Goal: Information Seeking & Learning: Learn about a topic

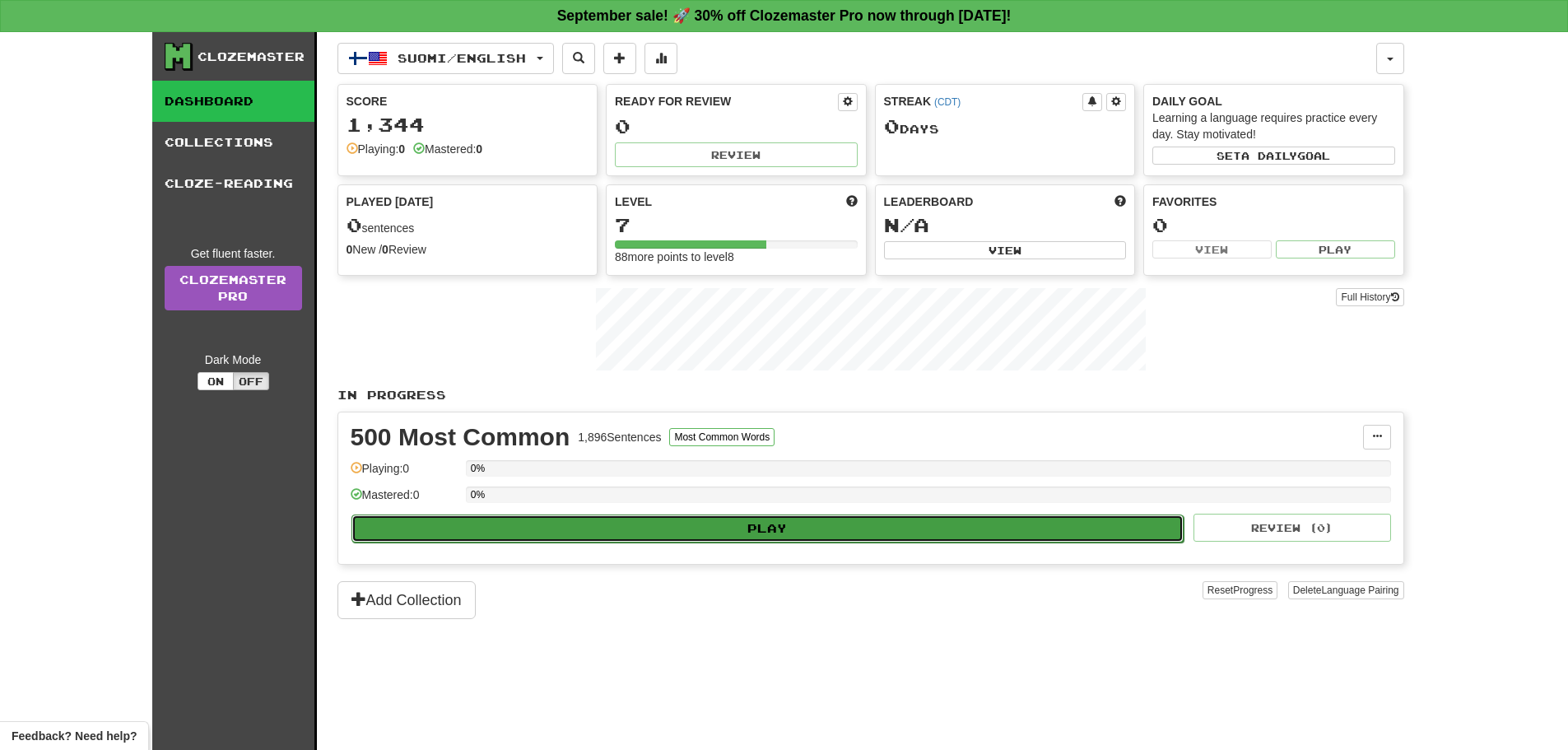
click at [612, 521] on button "Play" at bounding box center [767, 528] width 833 height 28
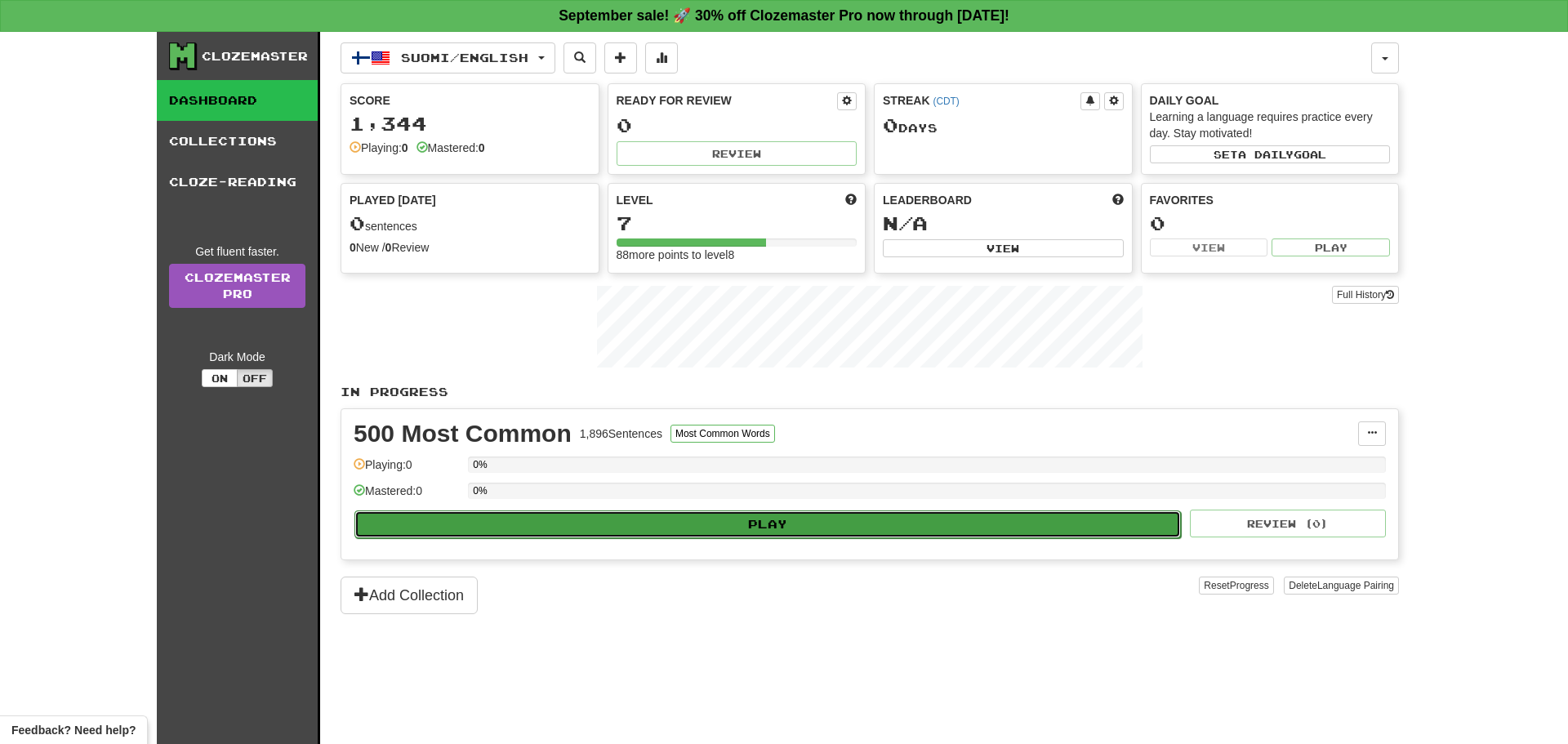
select select "**"
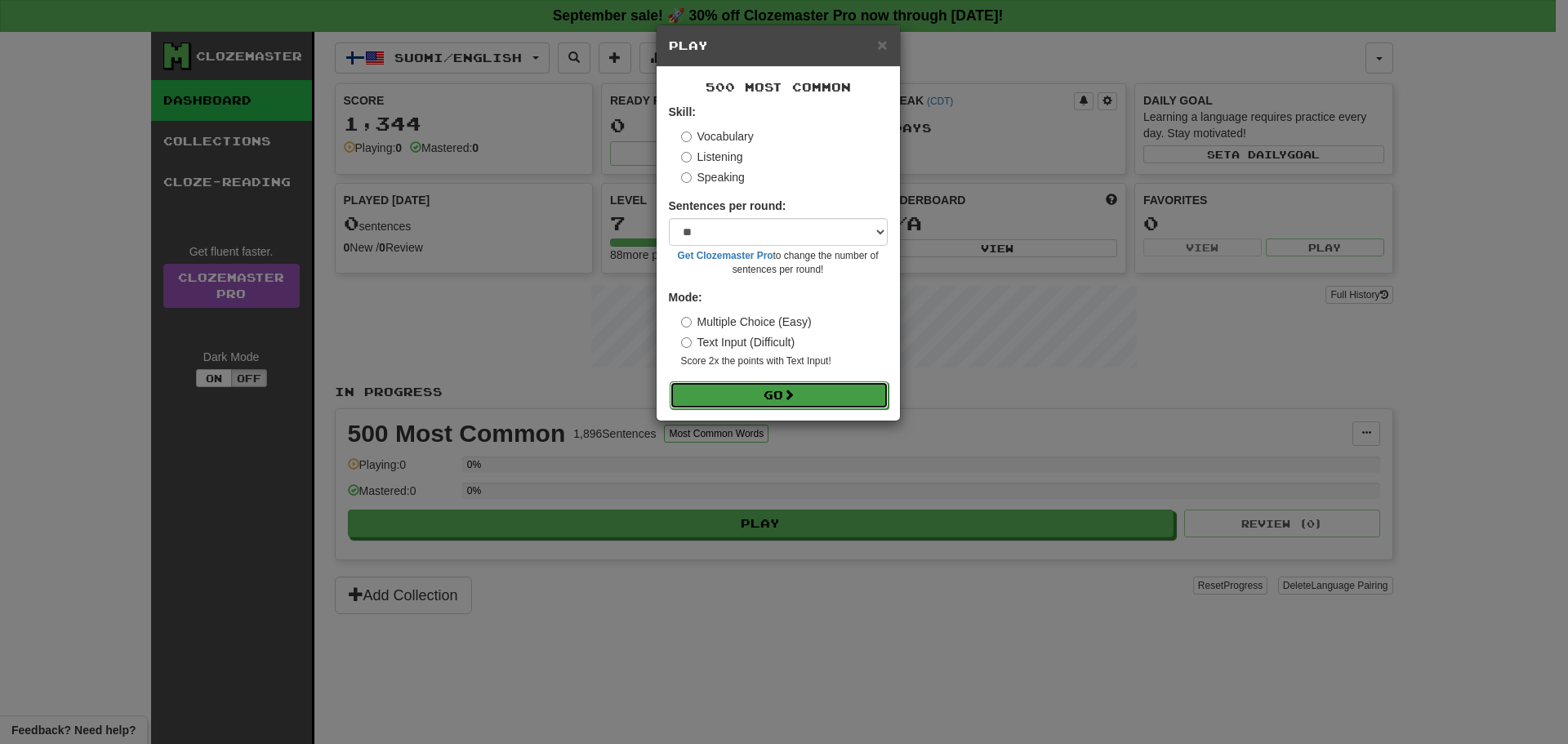
click at [741, 382] on button "Go" at bounding box center [779, 395] width 219 height 28
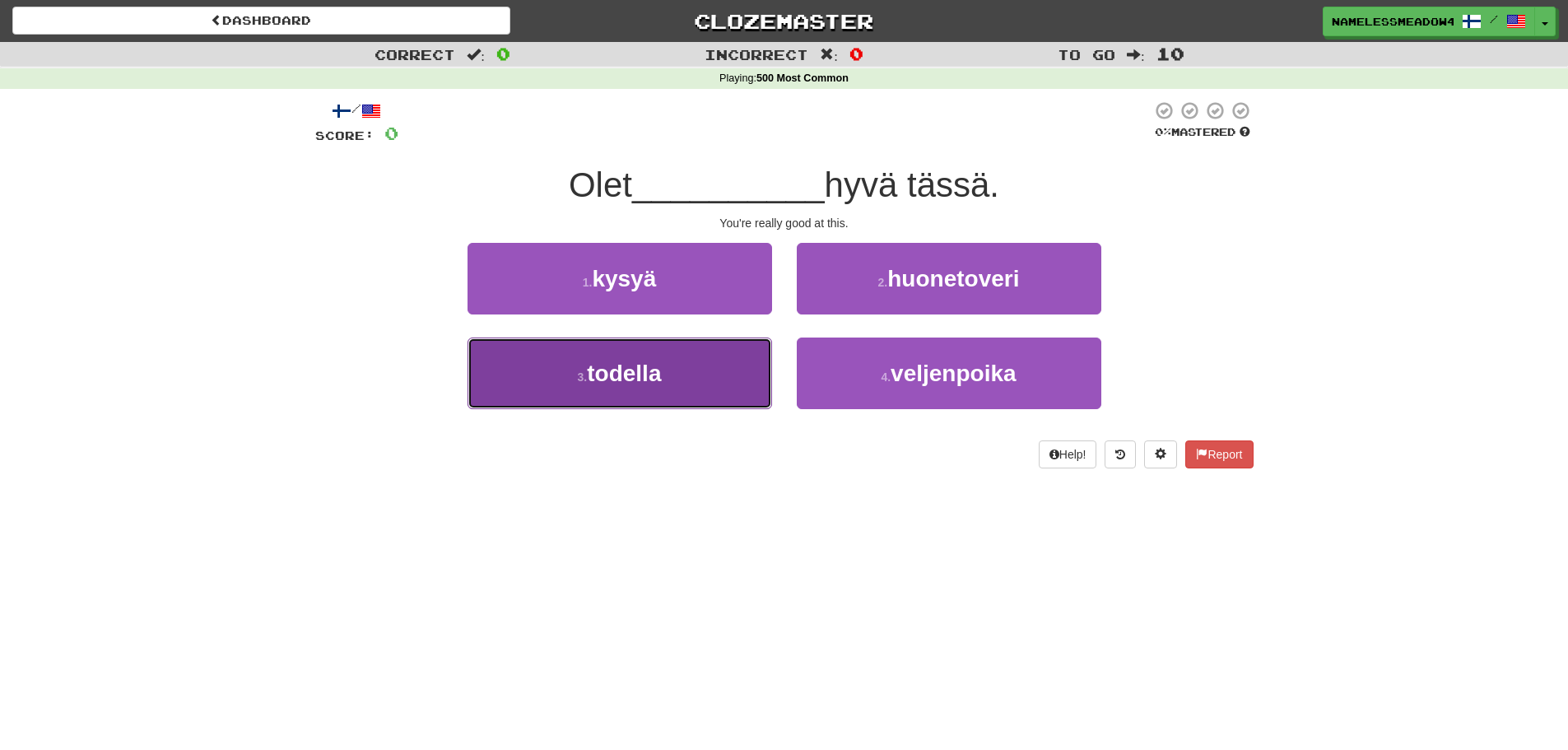
click at [743, 357] on button "3 . todella" at bounding box center [619, 373] width 304 height 72
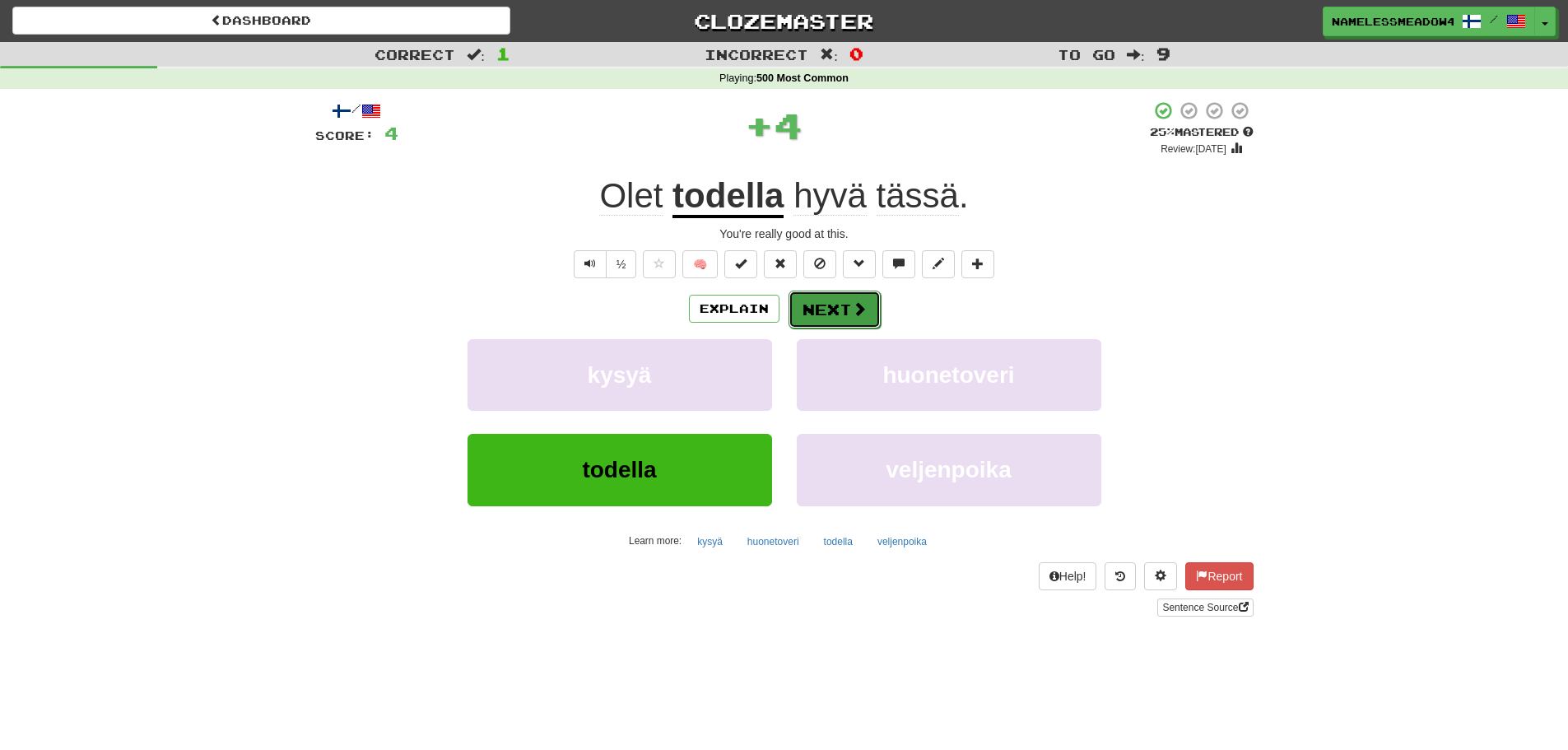
click at [813, 305] on button "Next" at bounding box center [834, 309] width 92 height 38
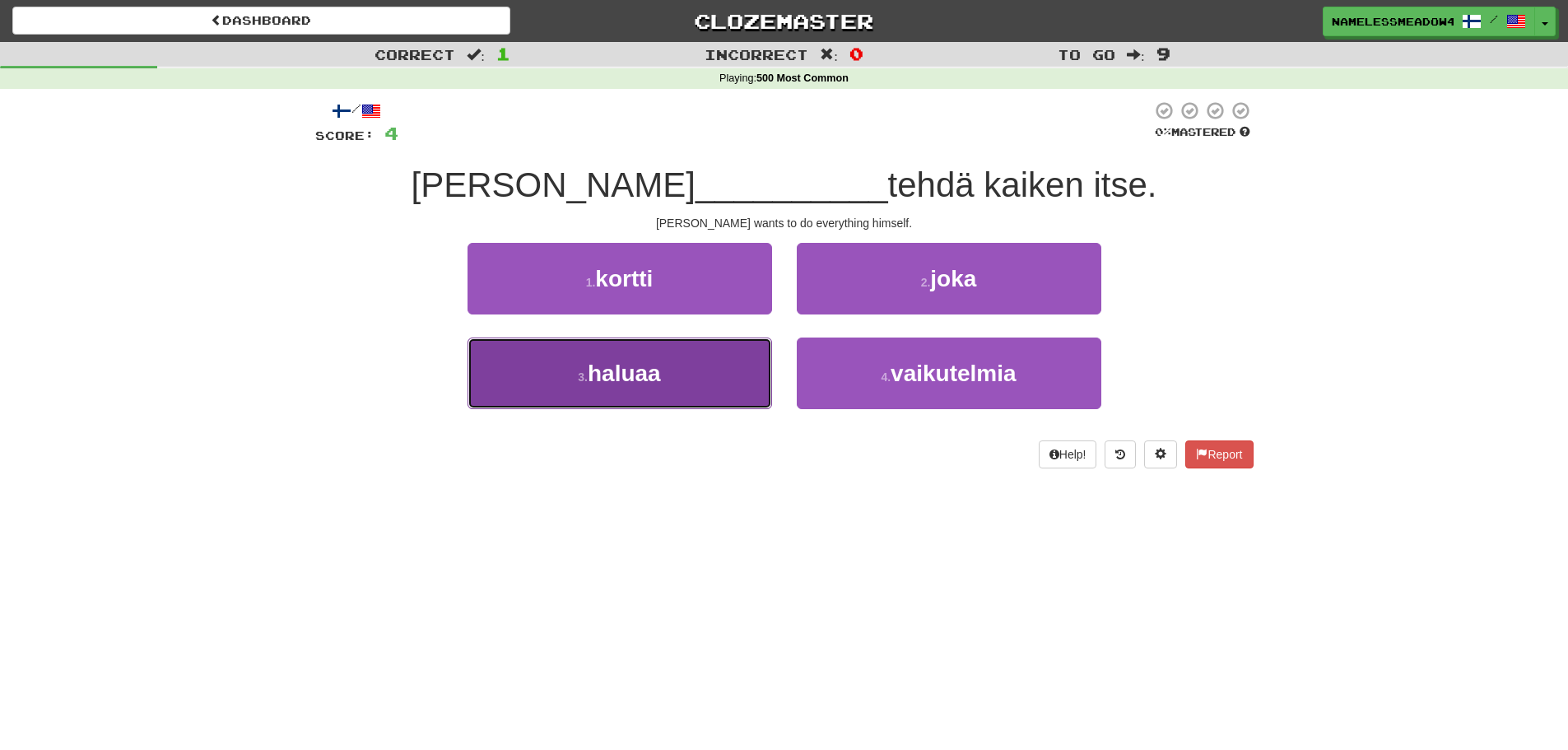
click at [730, 374] on button "3 . haluaa" at bounding box center [619, 373] width 304 height 72
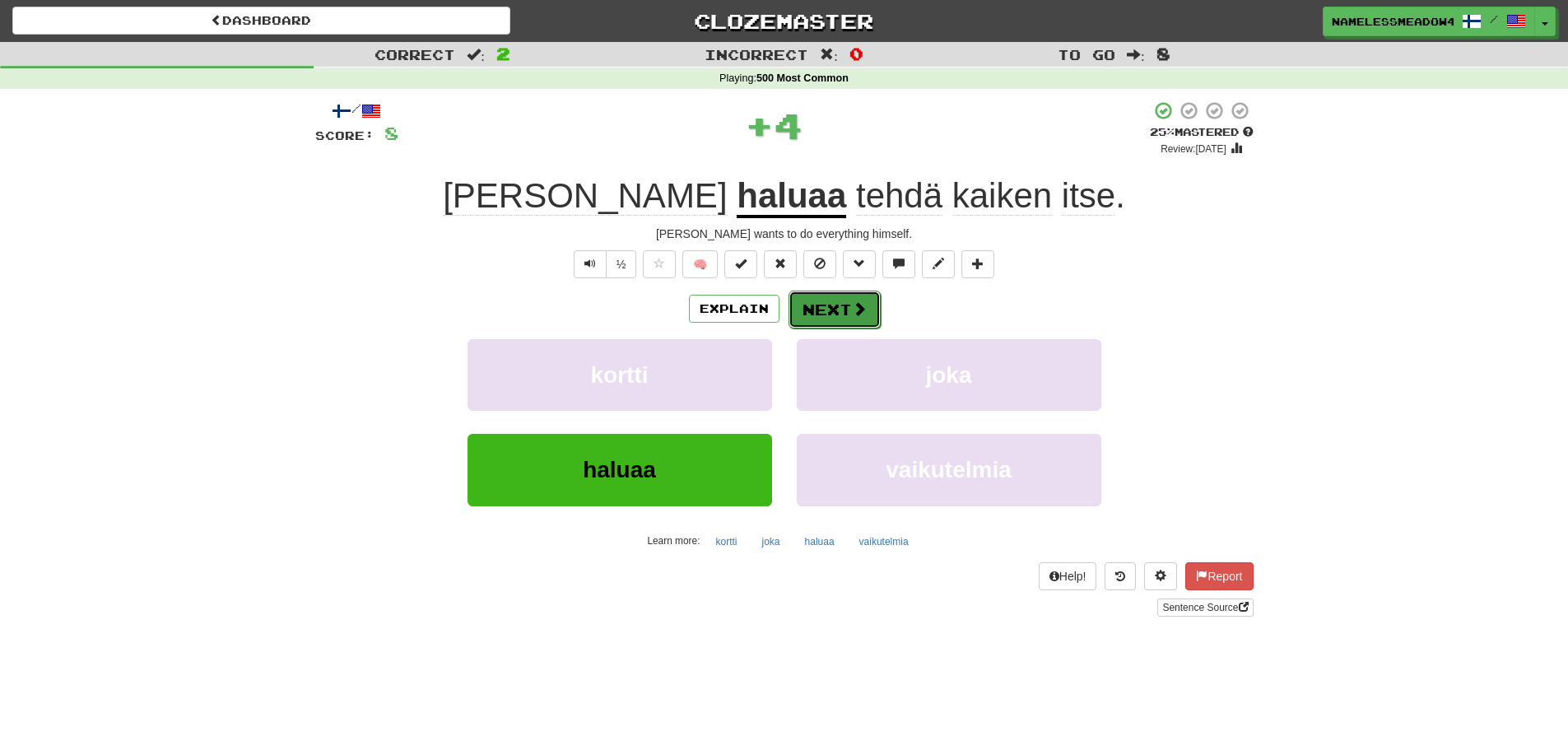
click at [828, 304] on button "Next" at bounding box center [834, 309] width 92 height 38
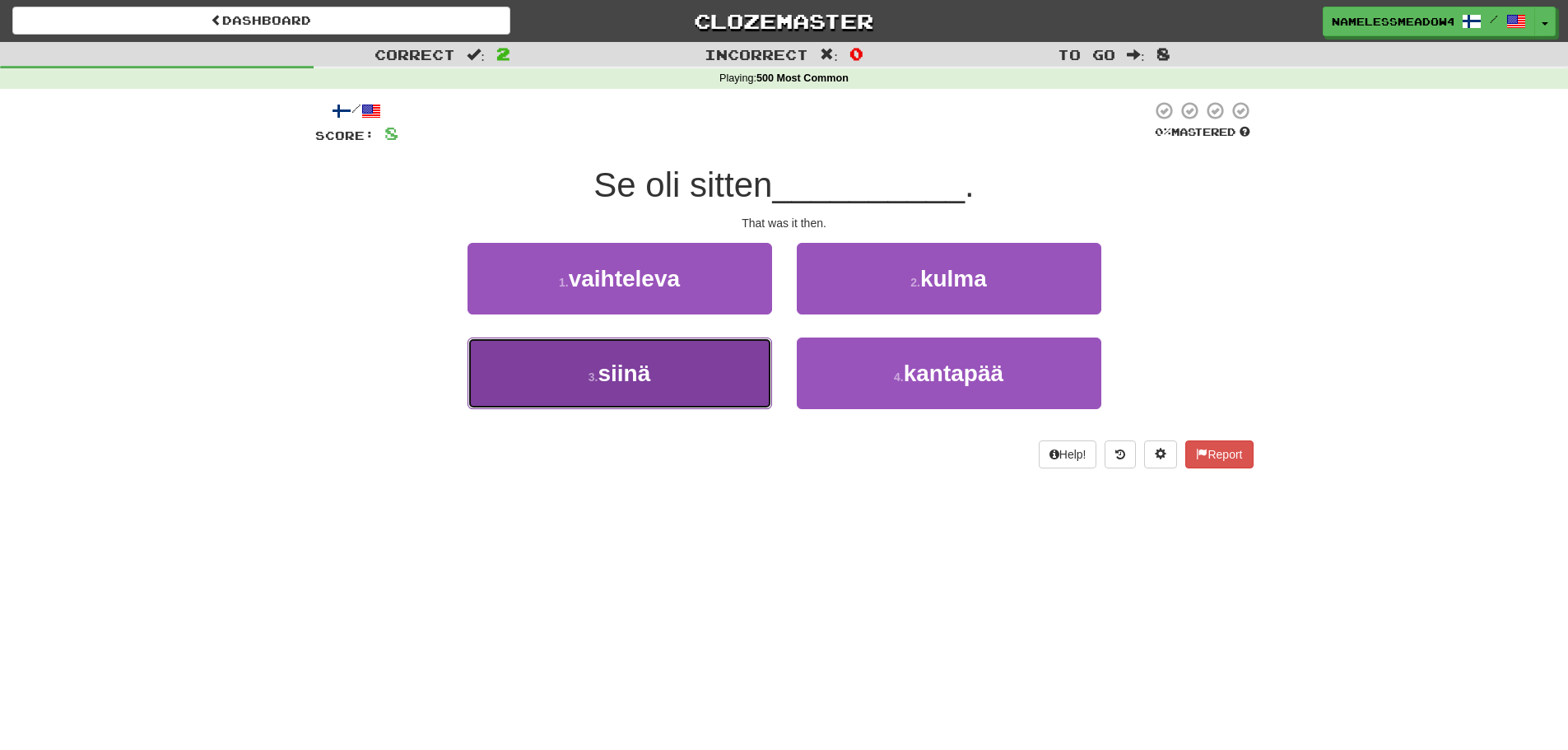
click at [739, 367] on button "3 . siinä" at bounding box center [619, 373] width 304 height 72
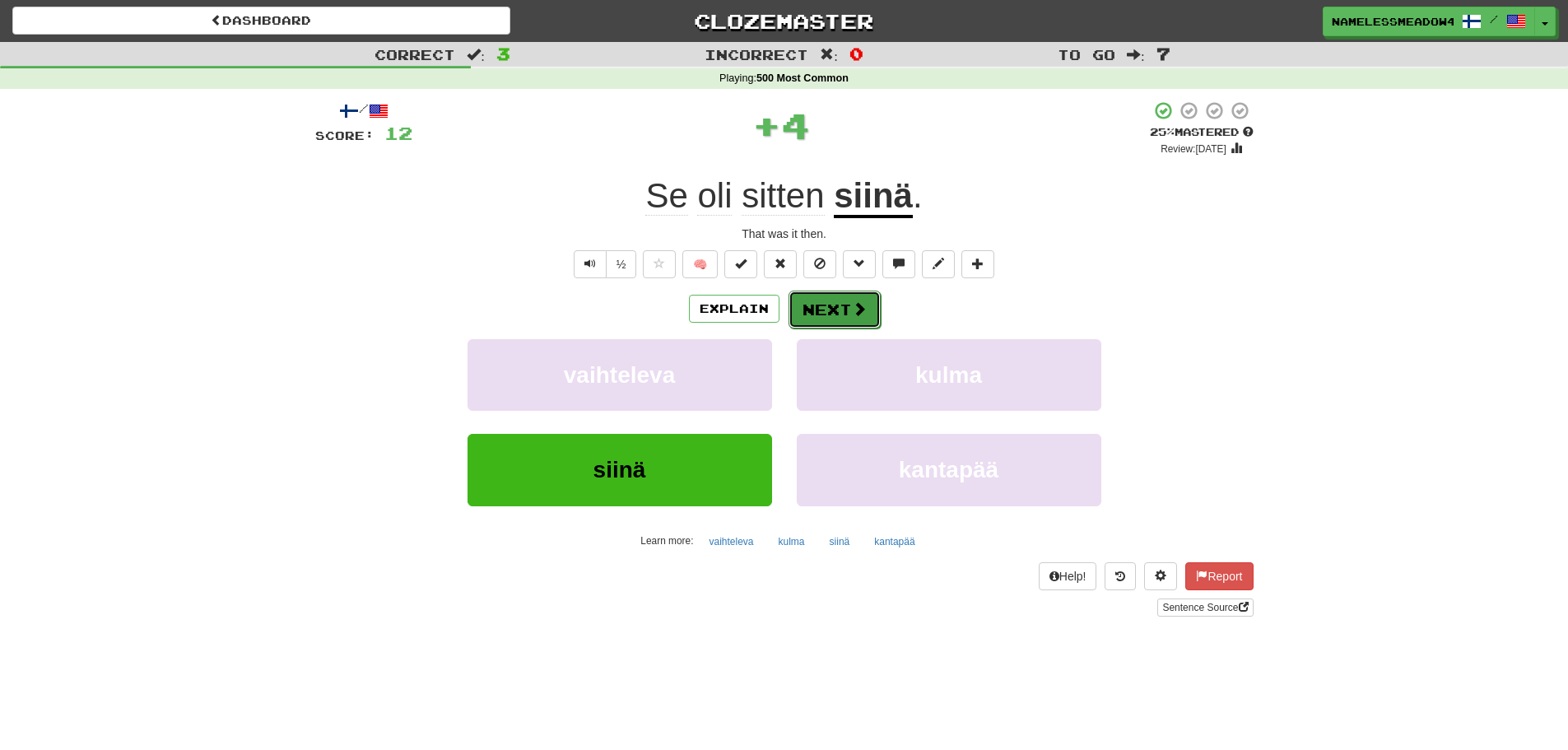
click at [834, 303] on button "Next" at bounding box center [834, 309] width 92 height 38
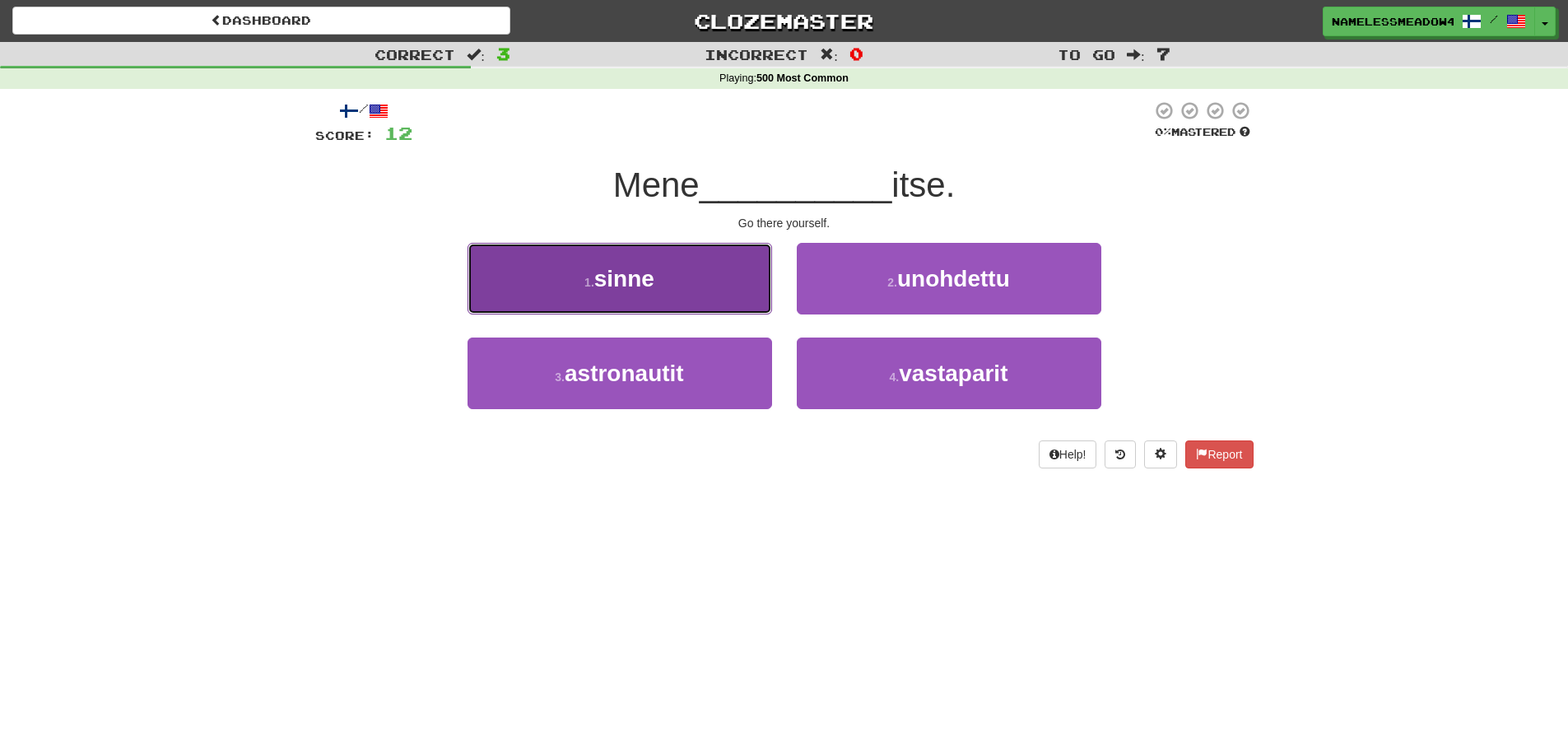
click at [729, 298] on button "1 . sinne" at bounding box center [619, 279] width 304 height 72
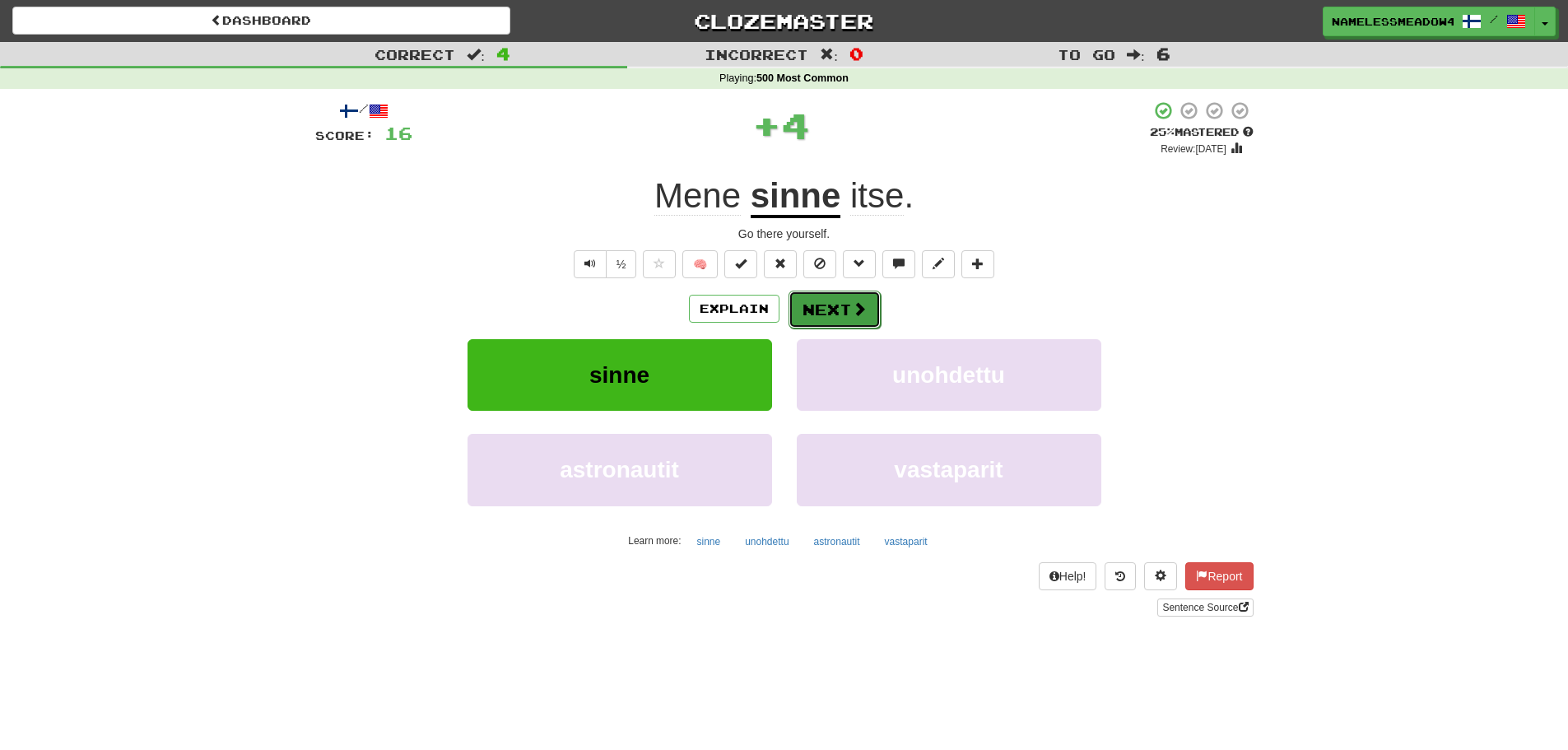
click at [806, 308] on button "Next" at bounding box center [834, 309] width 92 height 38
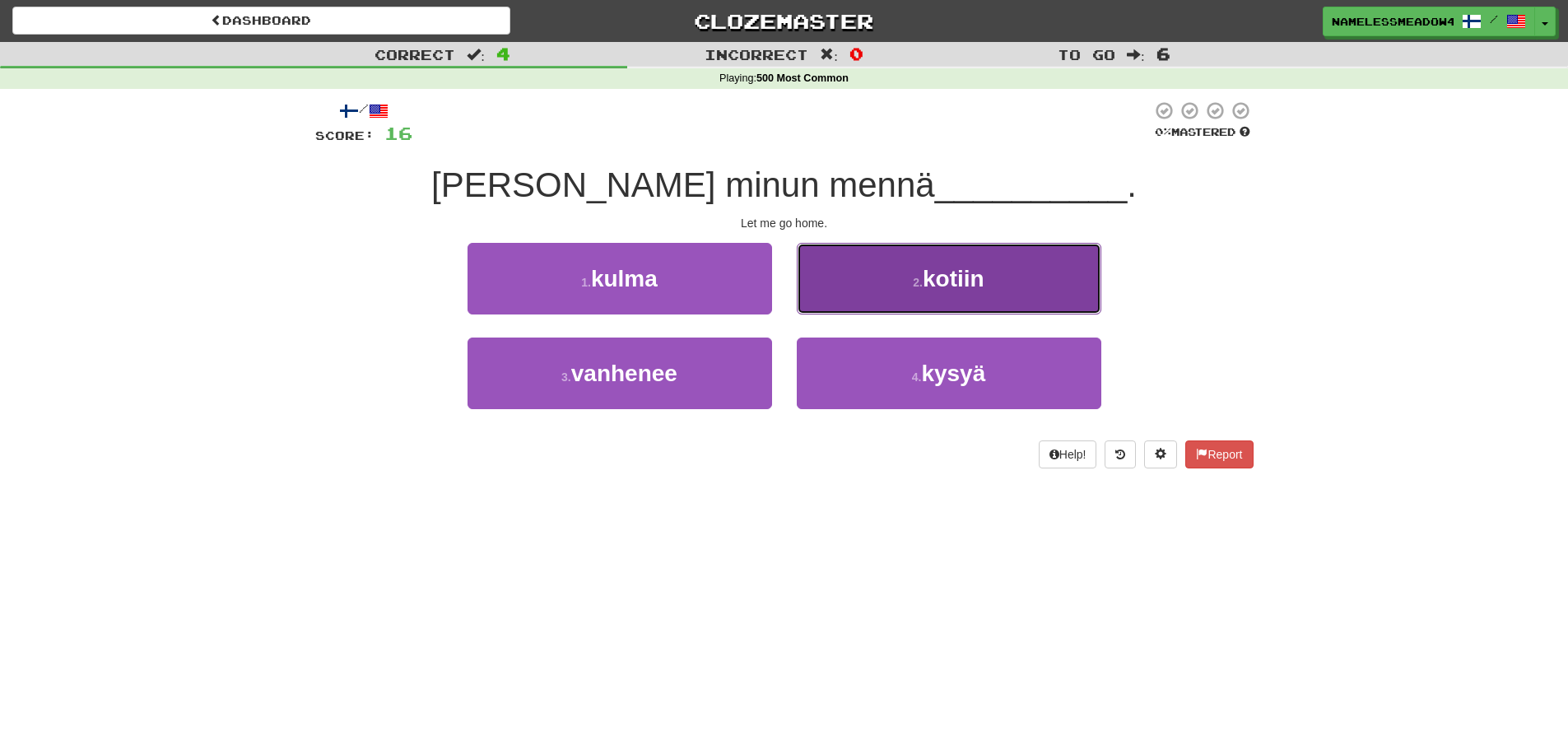
click at [870, 284] on button "2 . kotiin" at bounding box center [949, 279] width 304 height 72
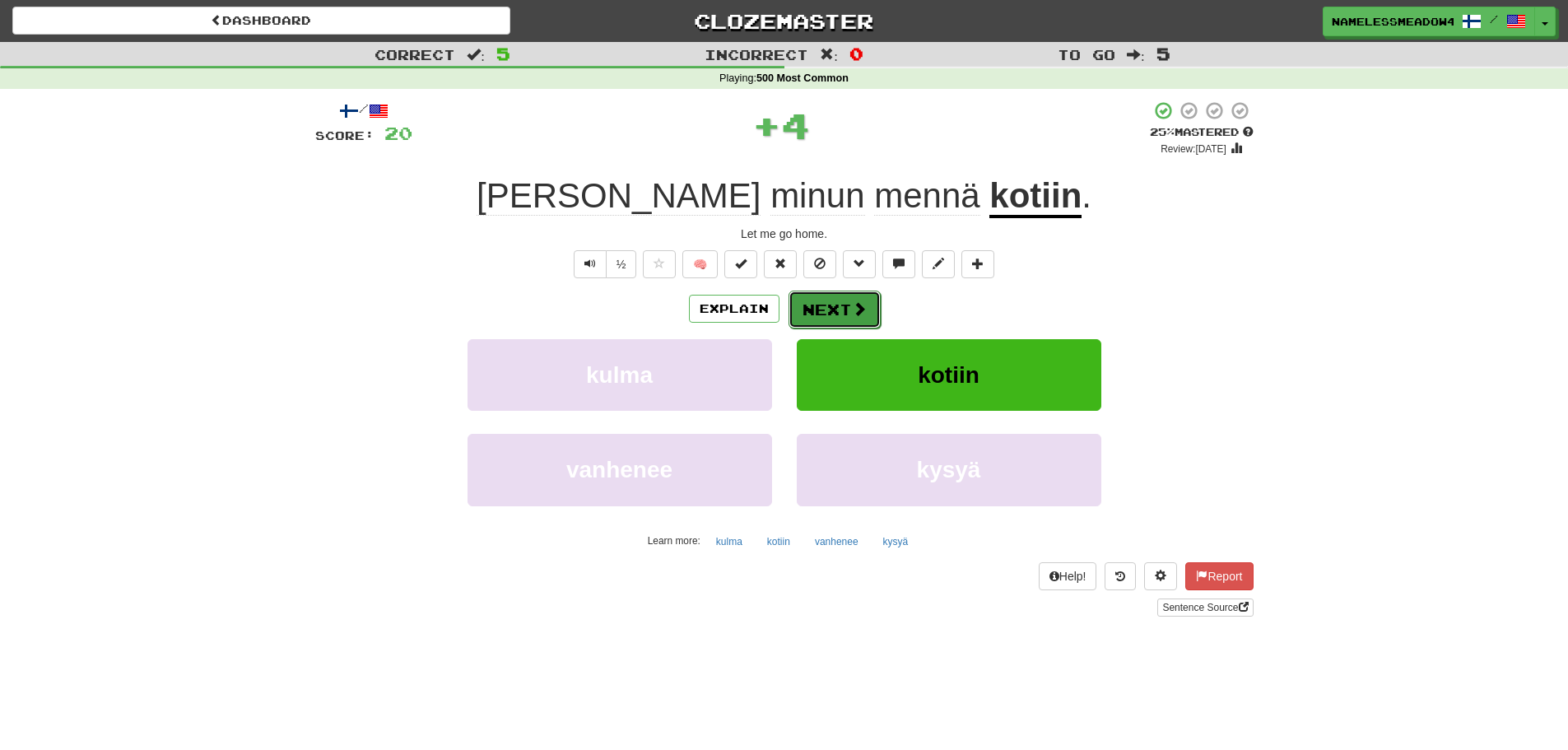
click at [852, 311] on span at bounding box center [859, 308] width 15 height 15
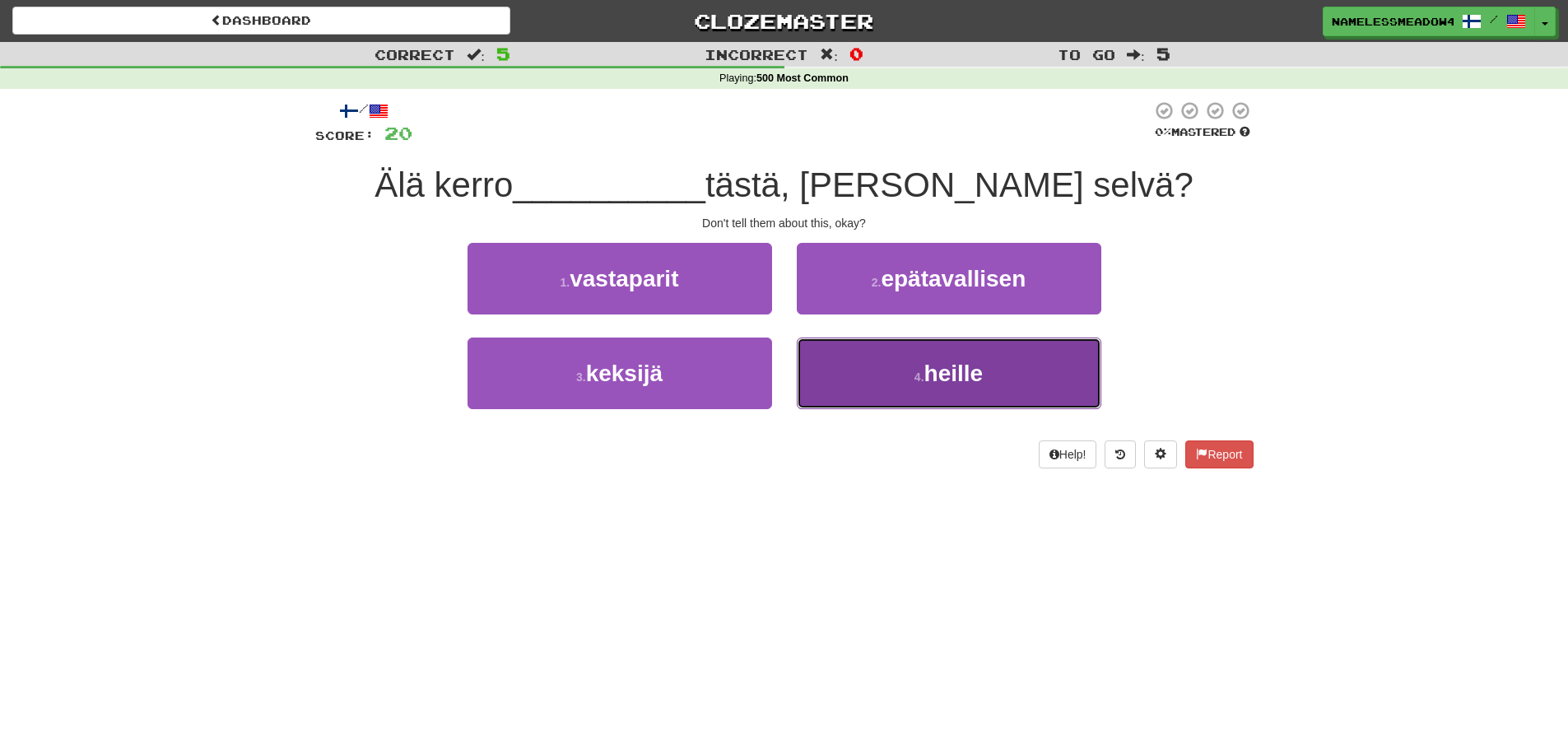
click at [834, 356] on button "4 . heille" at bounding box center [949, 373] width 304 height 72
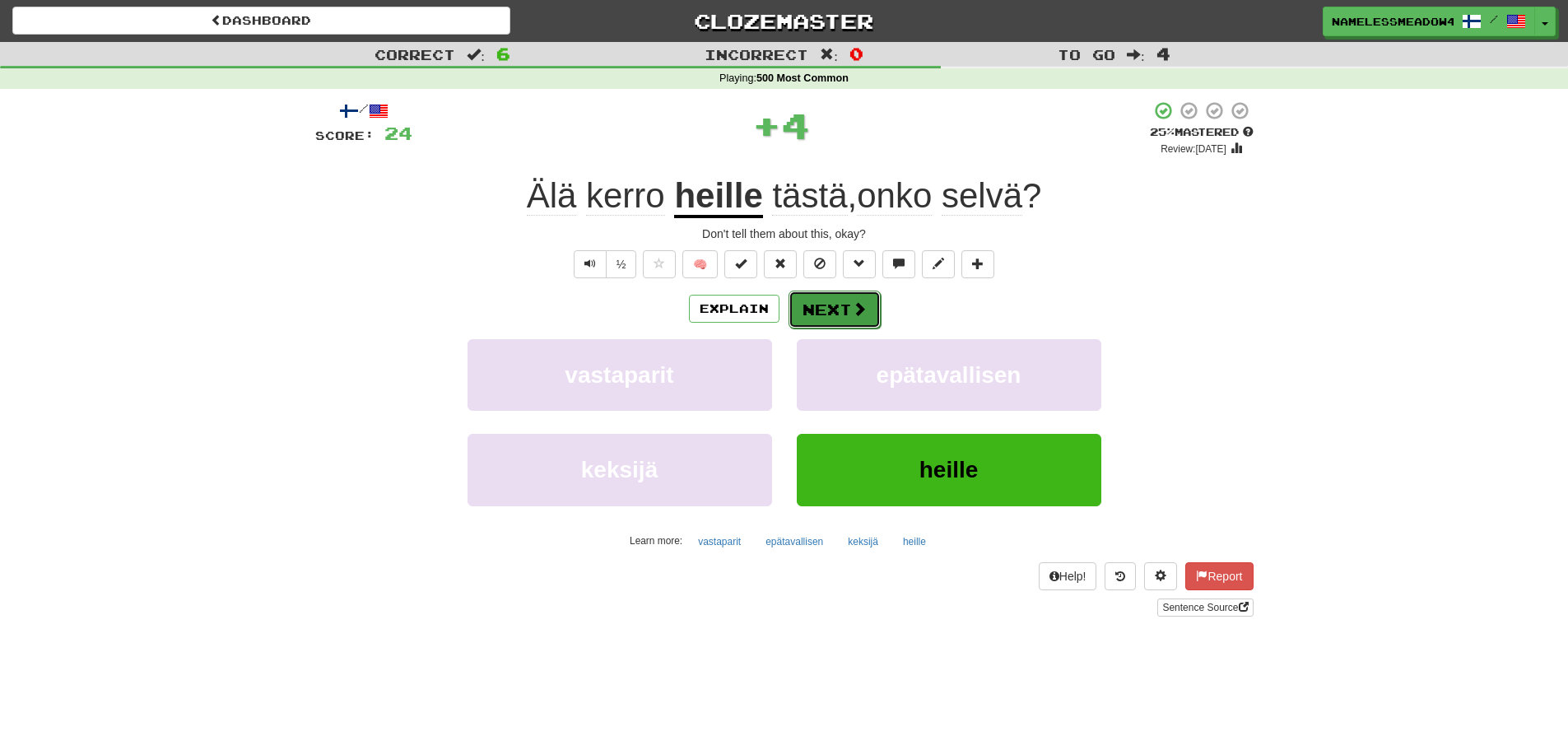
click at [811, 314] on button "Next" at bounding box center [834, 309] width 92 height 38
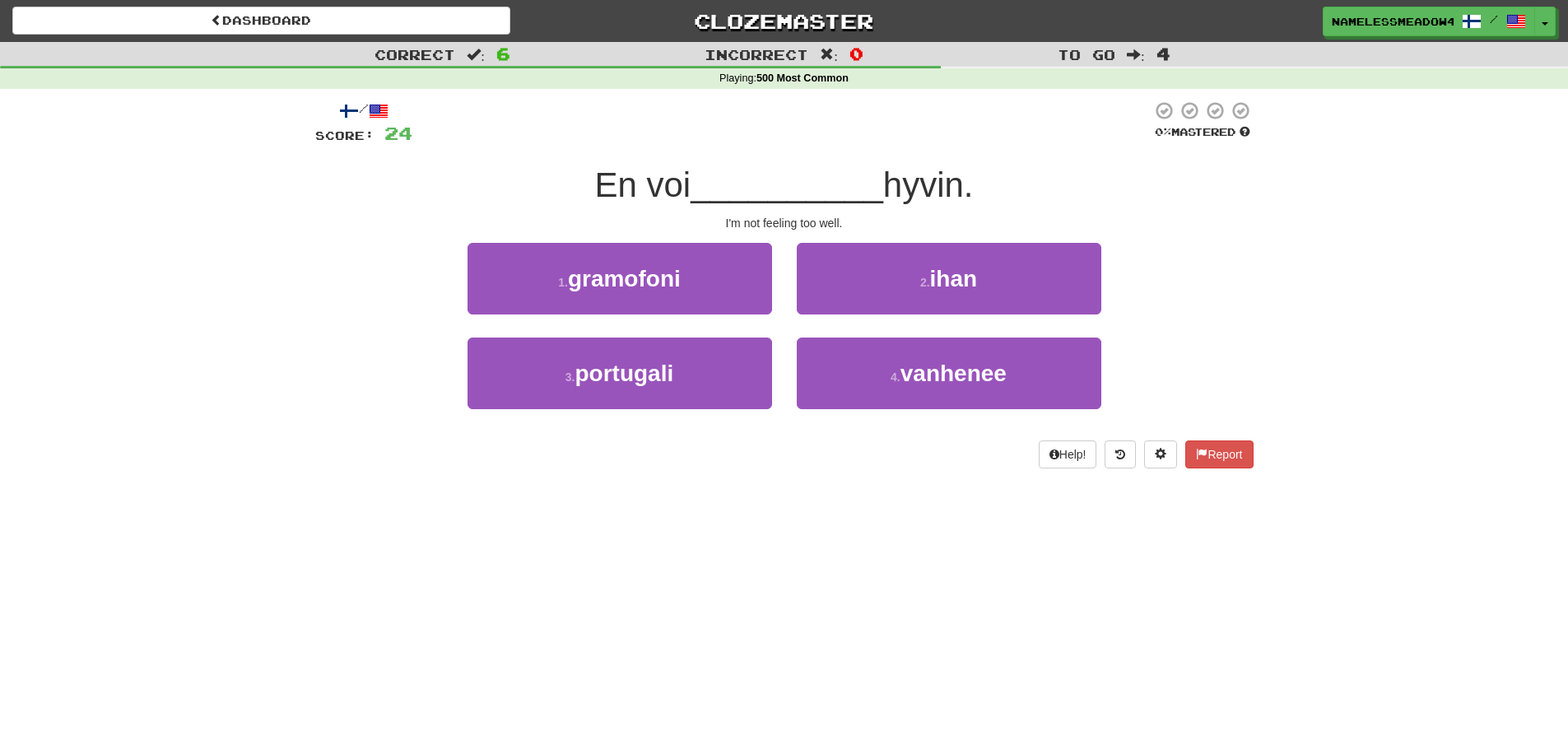
click at [793, 266] on div "2 . ihan" at bounding box center [949, 290] width 329 height 94
click at [822, 246] on button "2 . ihan" at bounding box center [949, 279] width 304 height 72
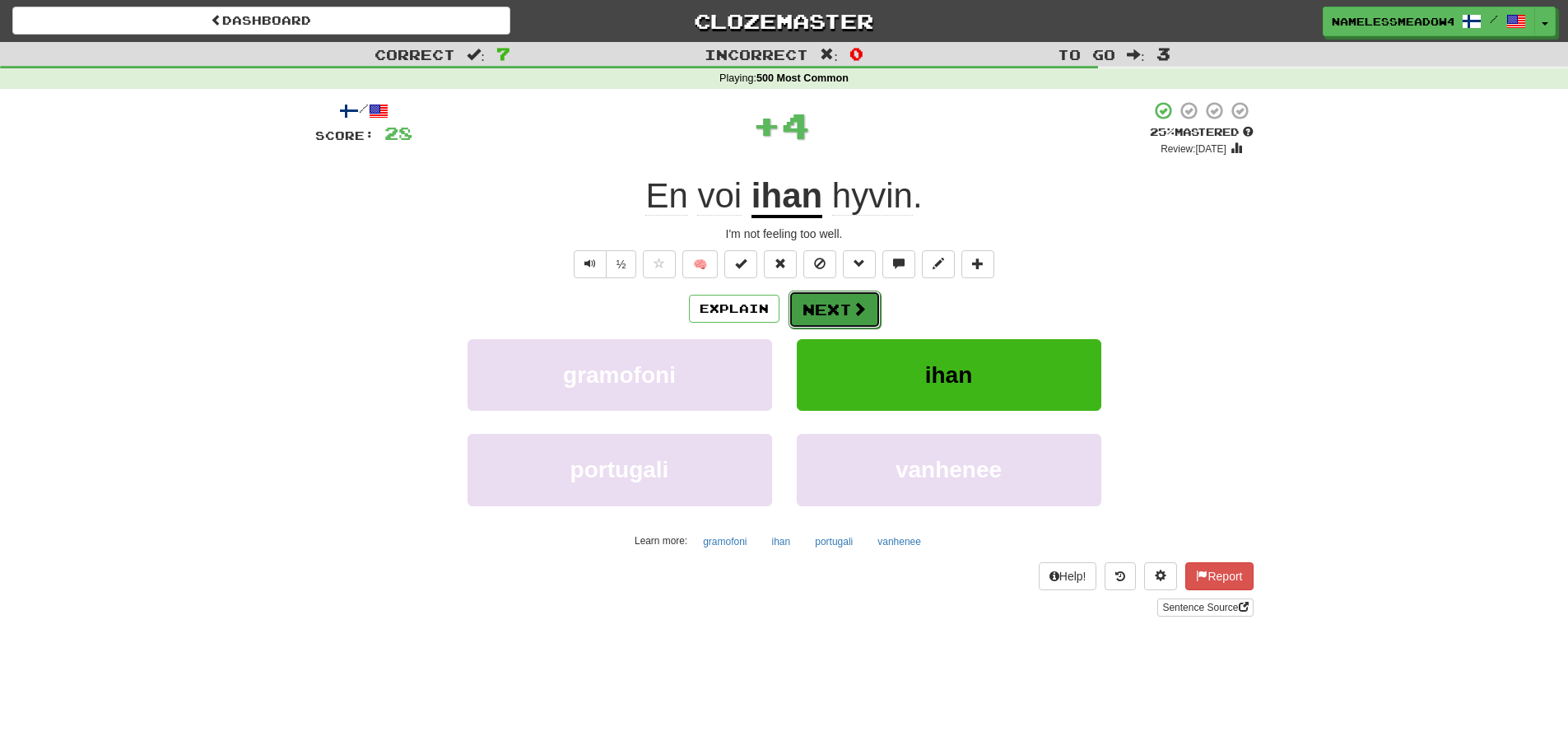
click at [815, 294] on button "Next" at bounding box center [834, 309] width 92 height 38
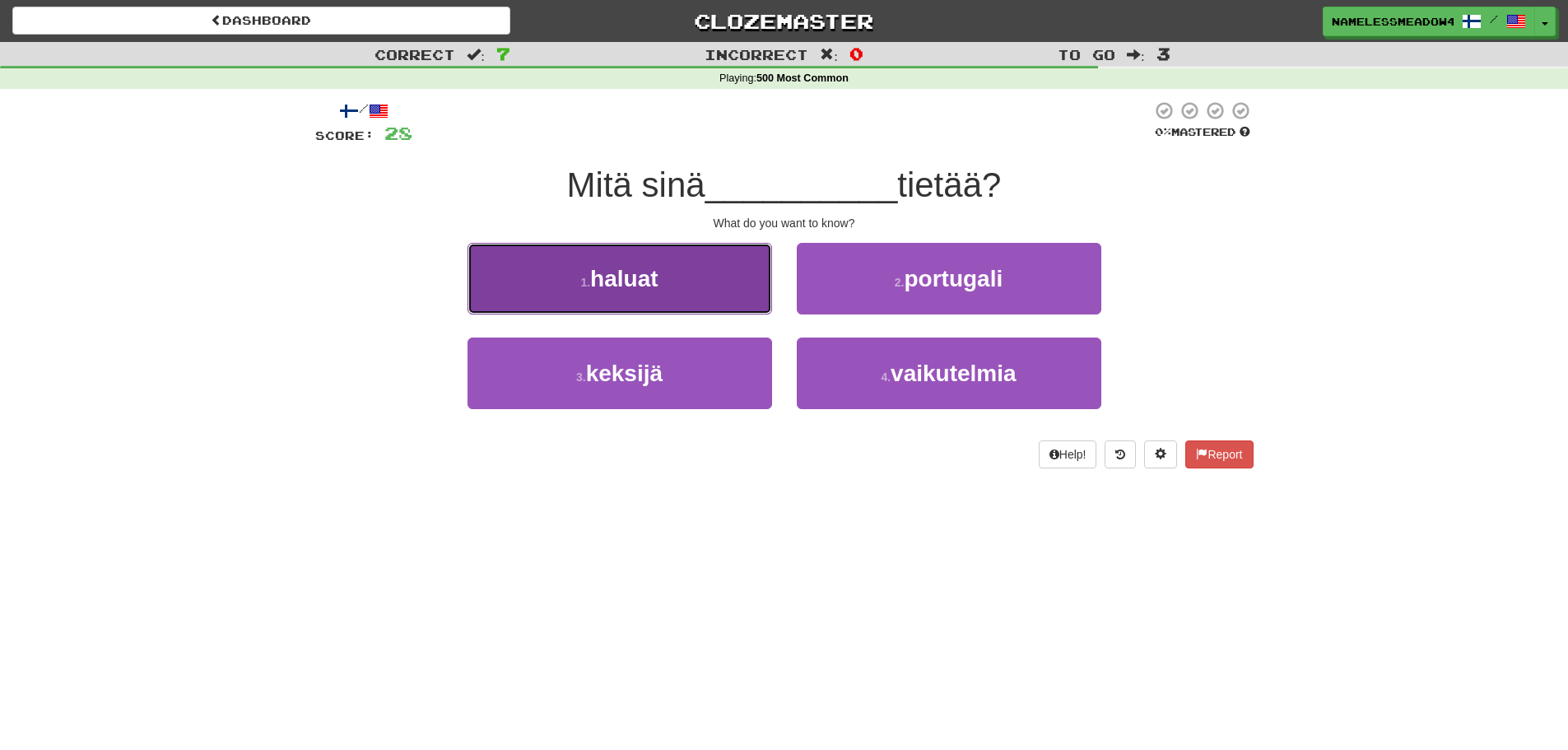
click at [732, 304] on button "1 . haluat" at bounding box center [619, 279] width 304 height 72
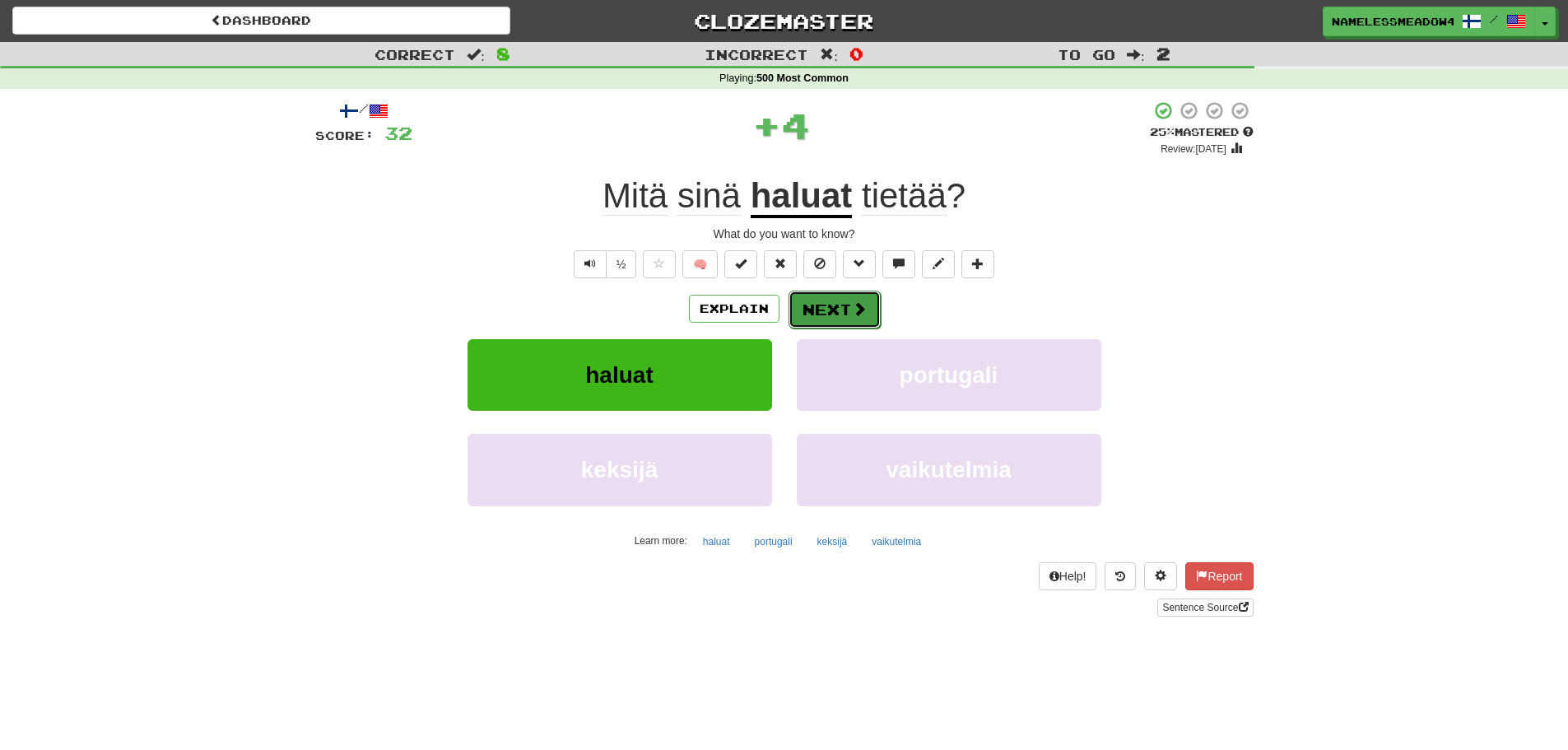
click at [813, 300] on button "Next" at bounding box center [834, 309] width 92 height 38
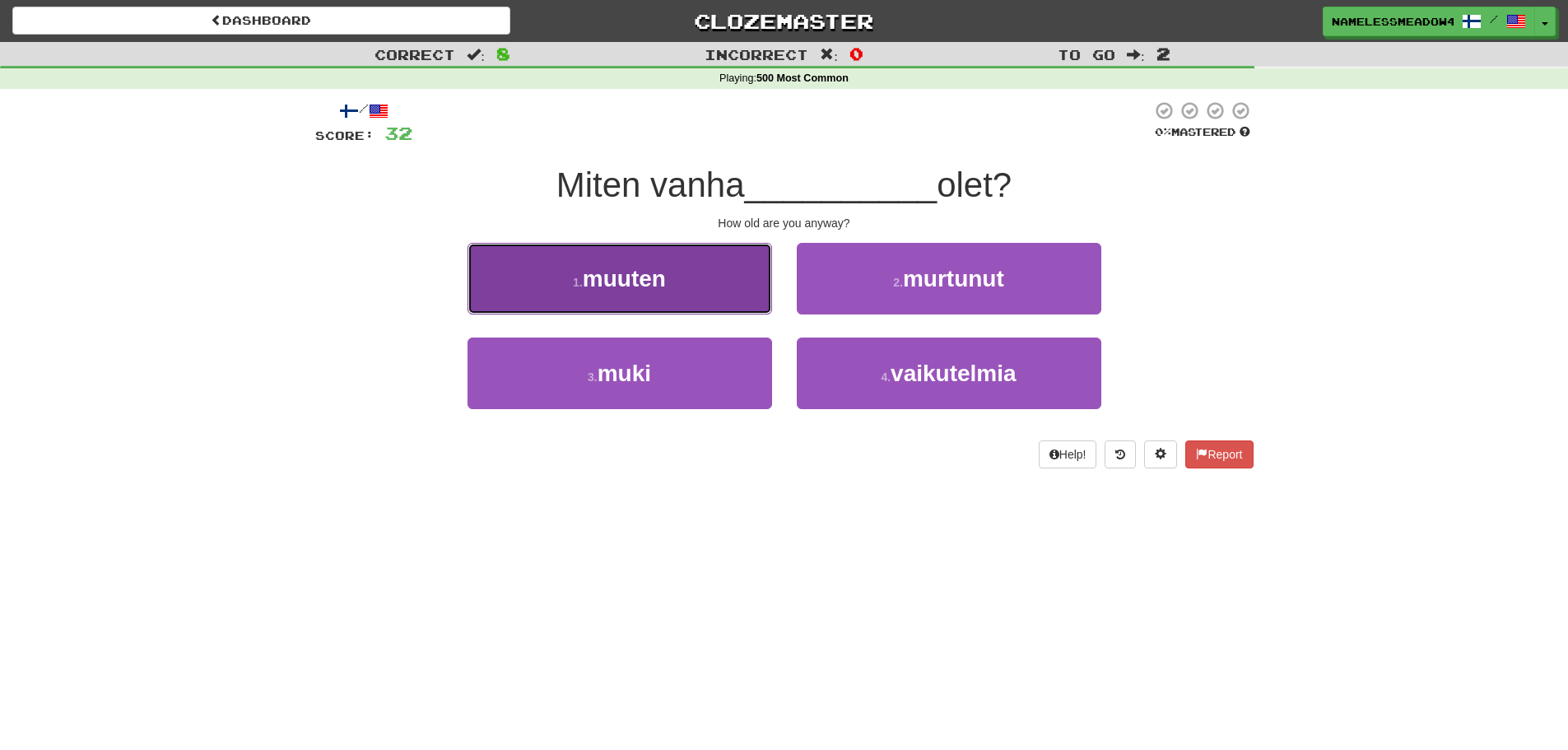
click at [724, 310] on button "1 . muuten" at bounding box center [619, 279] width 304 height 72
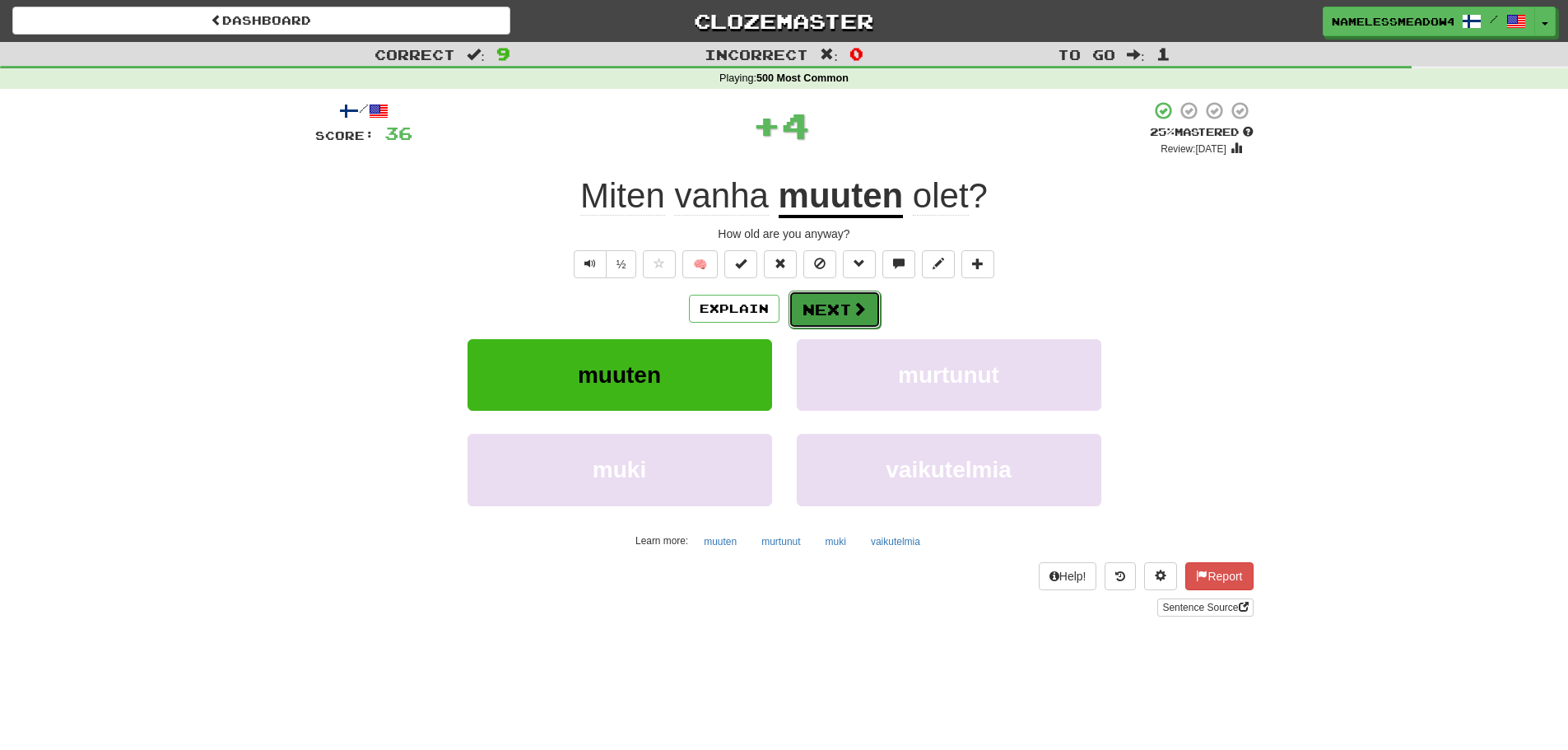
click at [824, 299] on button "Next" at bounding box center [834, 309] width 92 height 38
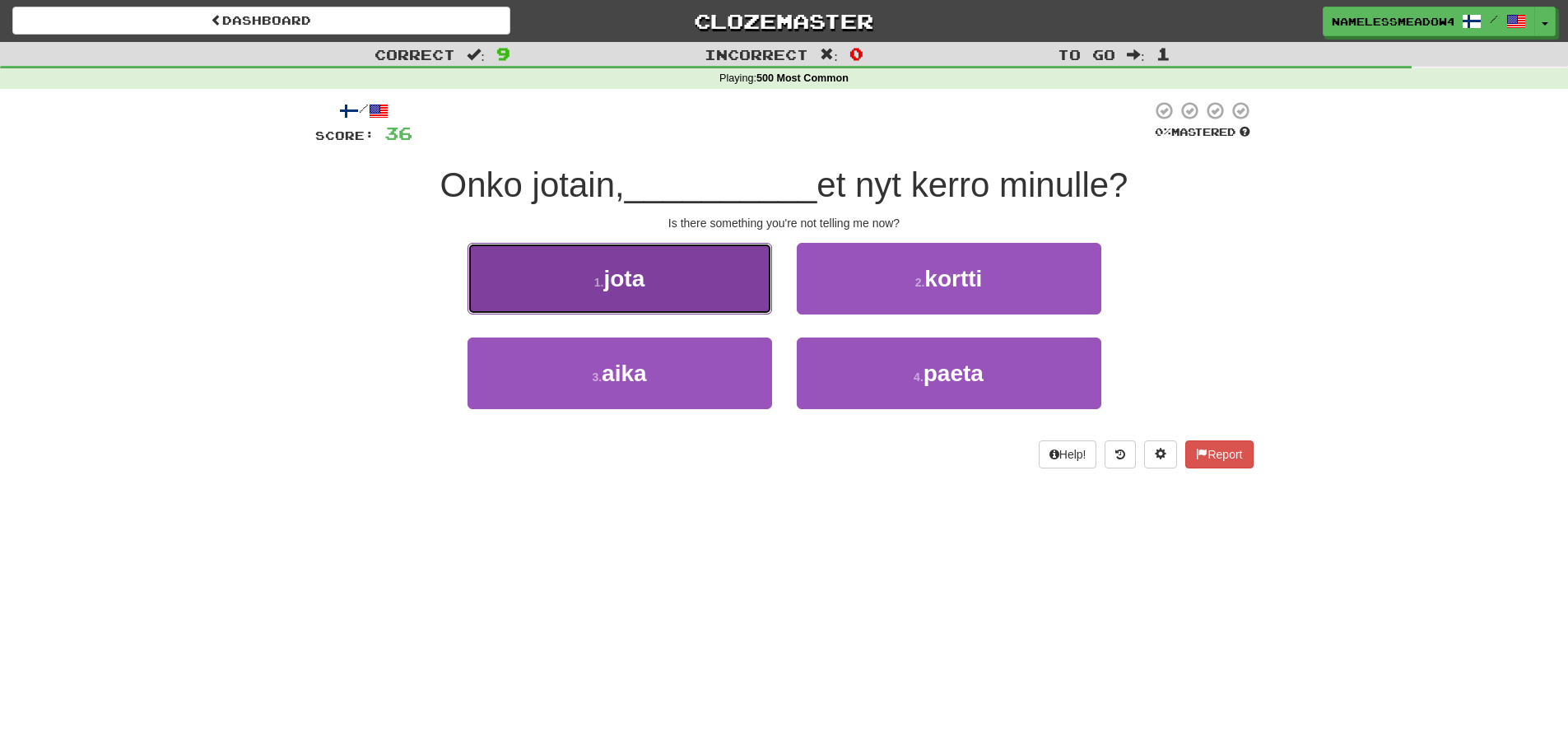
click at [687, 301] on button "1 . jota" at bounding box center [619, 279] width 304 height 72
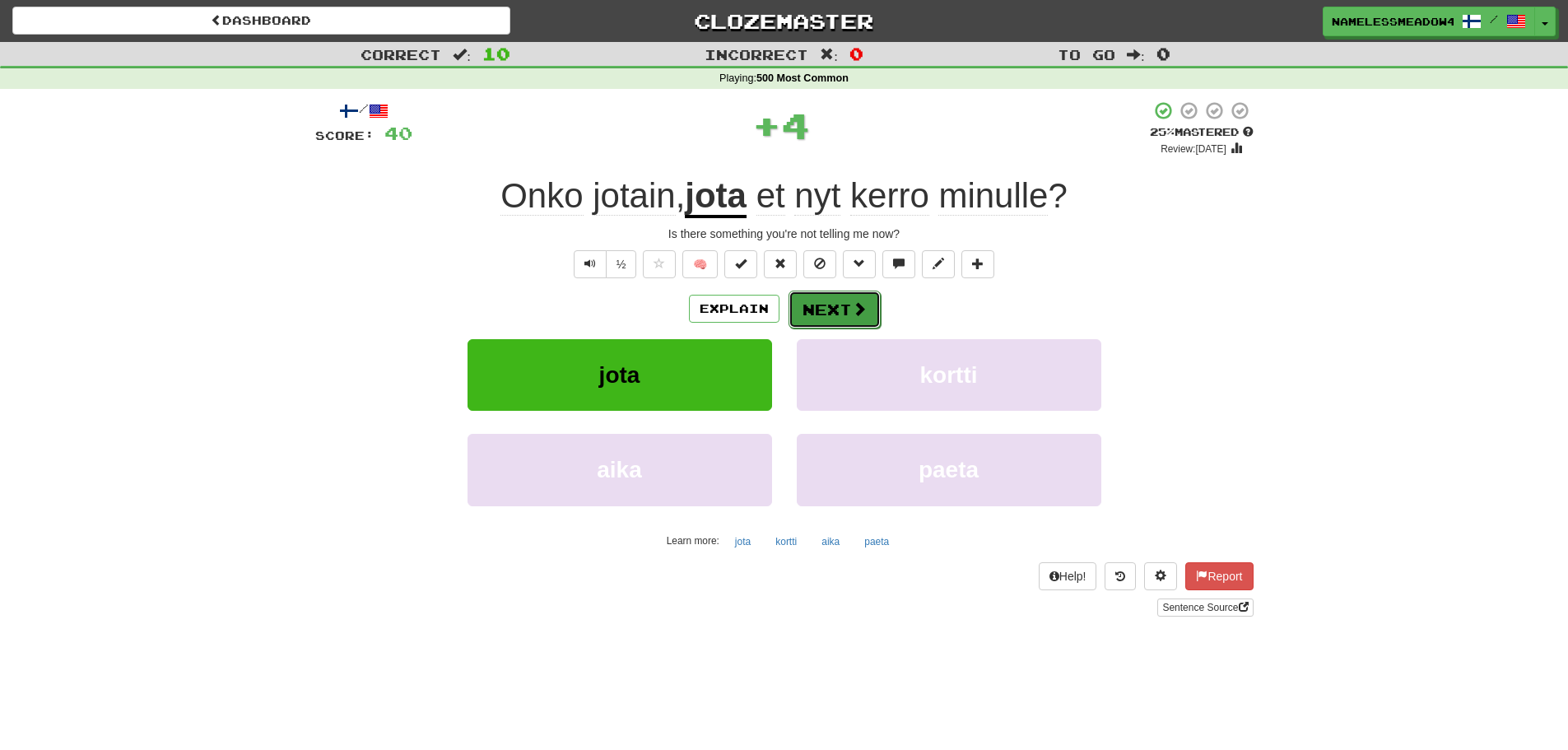
click at [849, 301] on button "Next" at bounding box center [834, 309] width 92 height 38
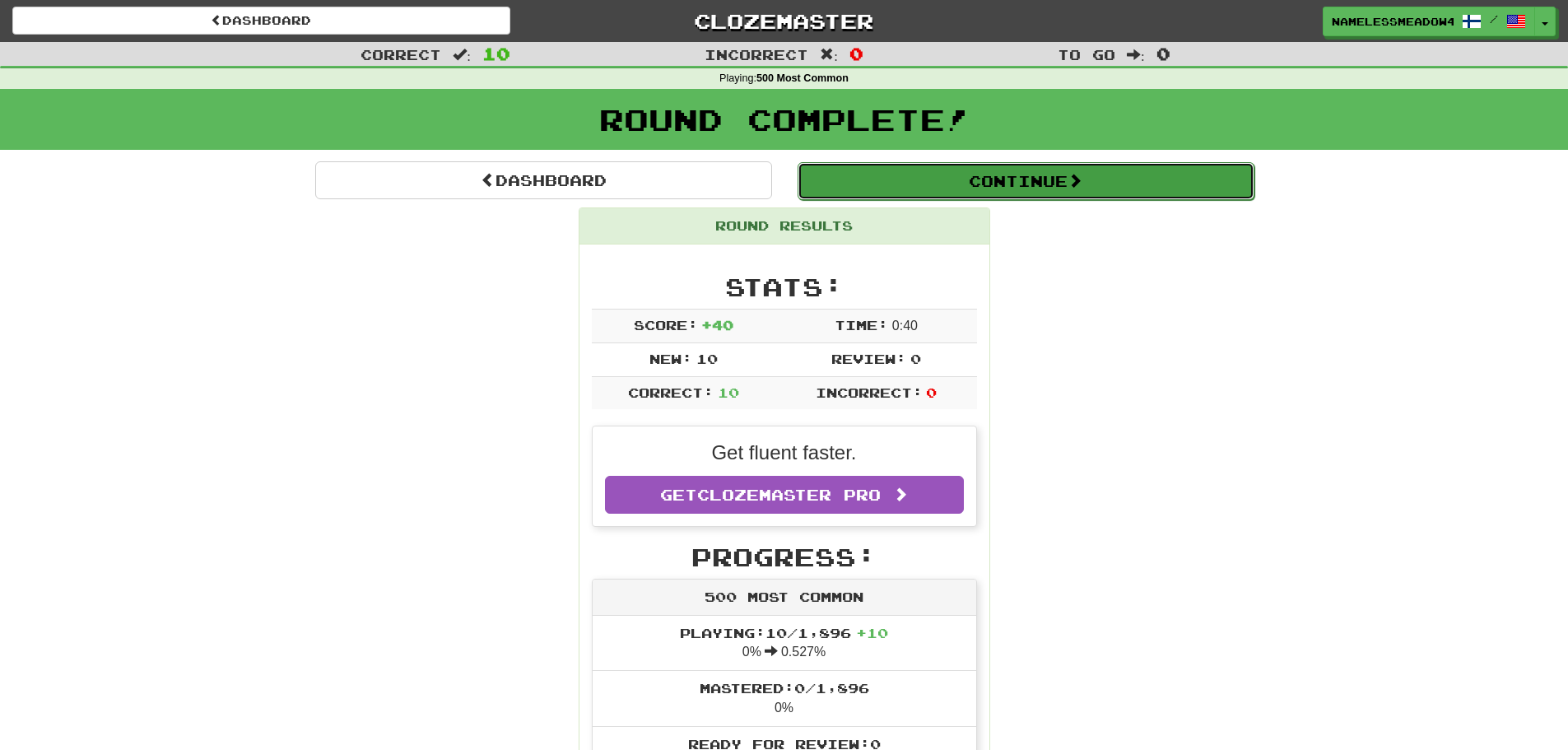
click at [881, 181] on button "Continue" at bounding box center [1025, 181] width 457 height 38
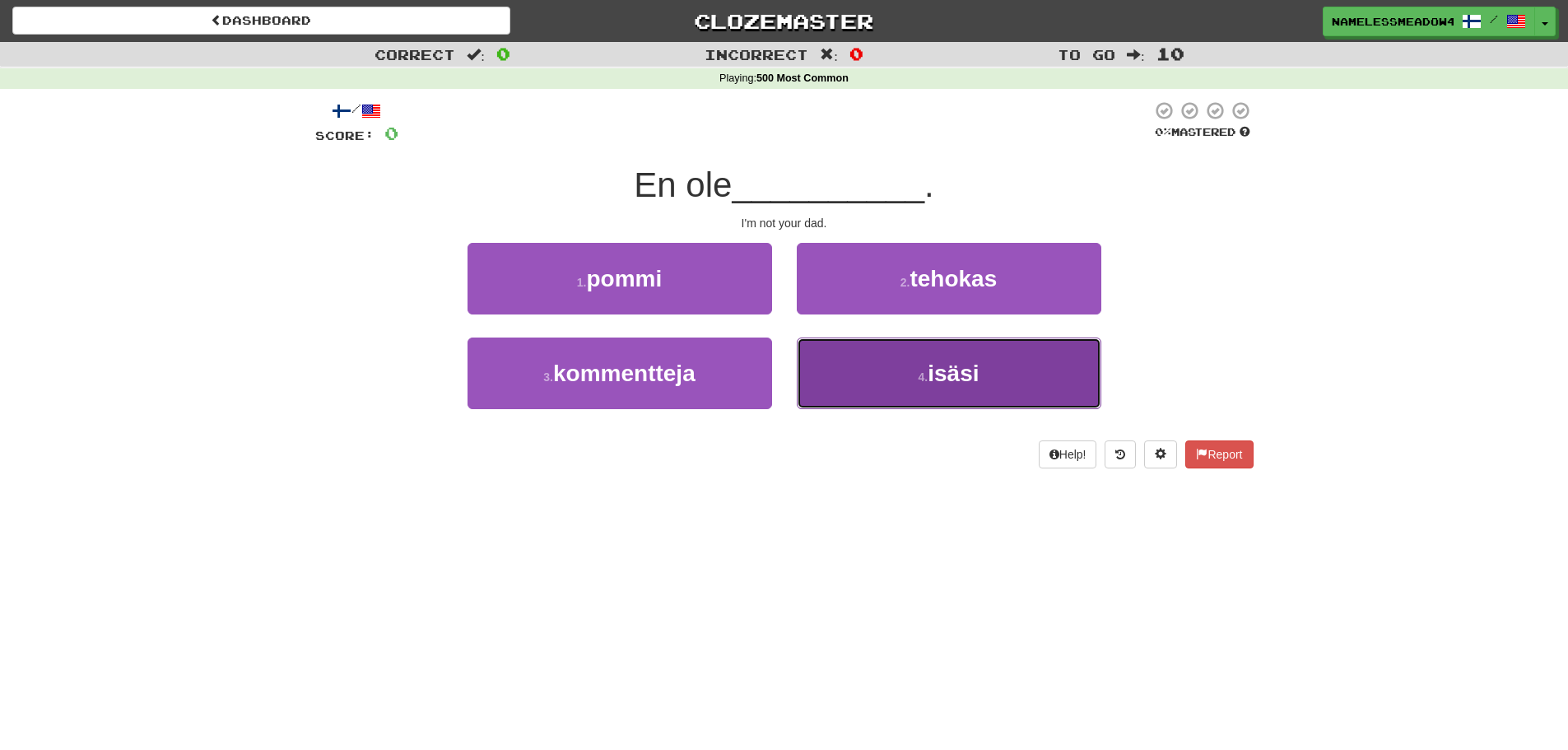
click at [866, 350] on button "4 . isäsi" at bounding box center [949, 373] width 304 height 72
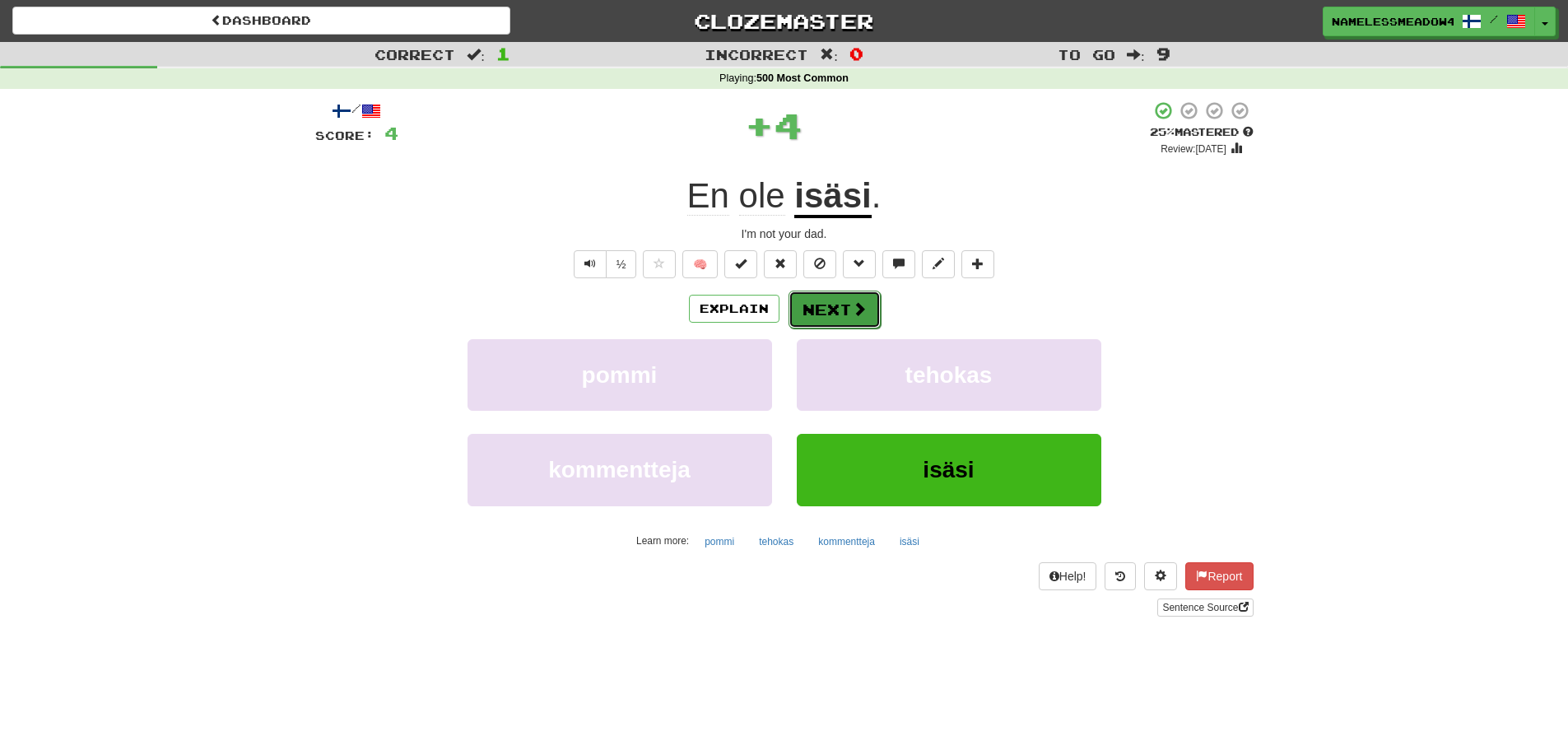
click at [860, 313] on span at bounding box center [859, 308] width 15 height 15
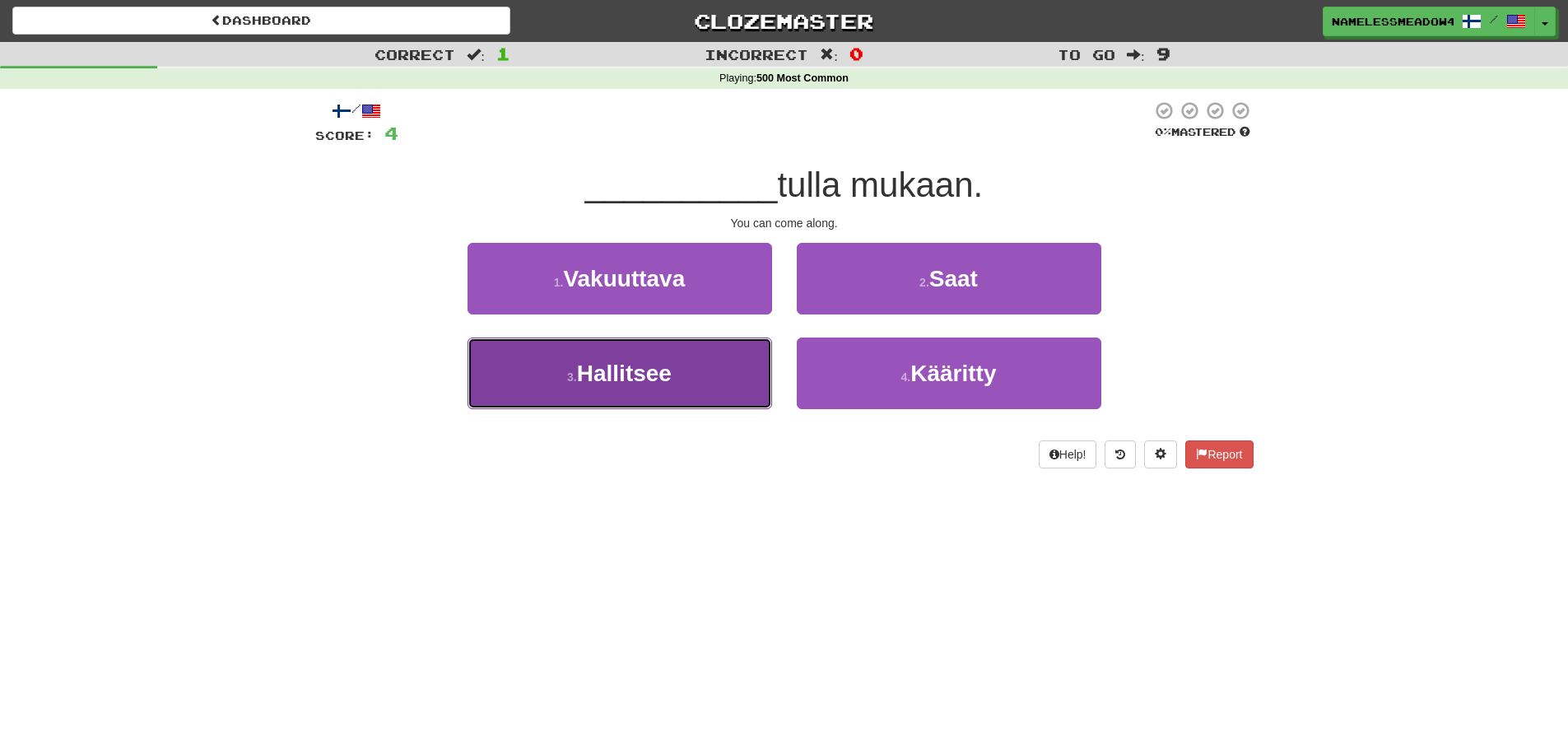
click at [709, 353] on button "3 . Hallitsee" at bounding box center [619, 373] width 304 height 72
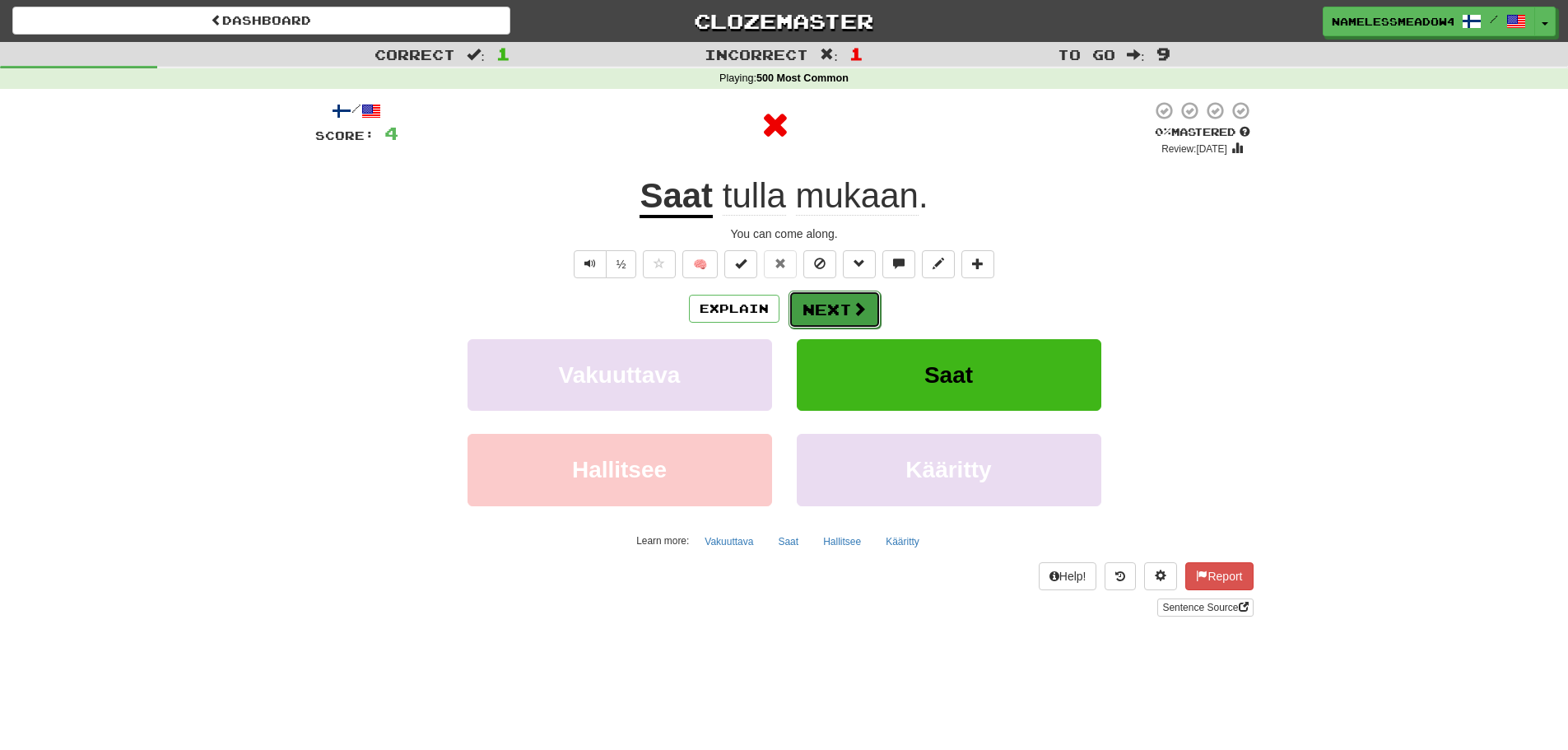
click at [828, 299] on button "Next" at bounding box center [834, 309] width 92 height 38
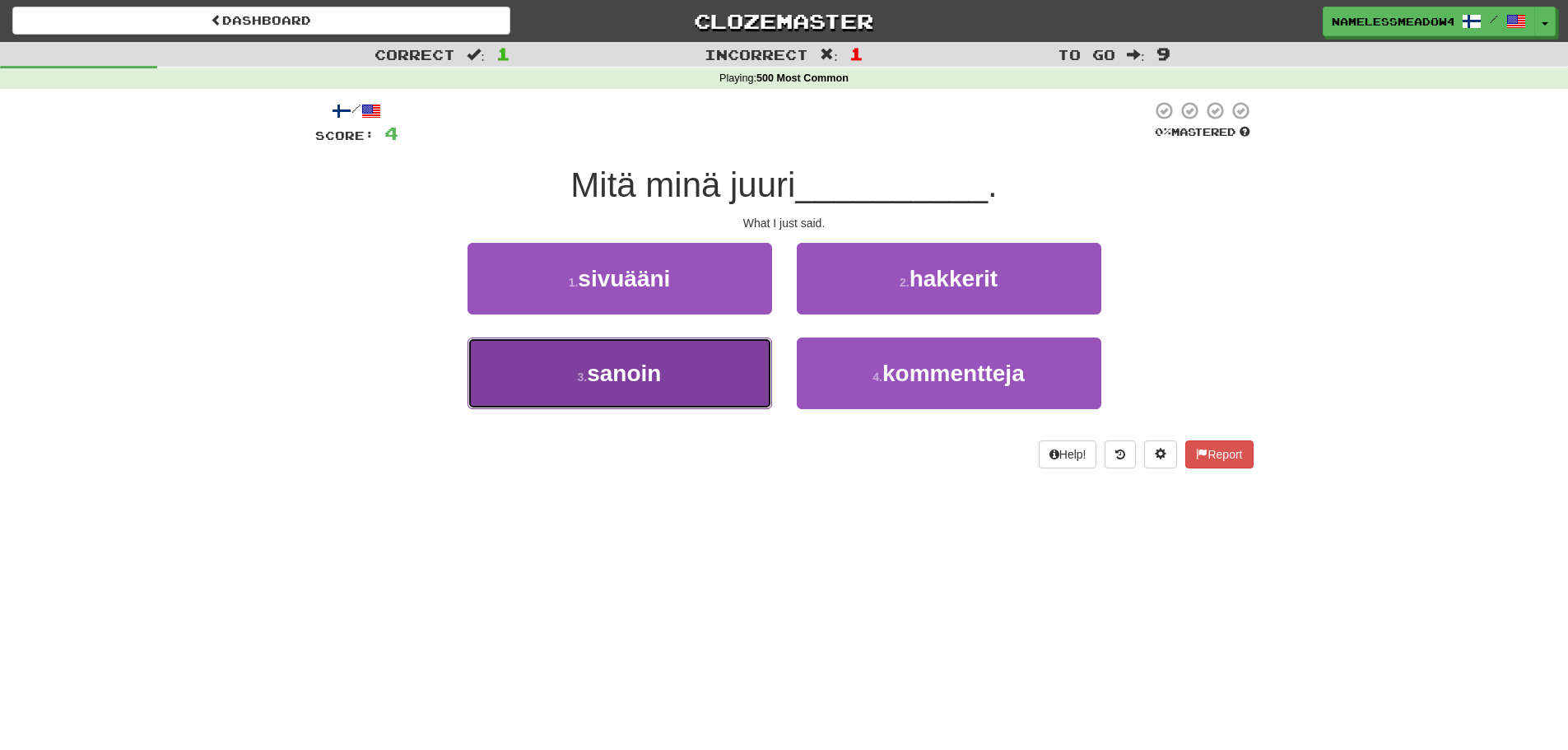
click at [728, 353] on button "3 . sanoin" at bounding box center [619, 373] width 304 height 72
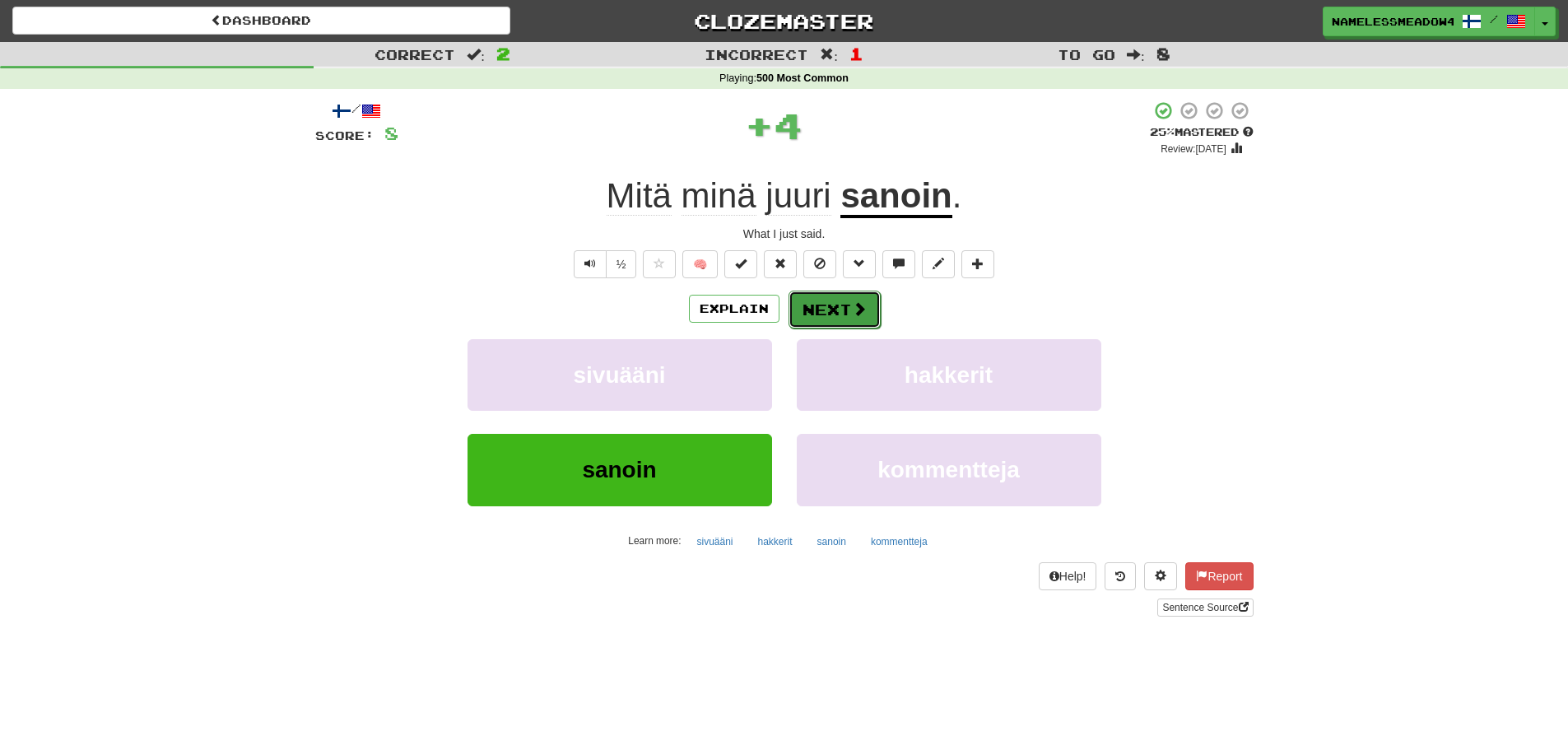
click at [840, 308] on button "Next" at bounding box center [834, 309] width 92 height 38
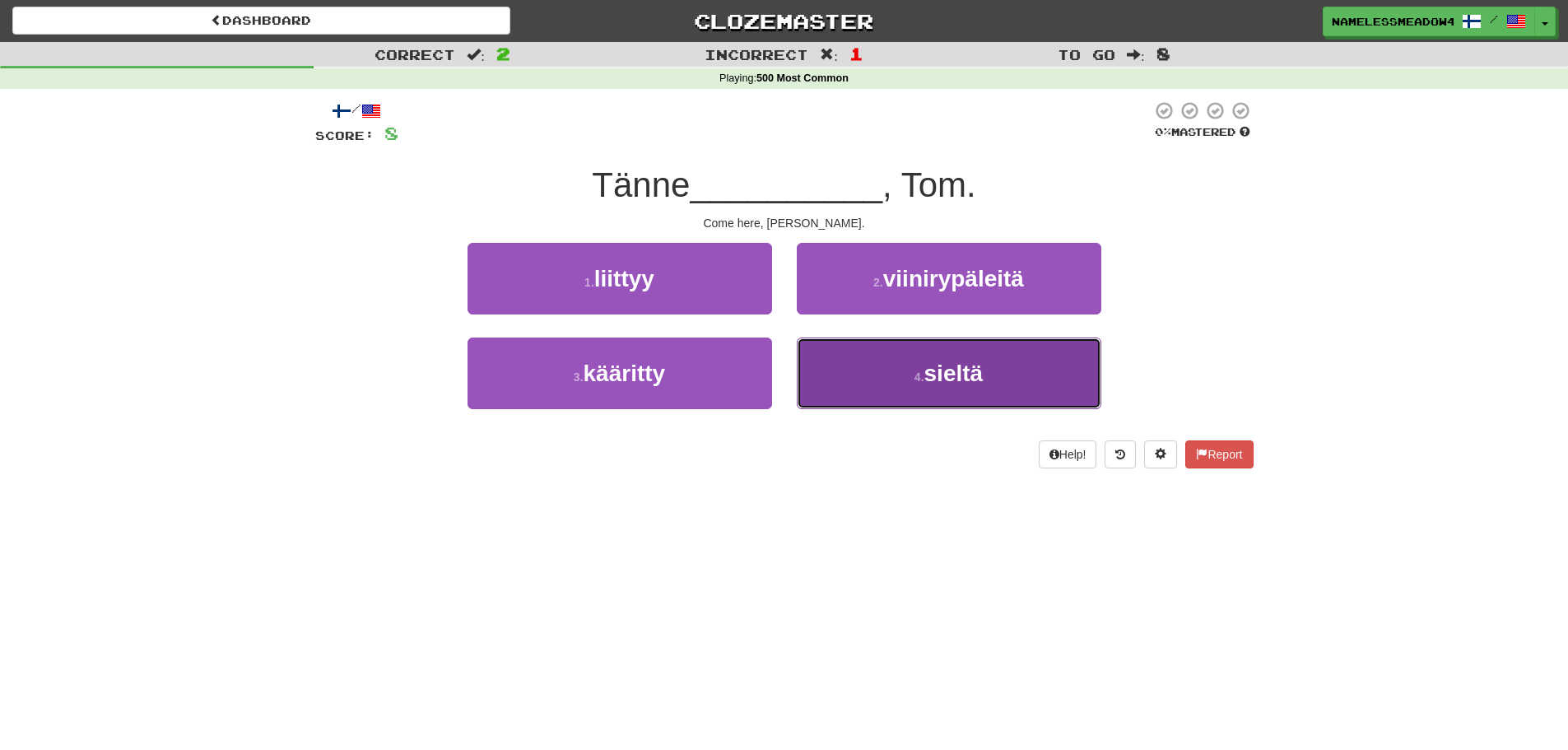
click at [797, 346] on button "4 . sieltä" at bounding box center [949, 373] width 304 height 72
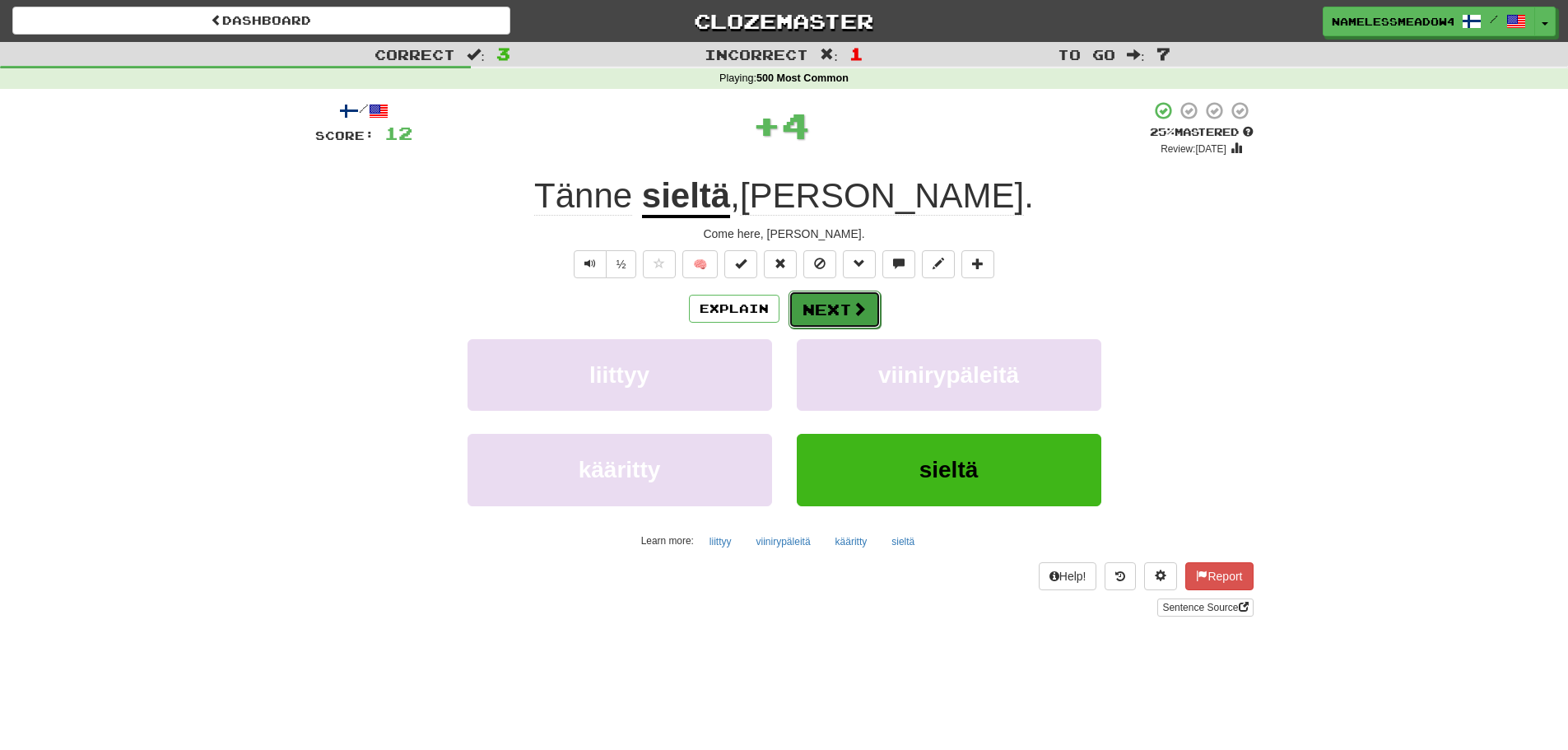
click at [801, 304] on button "Next" at bounding box center [834, 309] width 92 height 38
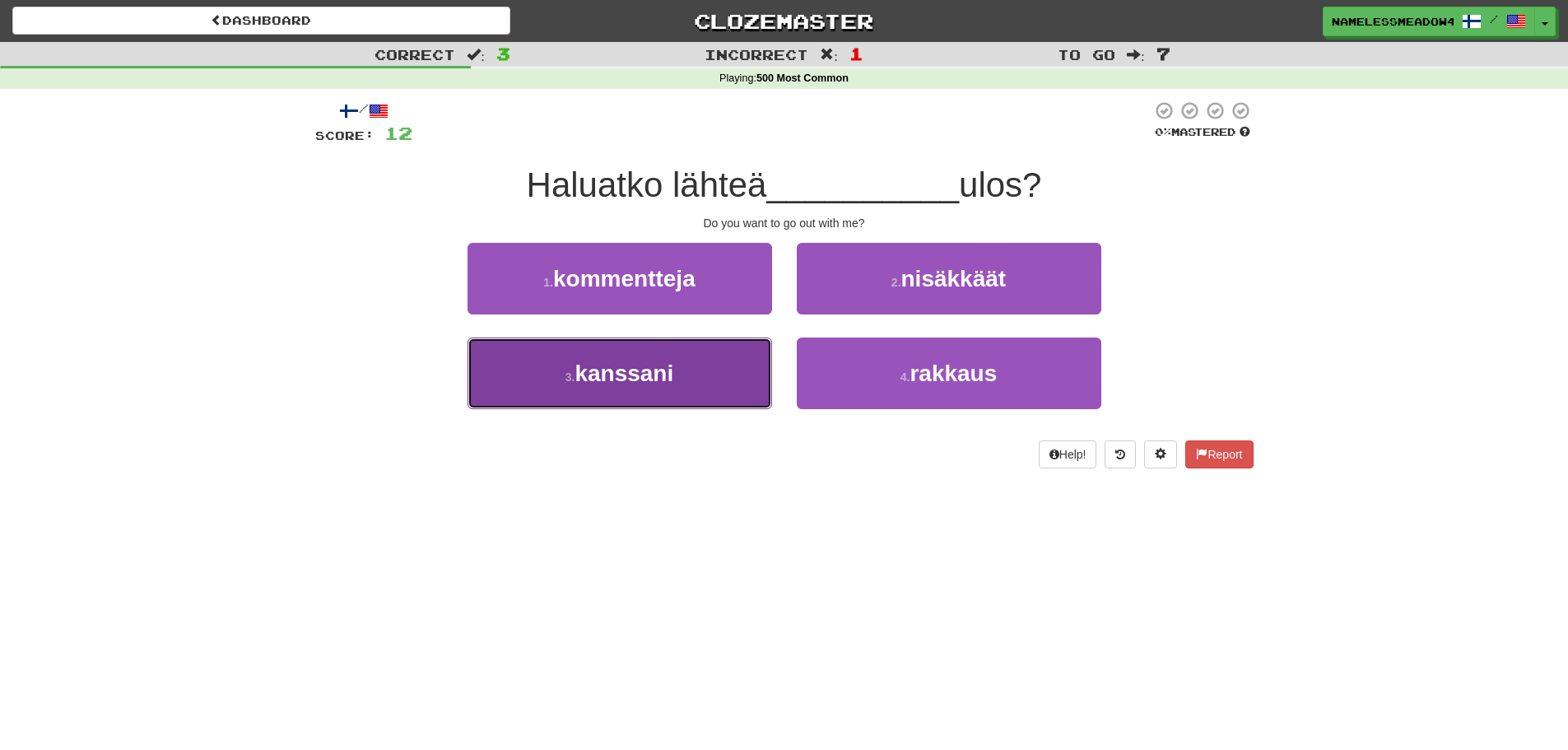
click at [755, 361] on button "3 . kanssani" at bounding box center [619, 373] width 304 height 72
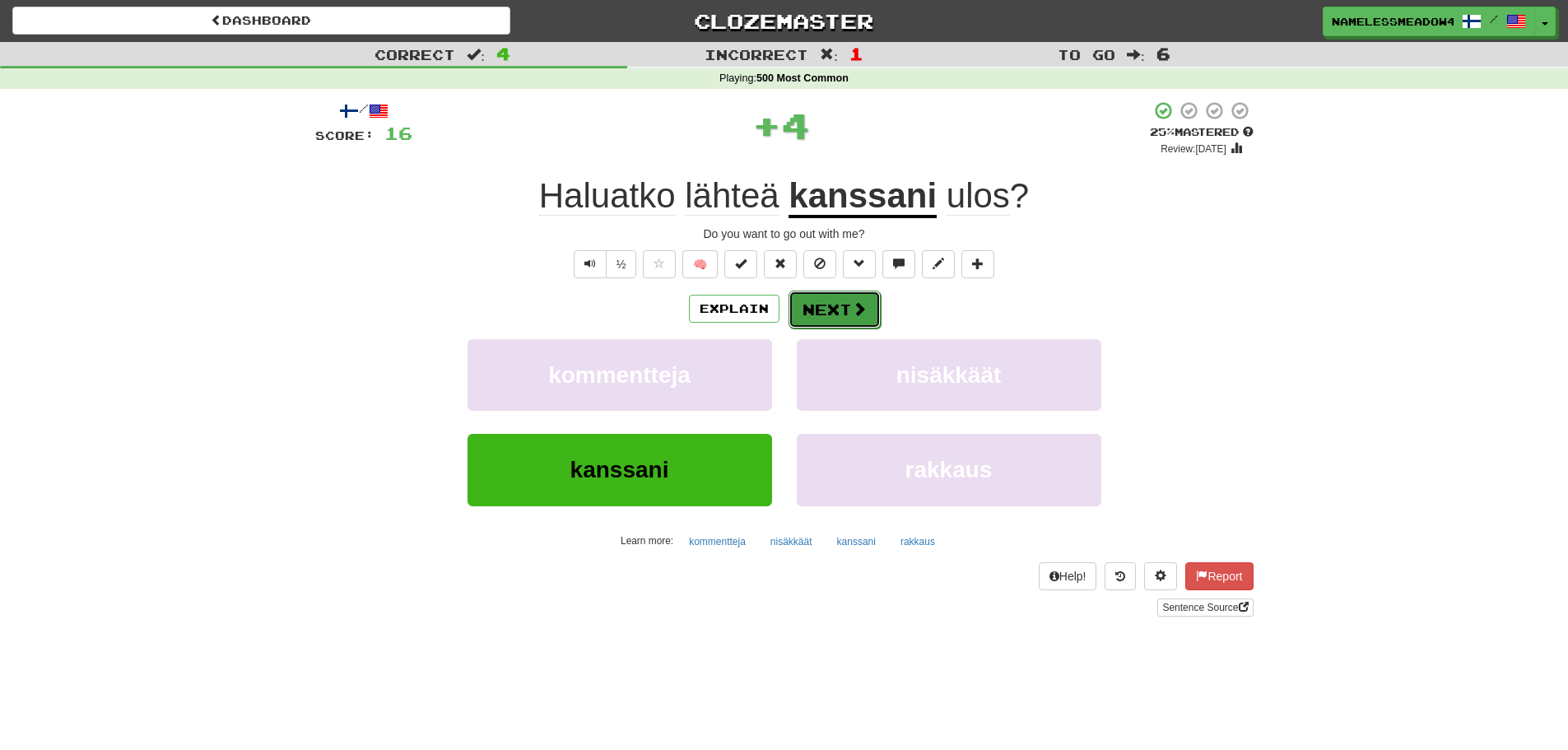
click at [863, 308] on span at bounding box center [859, 308] width 15 height 15
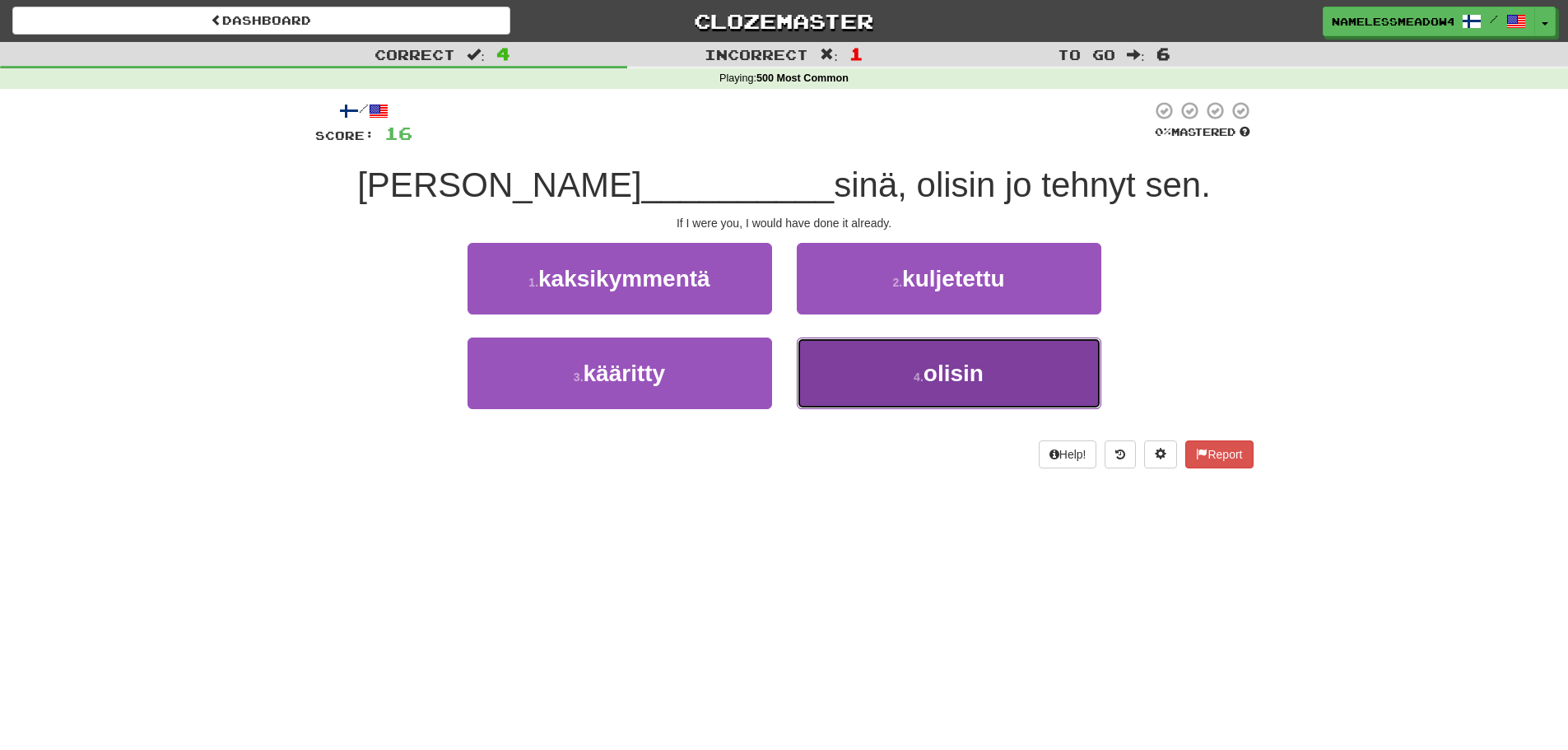
click at [844, 375] on button "4 . olisin" at bounding box center [949, 373] width 304 height 72
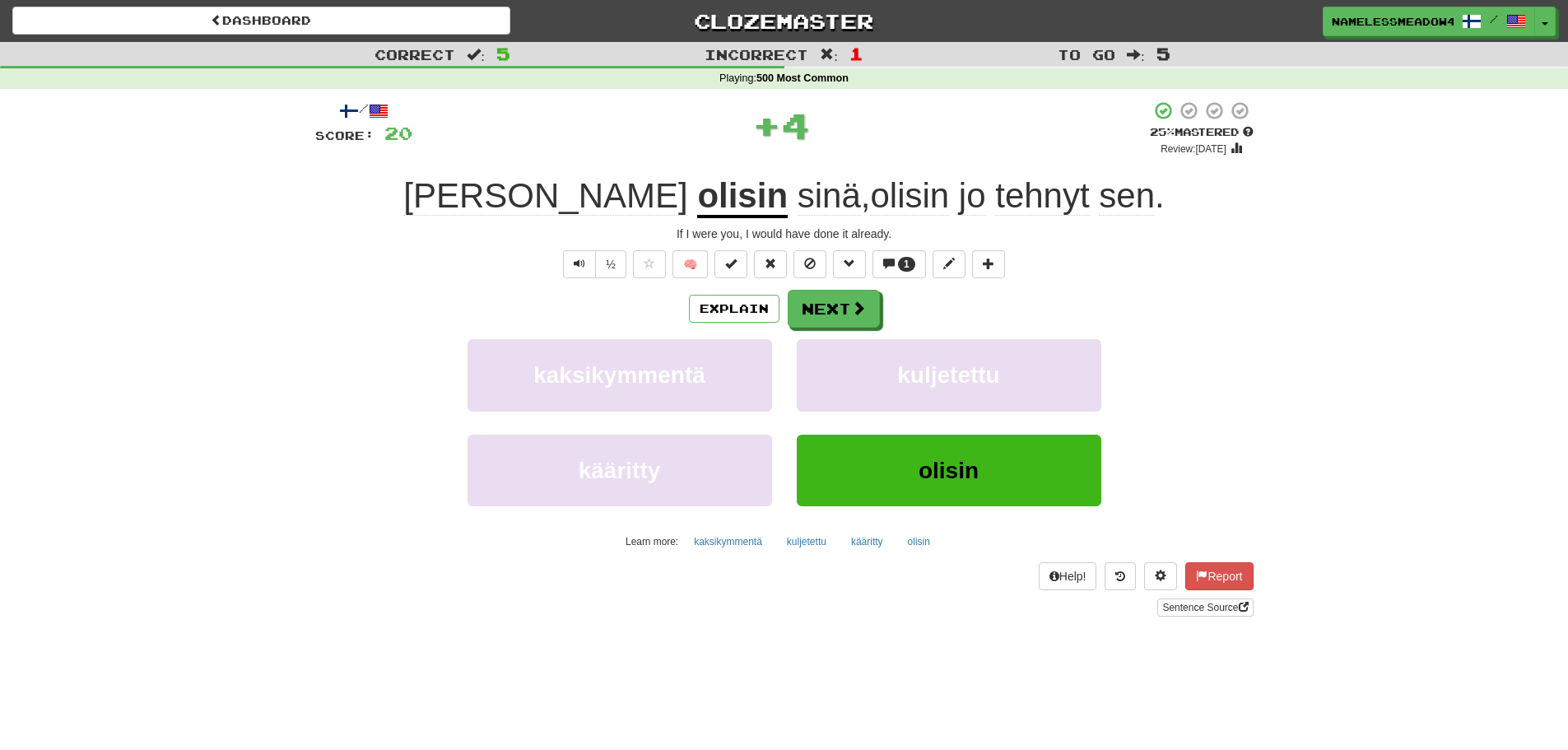
click at [830, 289] on div "/ Score: 20 + 4 25 % Mastered Review: 2025-09-17 Jos olisin sinä , olisin jo te…" at bounding box center [784, 358] width 939 height 516
click at [828, 300] on button "Next" at bounding box center [834, 309] width 92 height 38
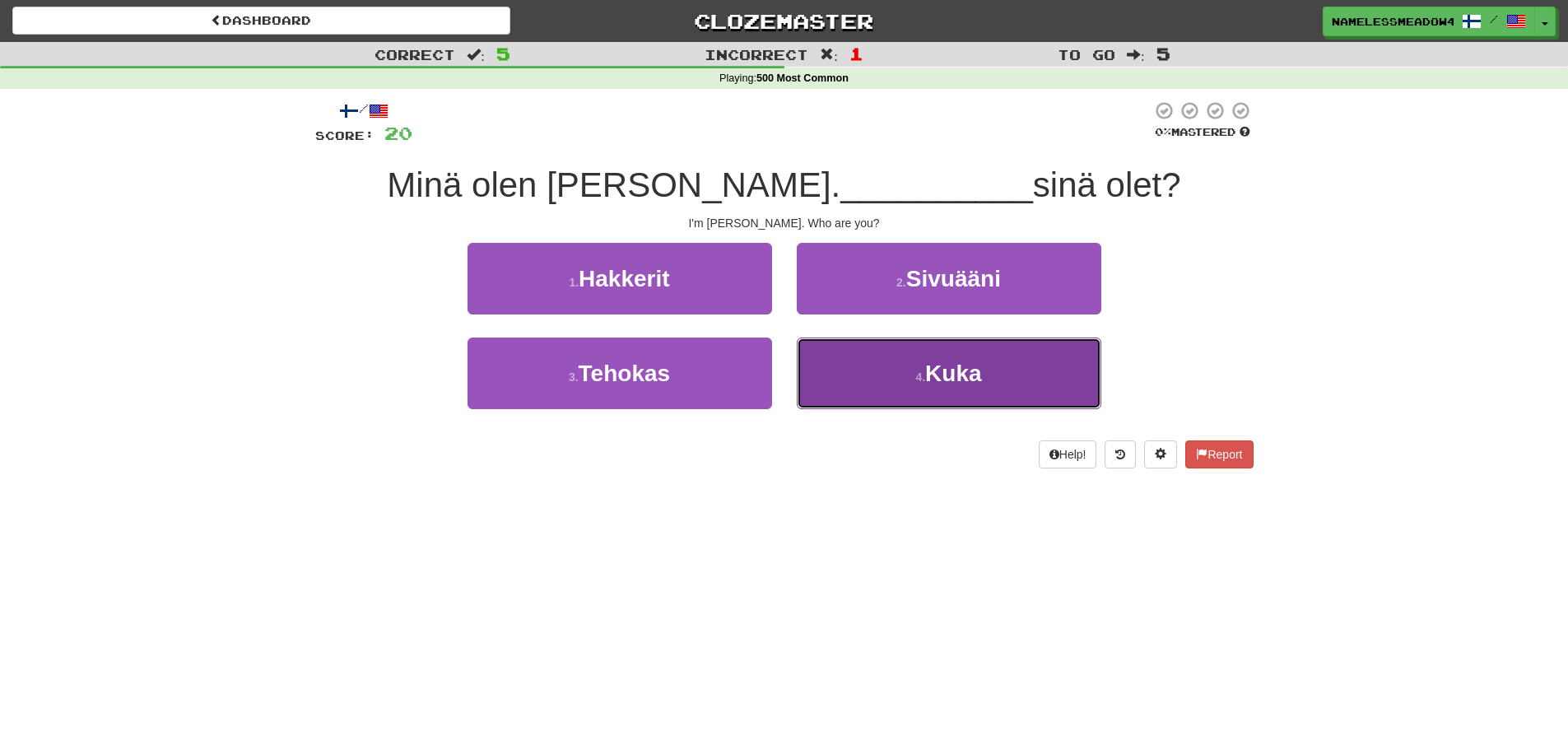
click at [820, 346] on button "4 . Kuka" at bounding box center [949, 373] width 304 height 72
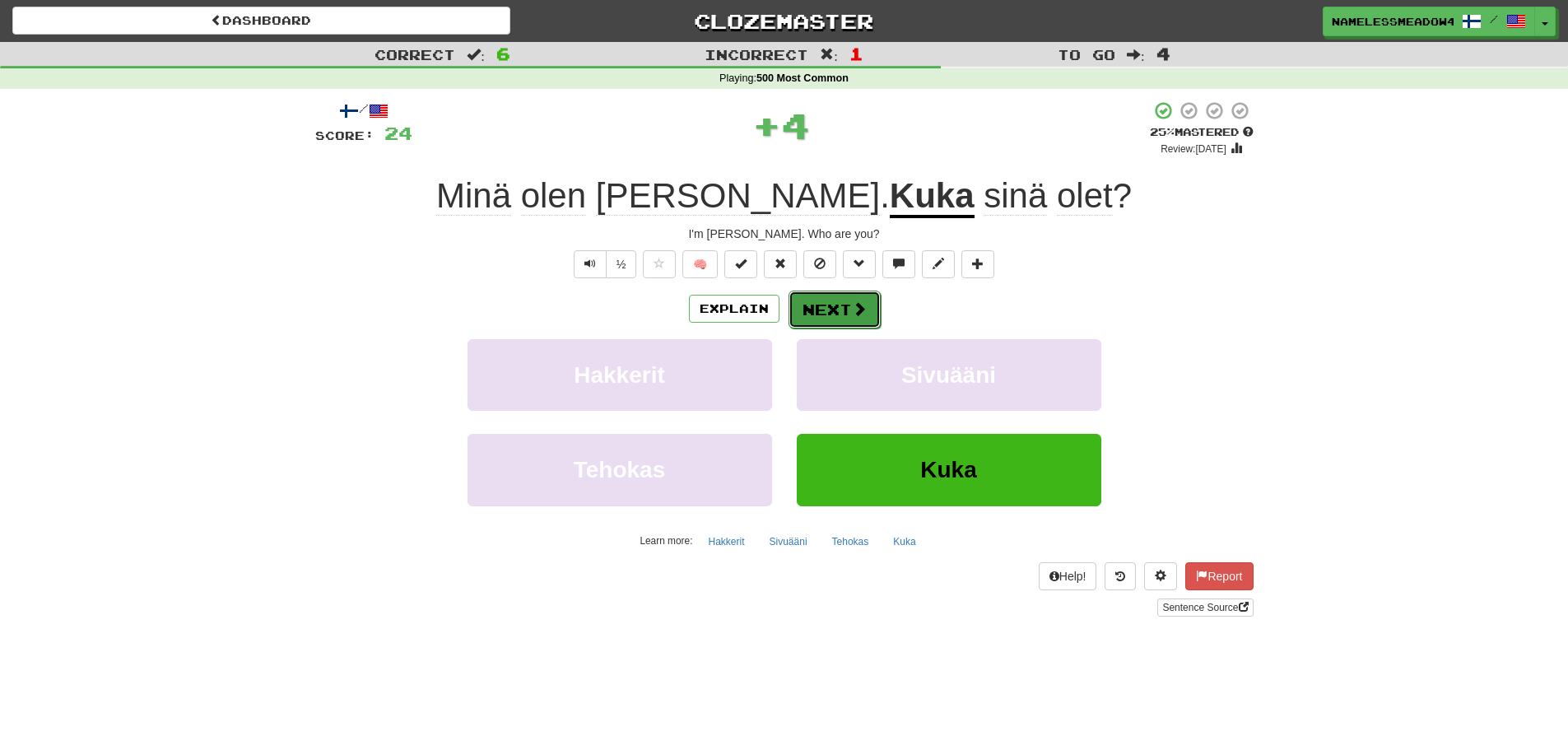
click at [786, 302] on div "Explain Next" at bounding box center [784, 308] width 939 height 38
click at [797, 312] on button "Next" at bounding box center [834, 309] width 92 height 38
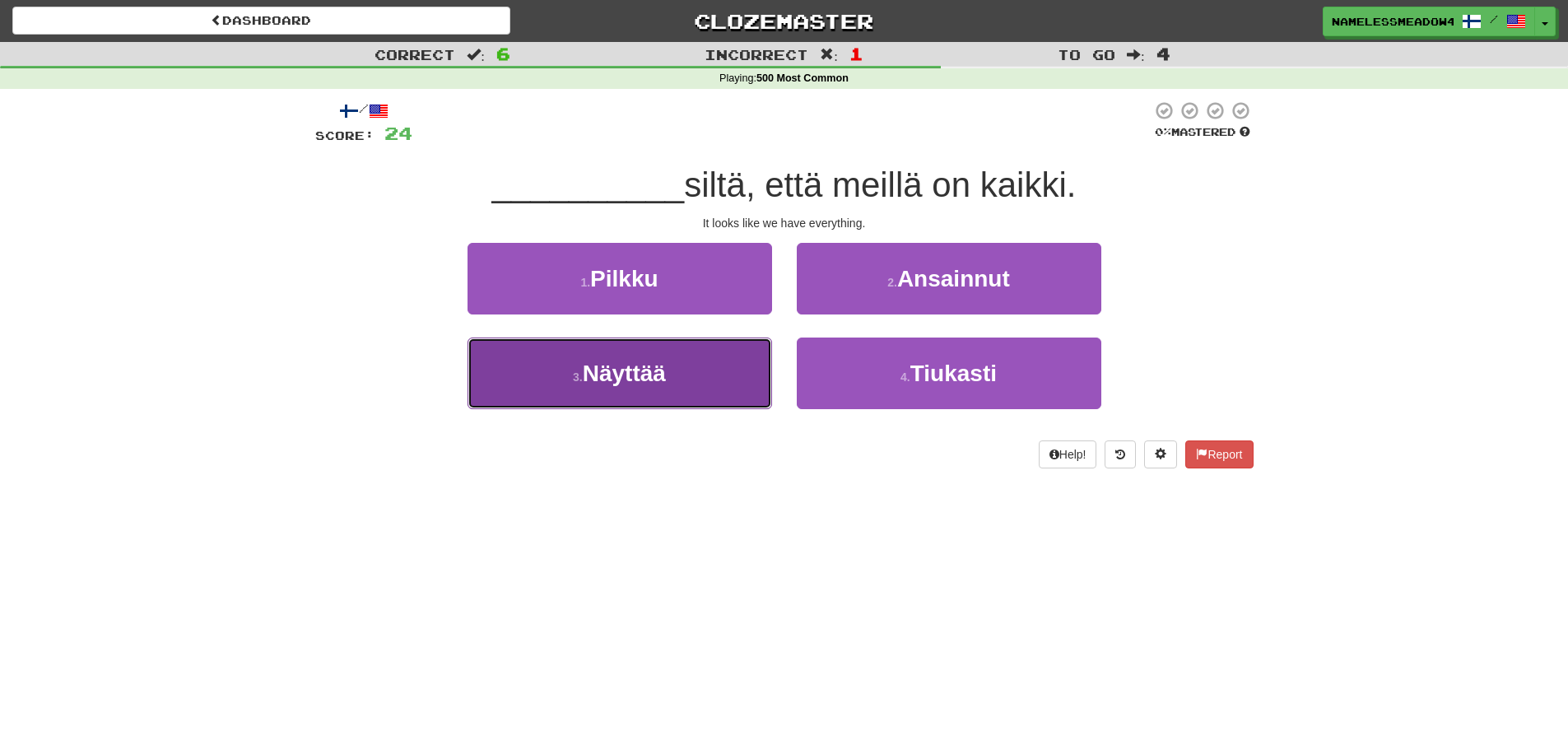
click at [714, 353] on button "3 . Näyttää" at bounding box center [619, 373] width 304 height 72
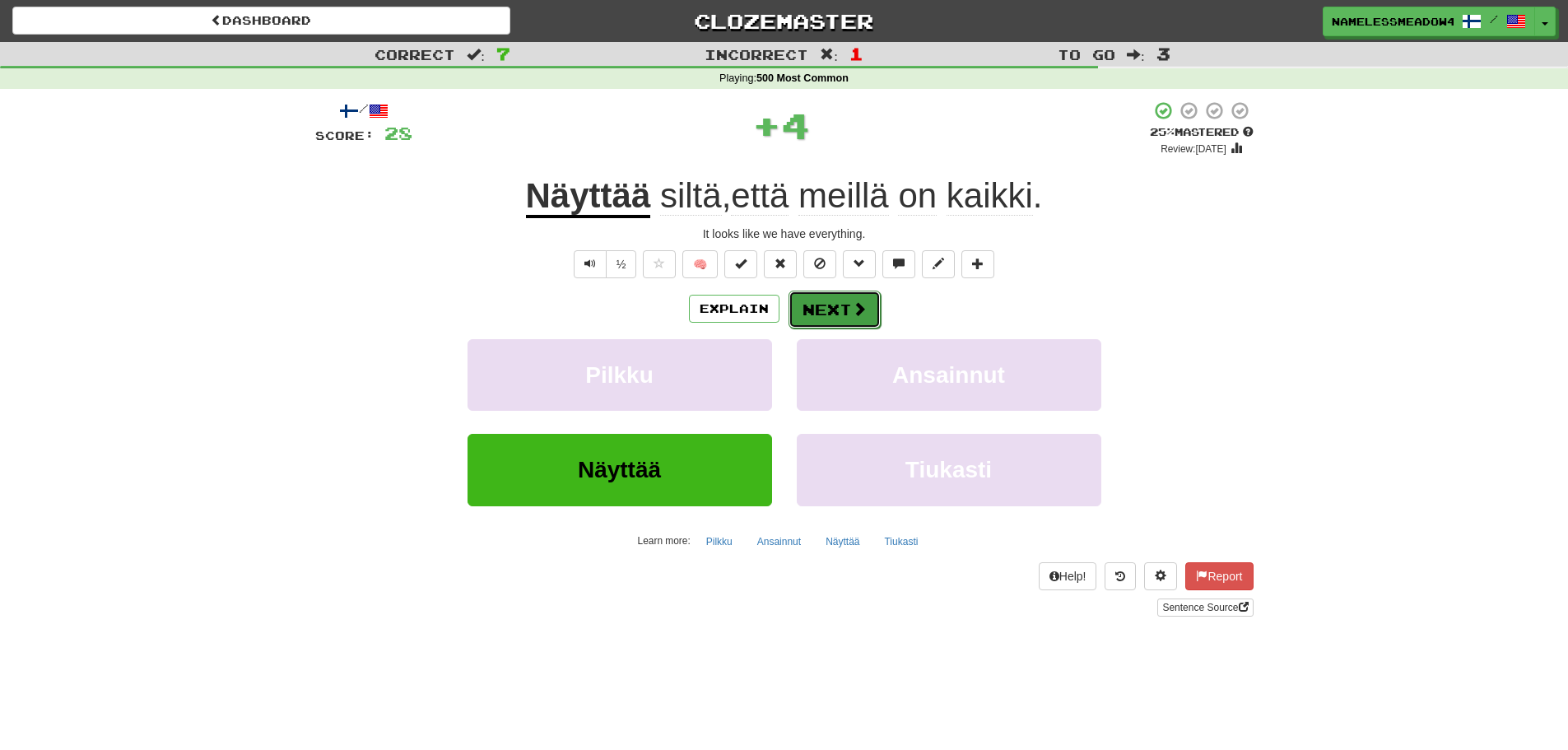
click at [853, 314] on span at bounding box center [859, 308] width 15 height 15
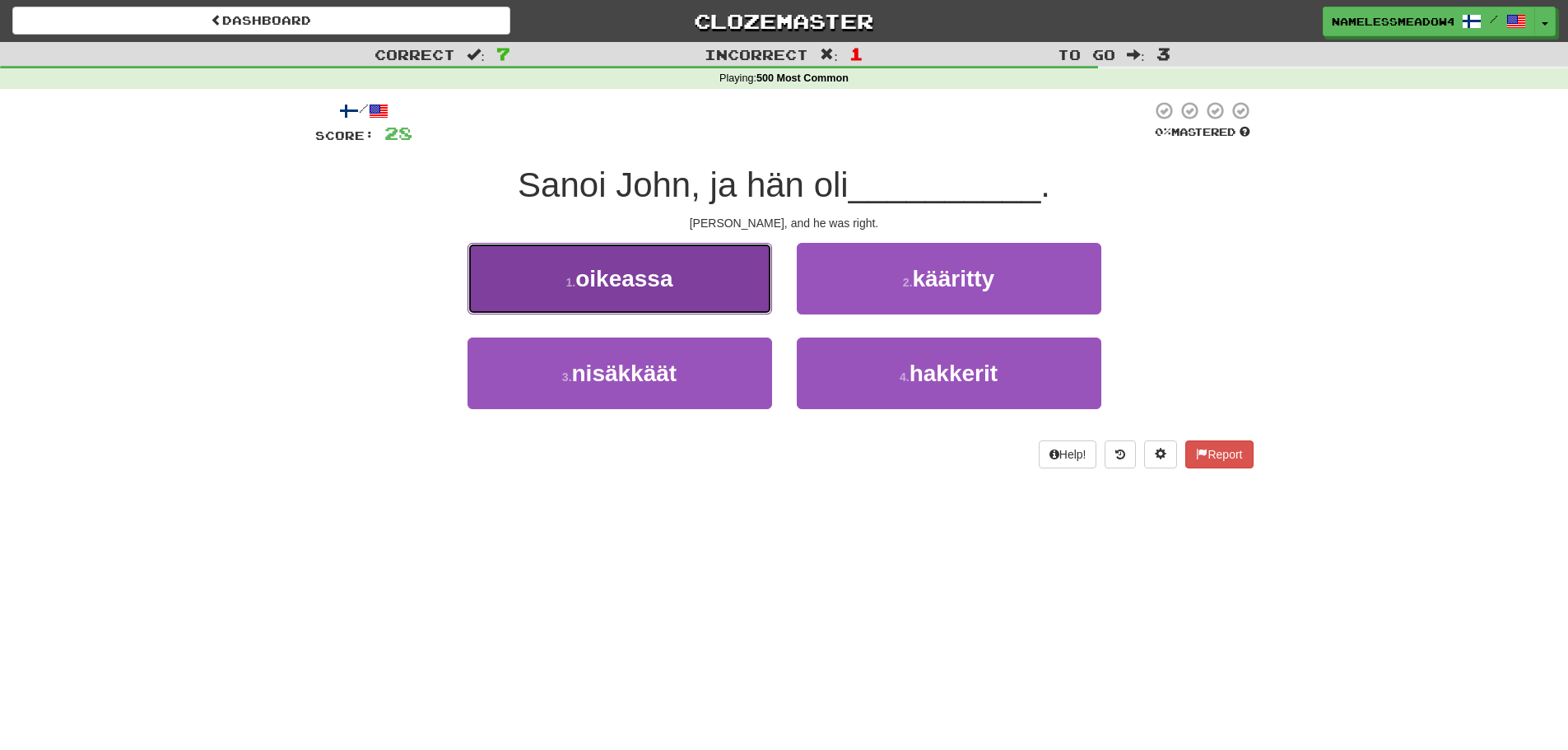
click at [734, 260] on button "1 . oikeassa" at bounding box center [619, 279] width 304 height 72
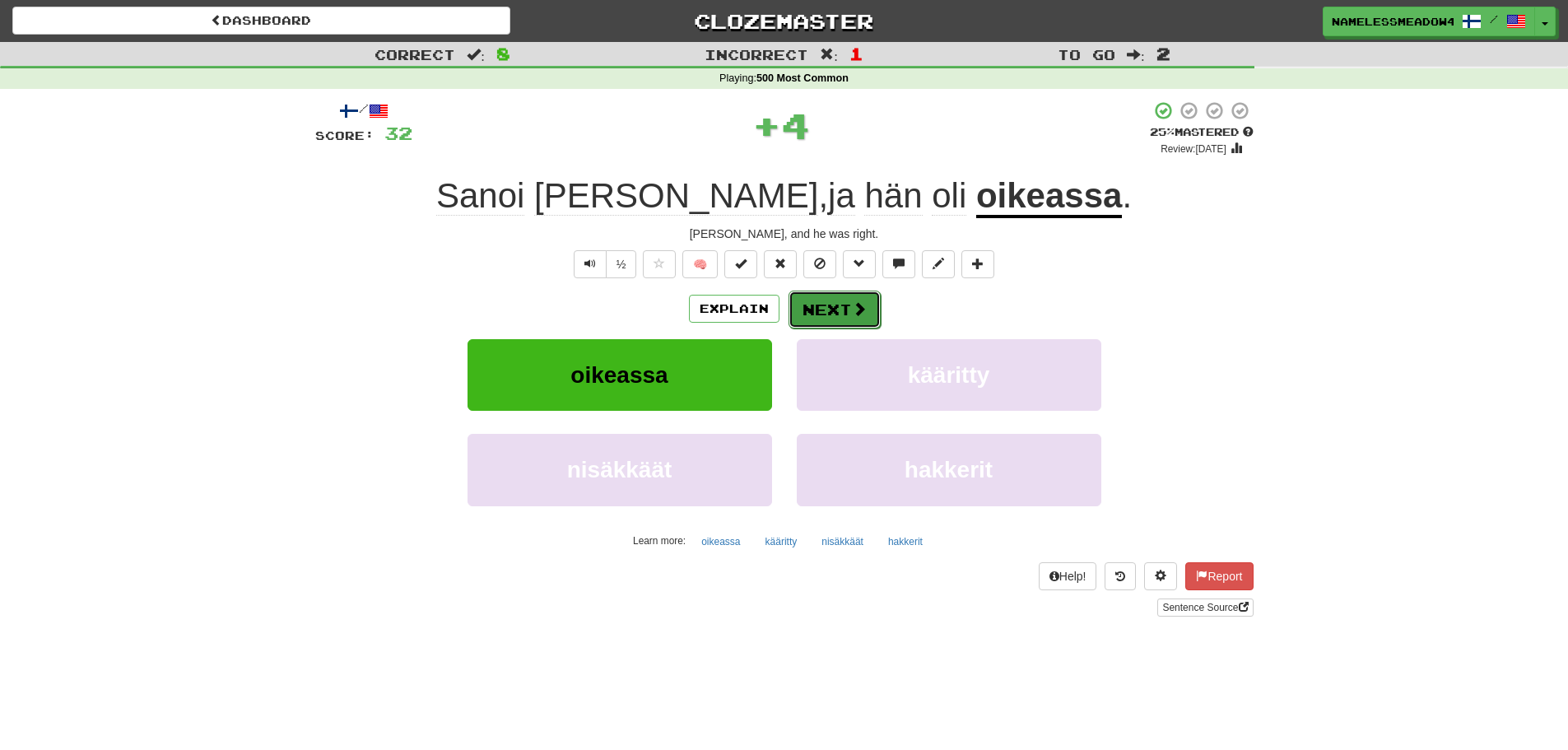
click at [847, 290] on button "Next" at bounding box center [834, 309] width 92 height 38
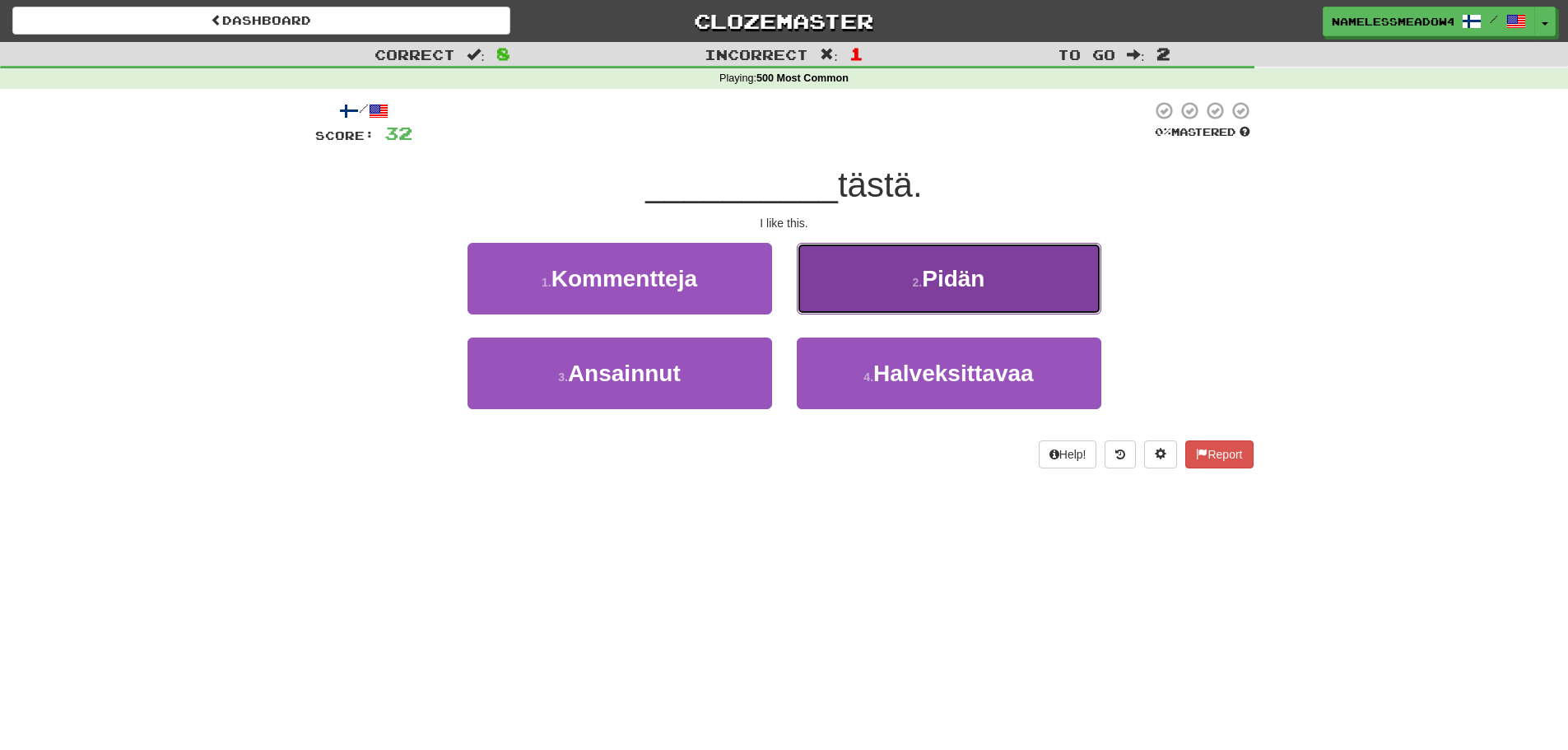
click at [848, 298] on button "2 . Pidän" at bounding box center [949, 279] width 304 height 72
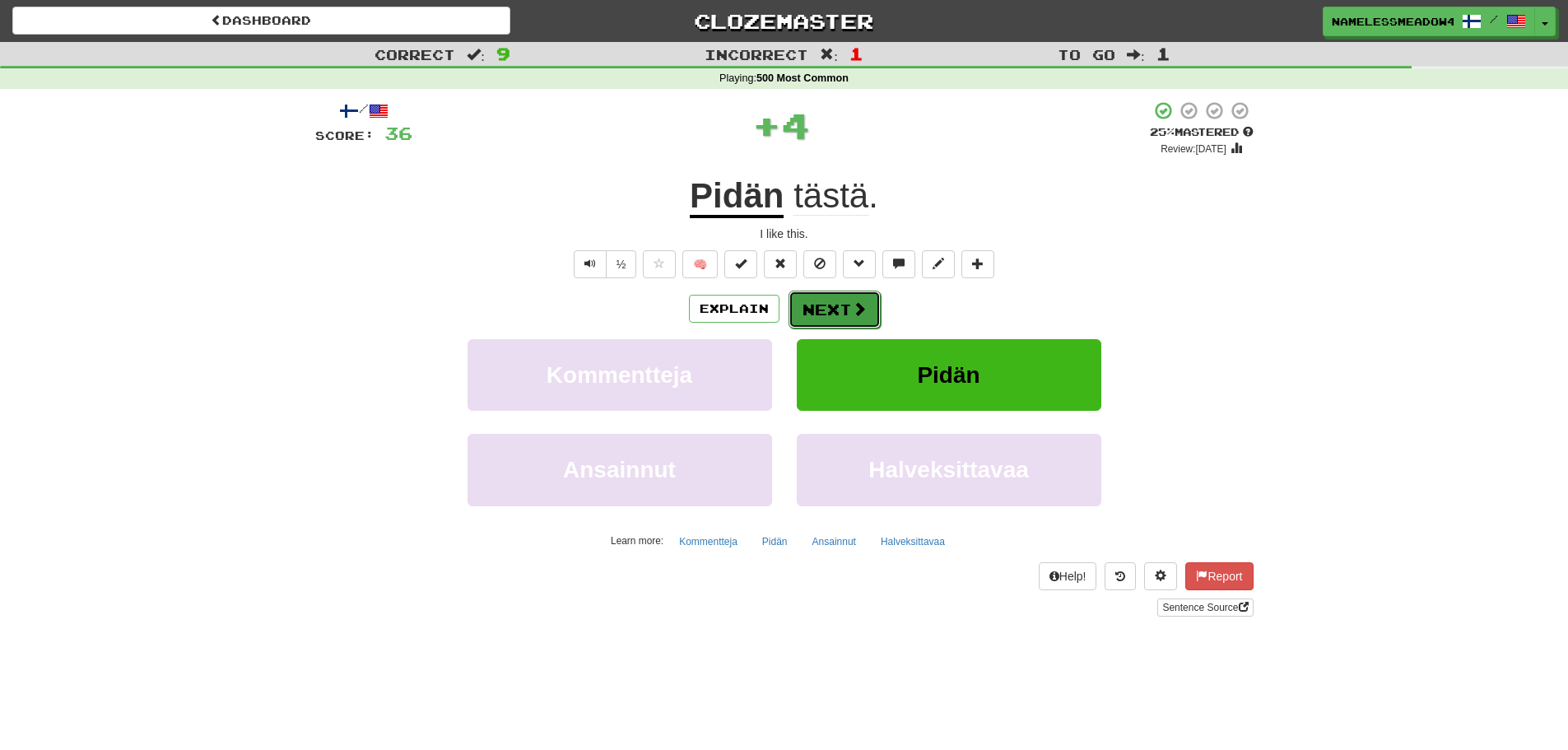
click at [846, 308] on button "Next" at bounding box center [834, 309] width 92 height 38
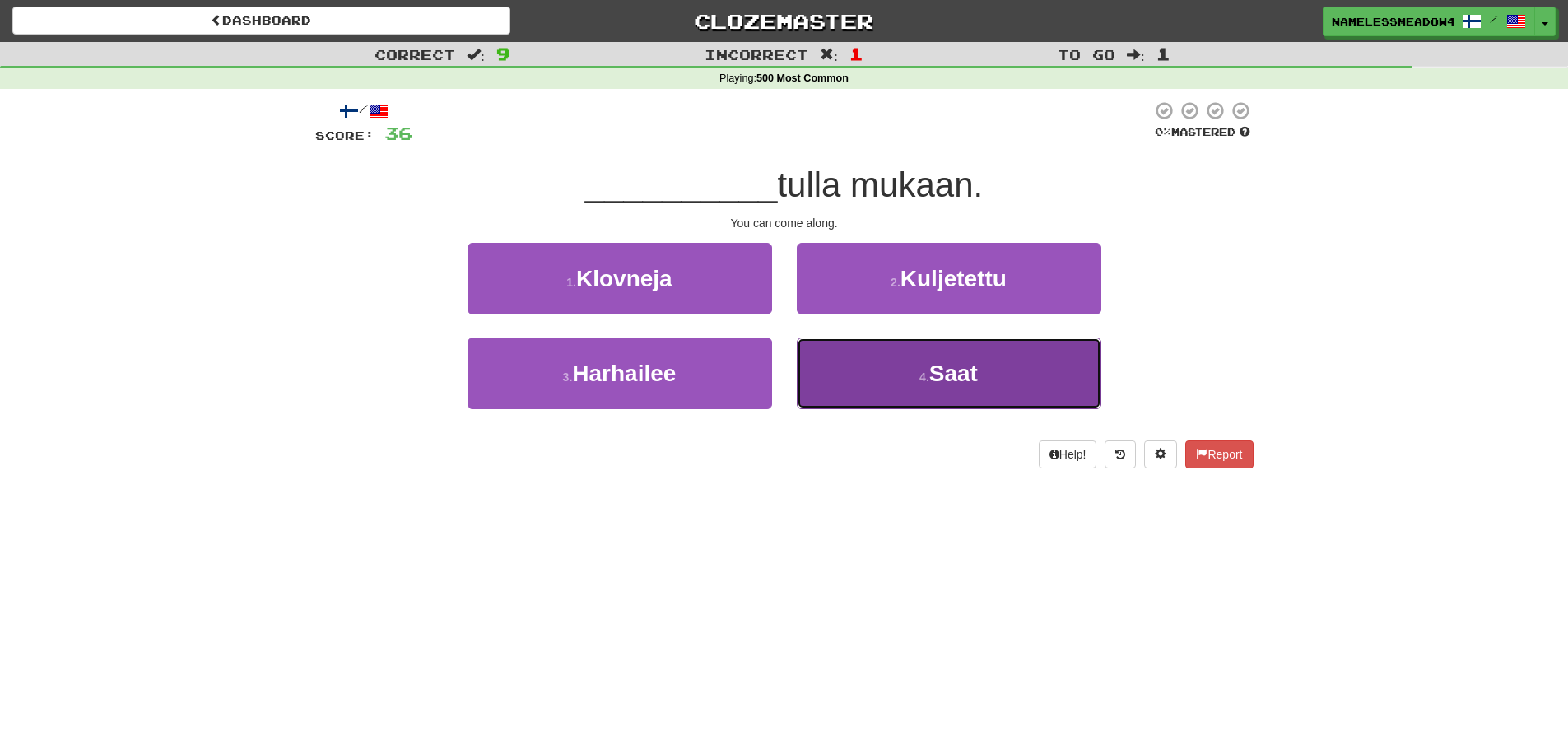
click at [853, 366] on button "4 . Saat" at bounding box center [949, 373] width 304 height 72
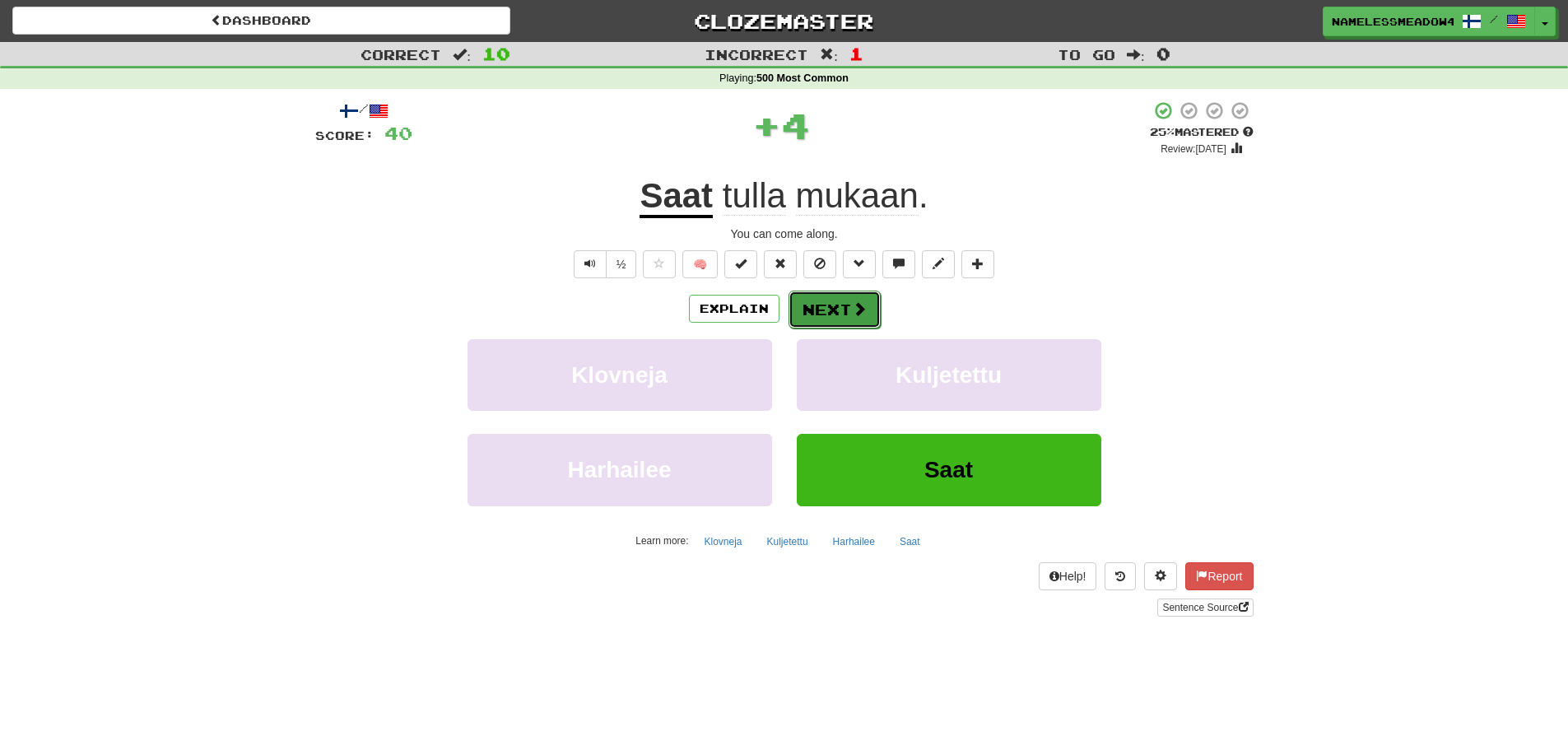
click at [856, 298] on button "Next" at bounding box center [834, 309] width 92 height 38
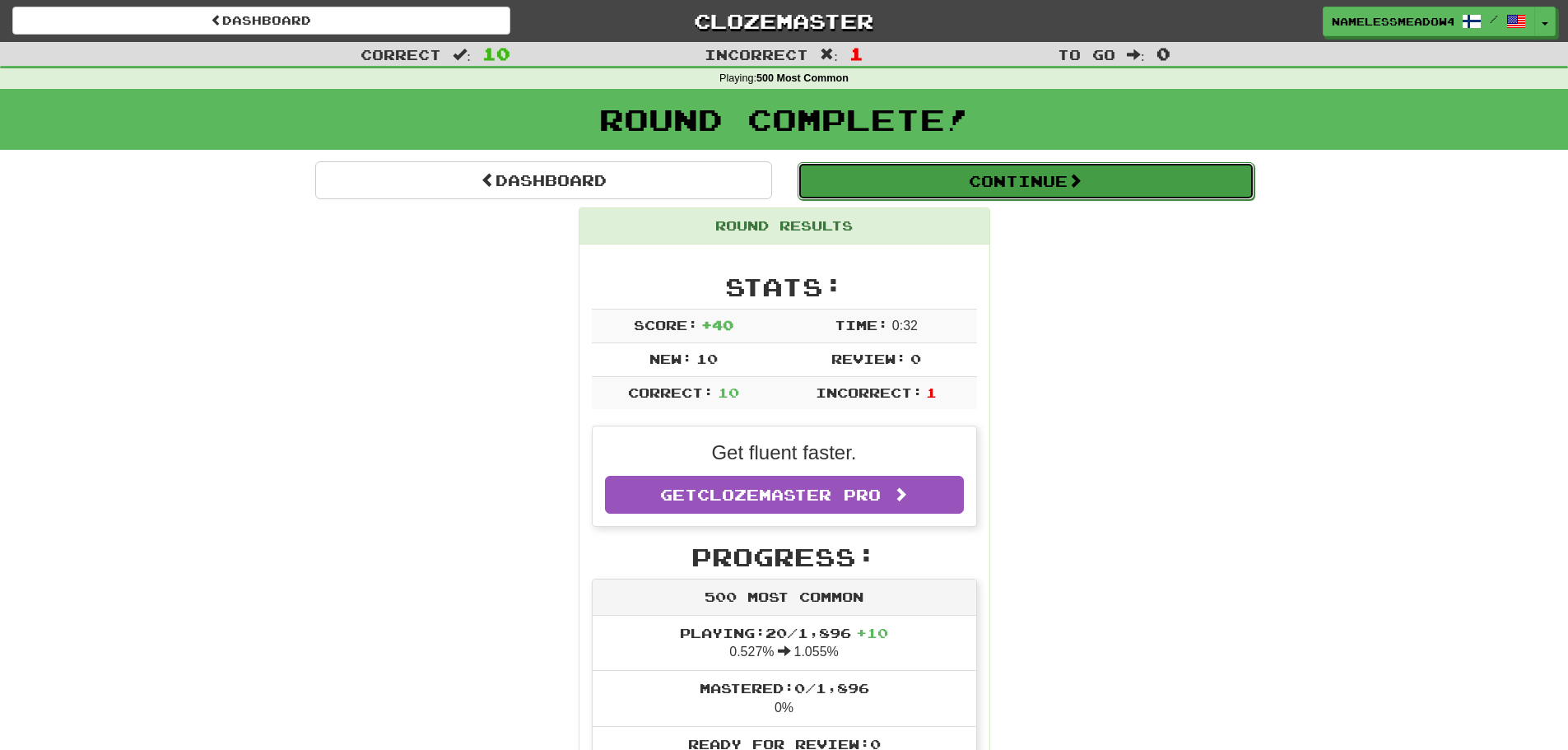
click at [883, 184] on button "Continue" at bounding box center [1025, 181] width 457 height 38
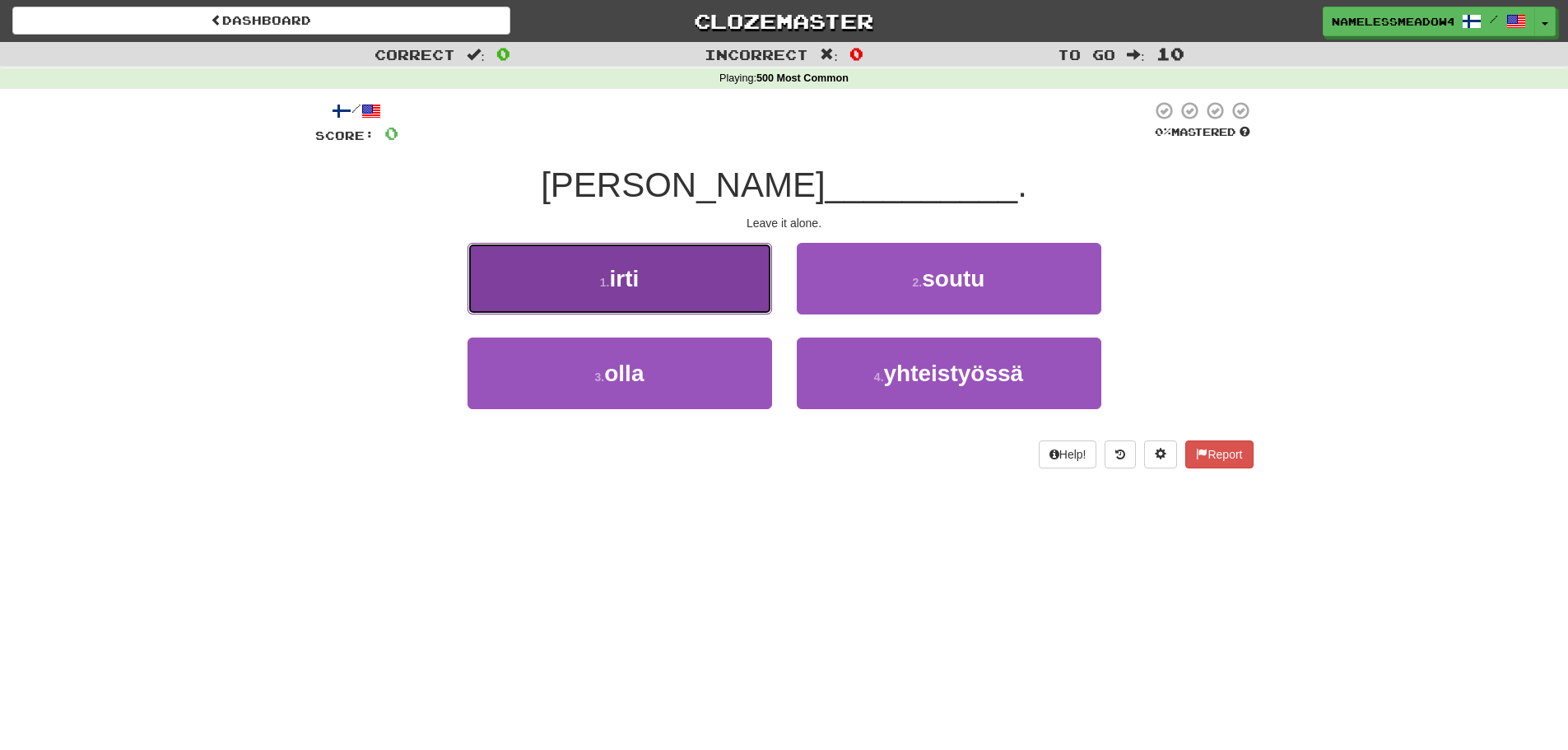
click at [758, 281] on button "1 . irti" at bounding box center [619, 279] width 304 height 72
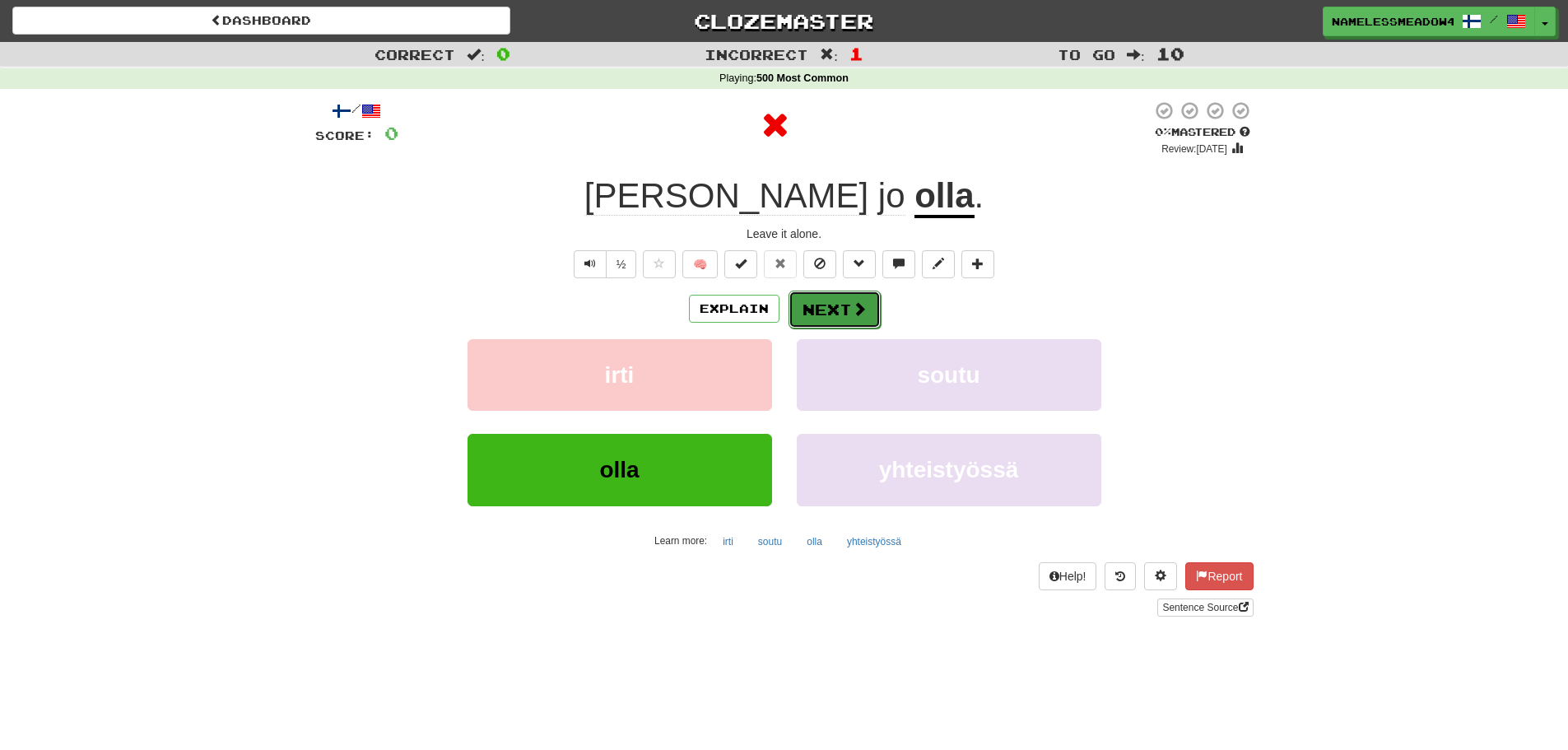
click at [817, 301] on button "Next" at bounding box center [834, 309] width 92 height 38
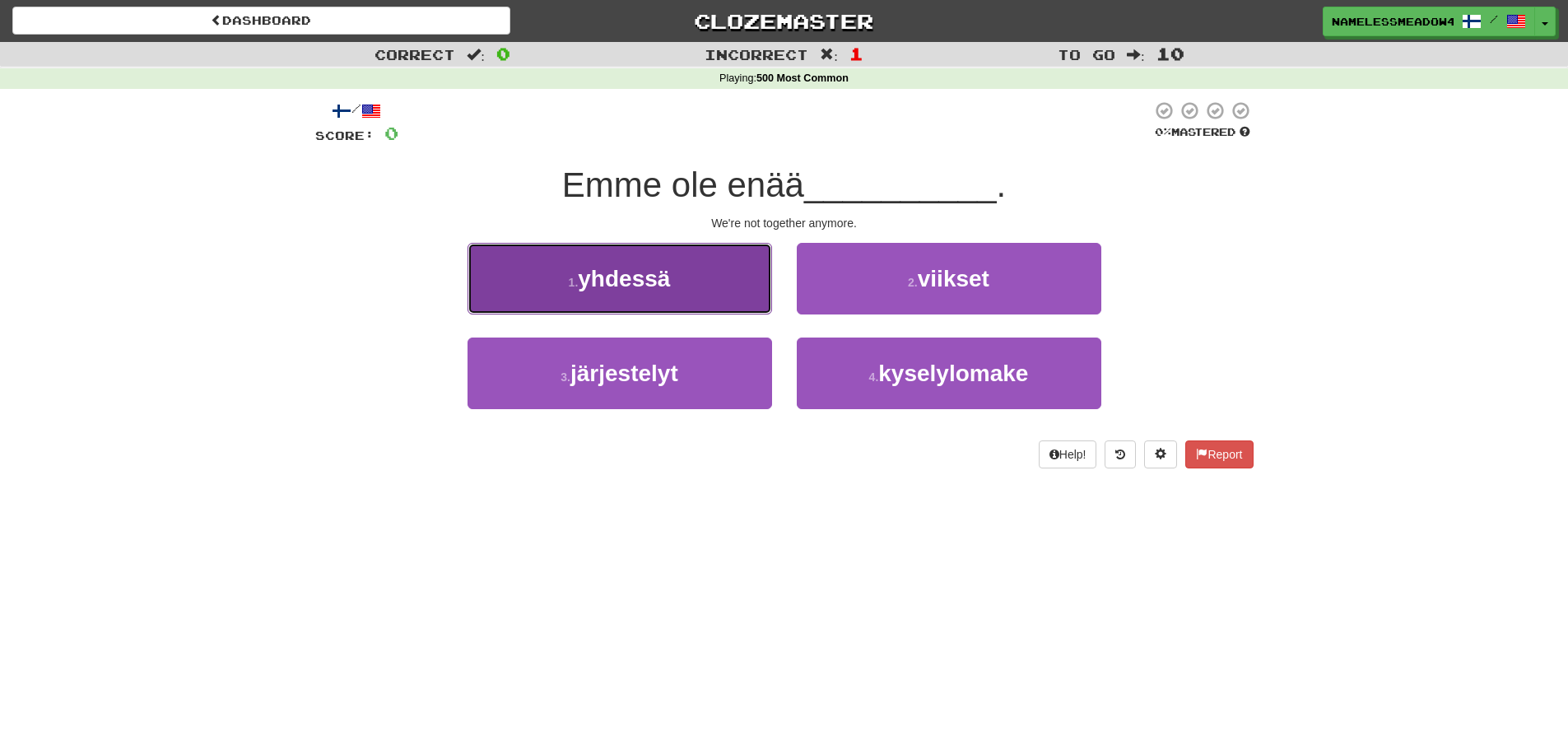
click at [728, 284] on button "1 . yhdessä" at bounding box center [619, 279] width 304 height 72
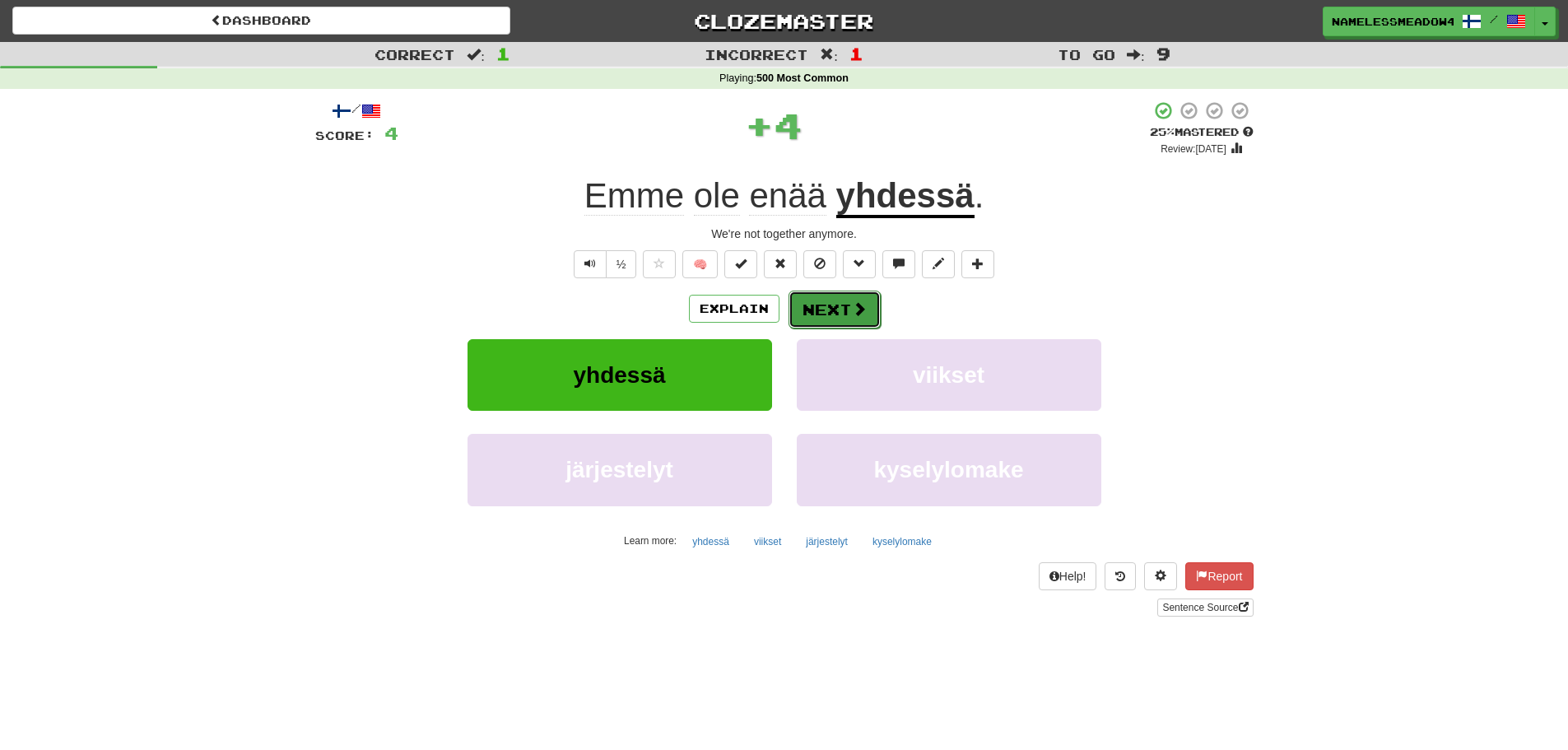
click at [791, 291] on button "Next" at bounding box center [834, 309] width 92 height 38
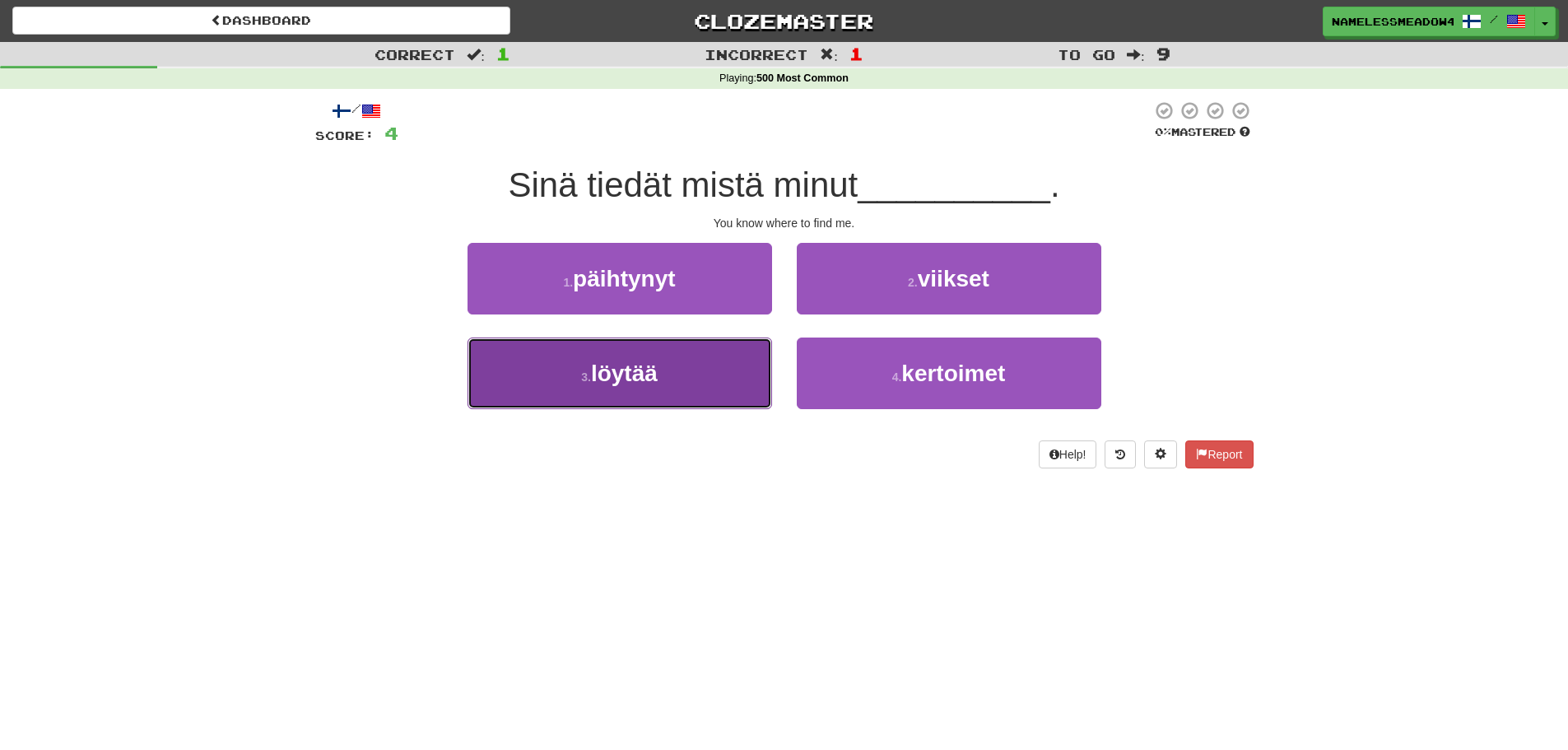
click at [741, 364] on button "3 . löytää" at bounding box center [619, 373] width 304 height 72
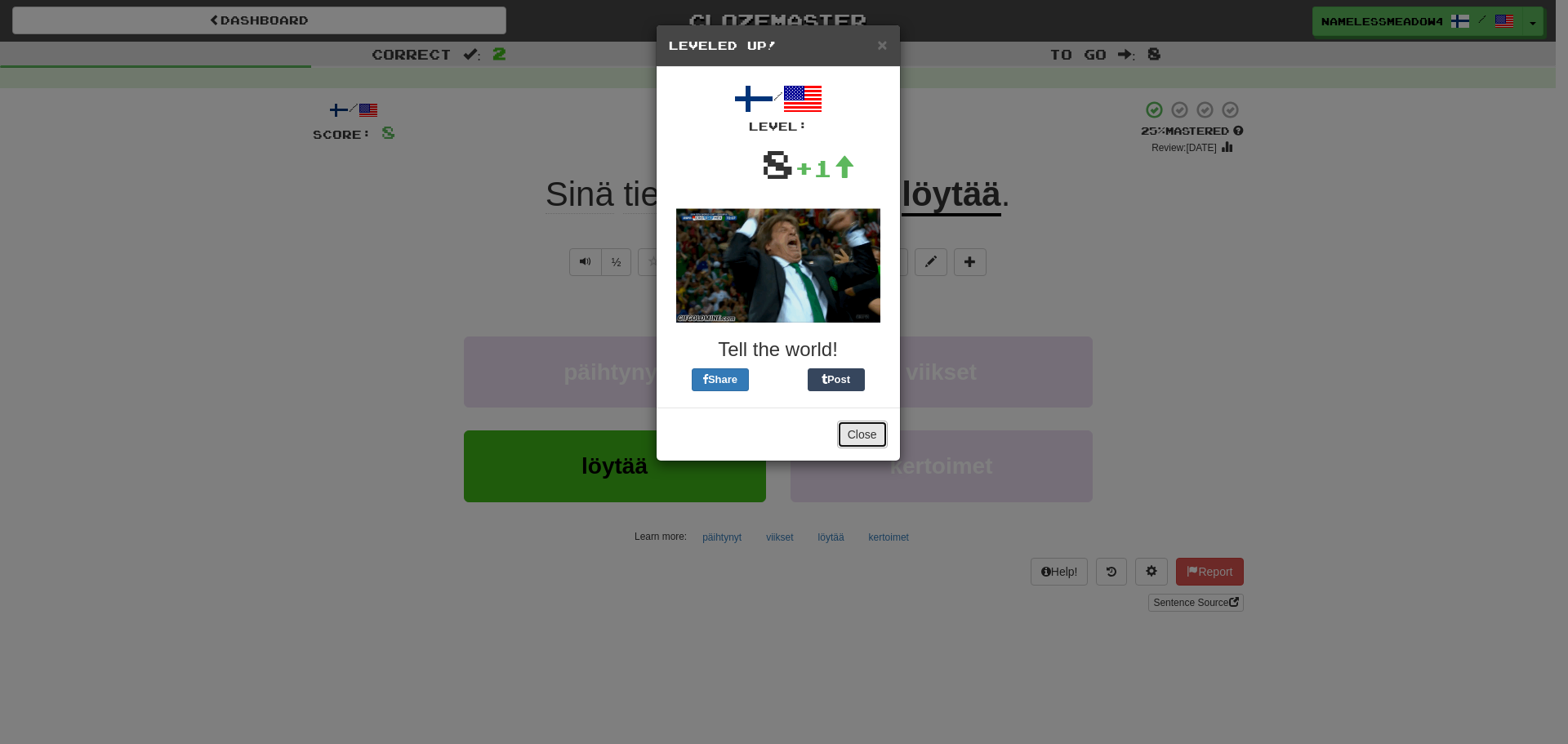
click at [848, 431] on button "Close" at bounding box center [862, 435] width 51 height 28
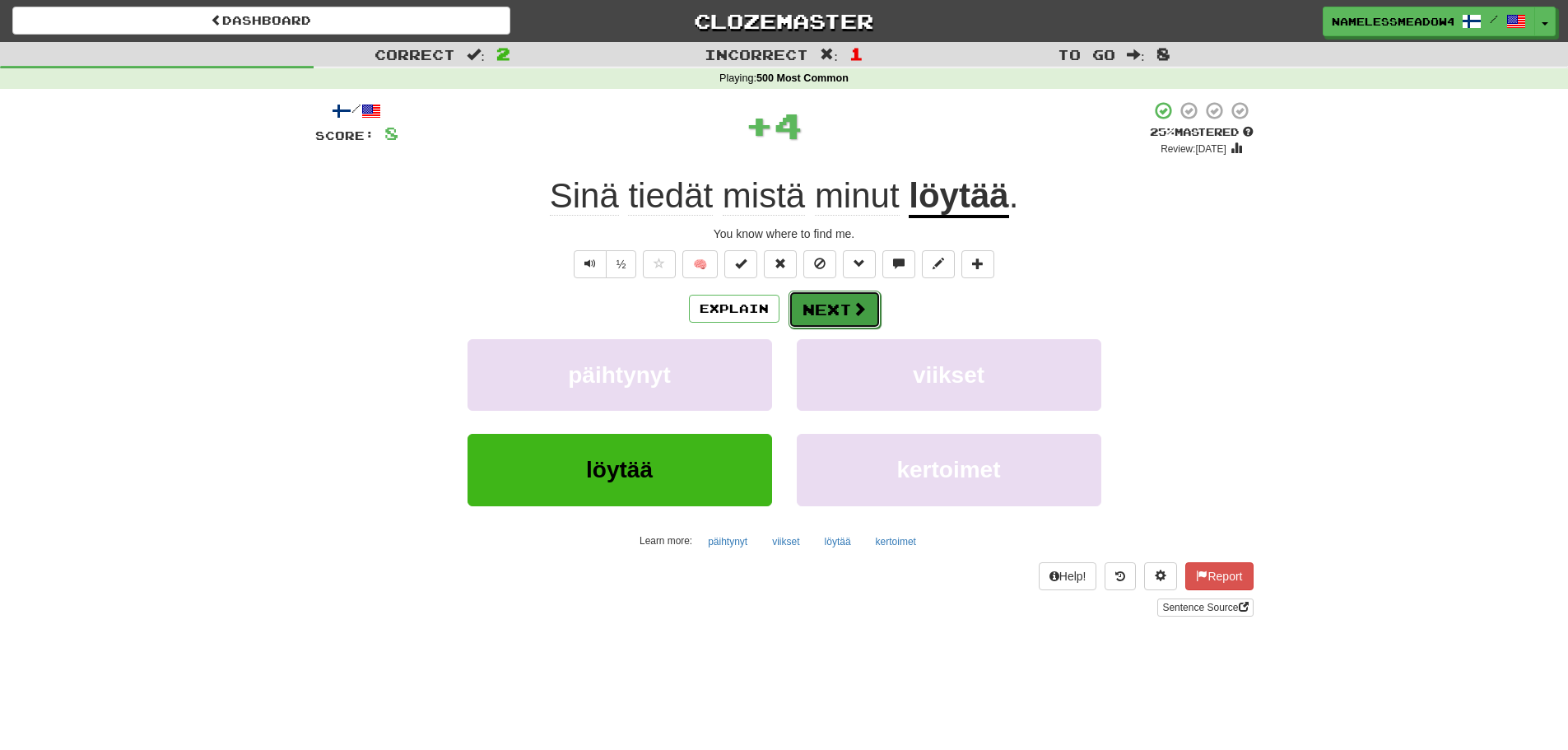
click at [849, 308] on button "Next" at bounding box center [834, 309] width 92 height 38
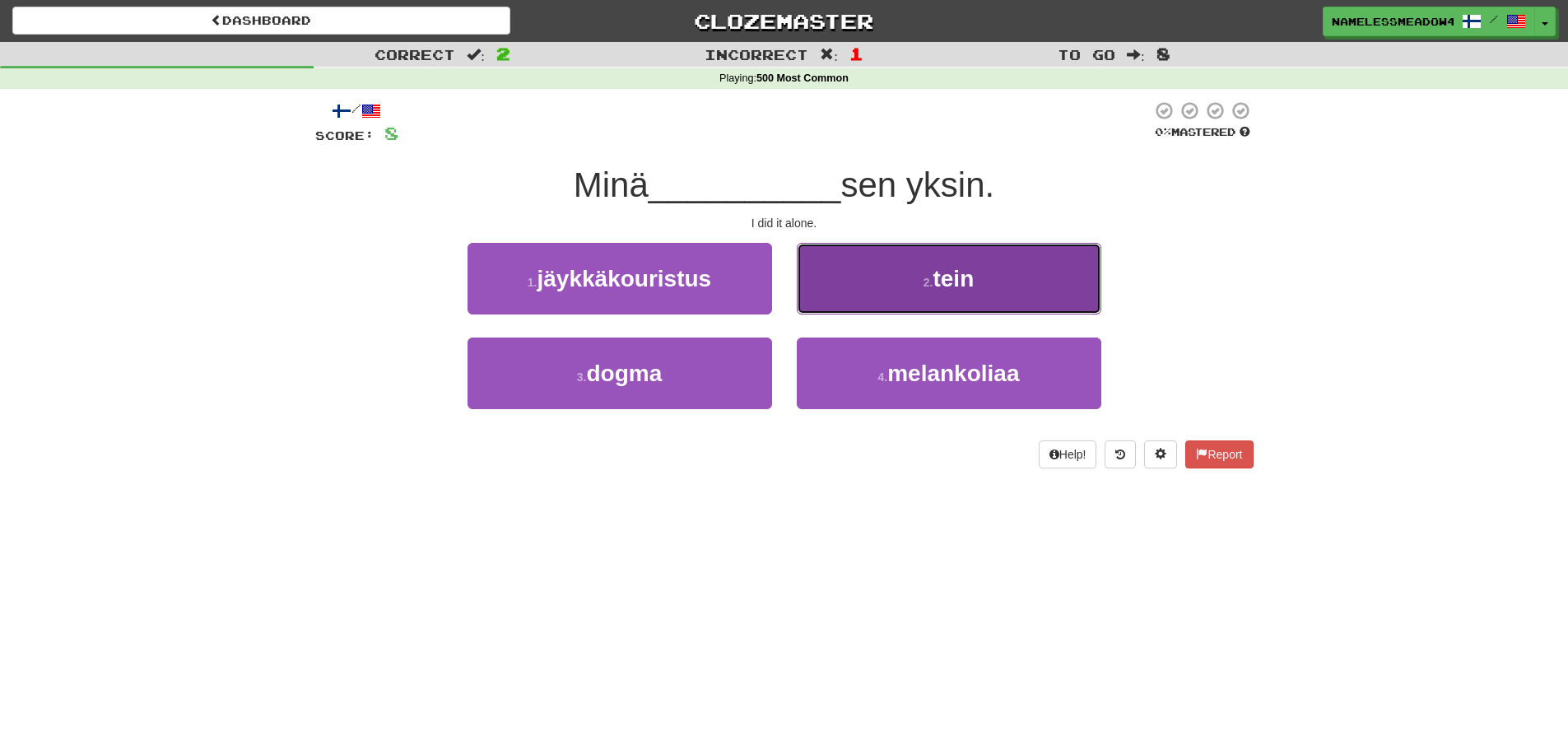
click at [839, 289] on button "2 . tein" at bounding box center [949, 279] width 304 height 72
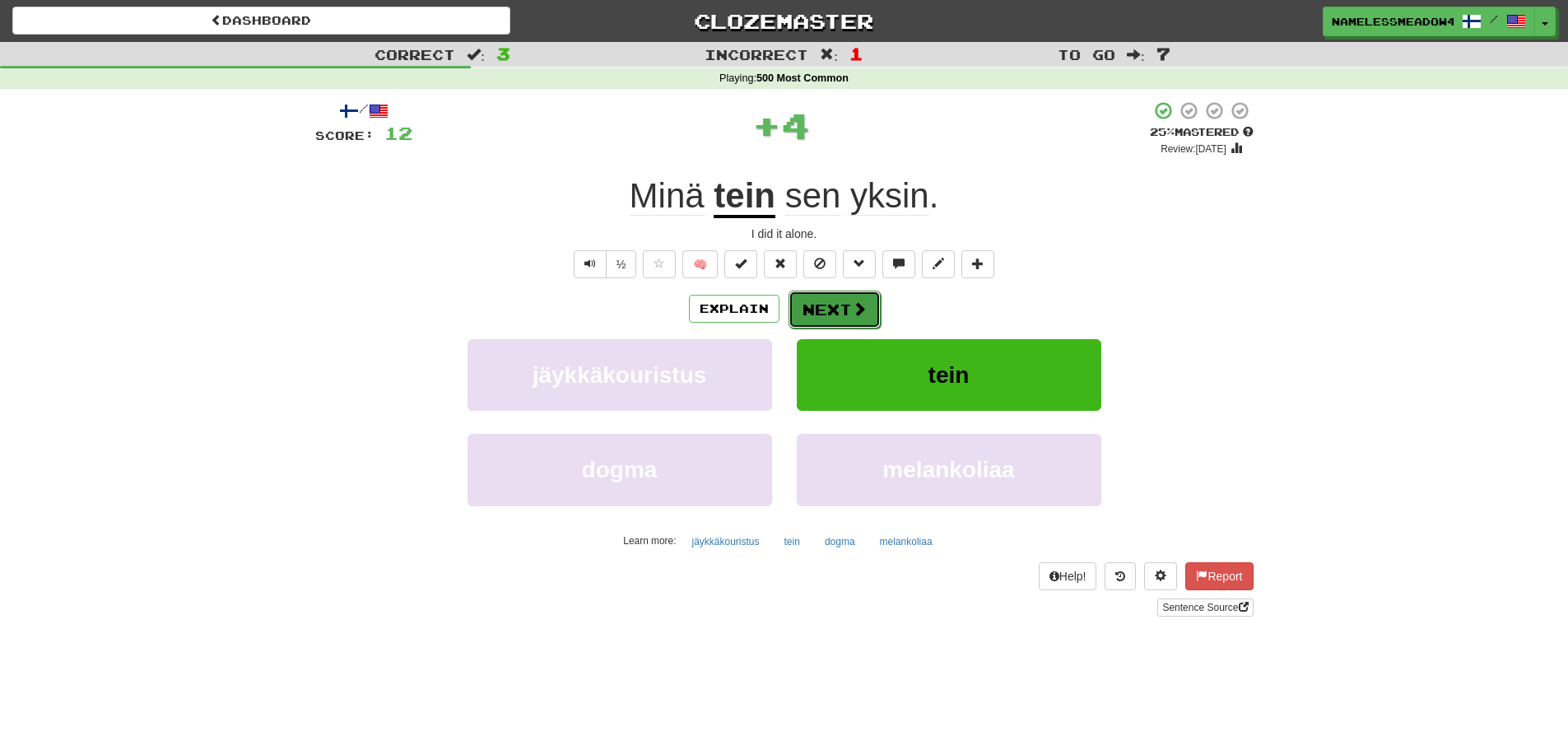
click at [847, 303] on button "Next" at bounding box center [834, 309] width 92 height 38
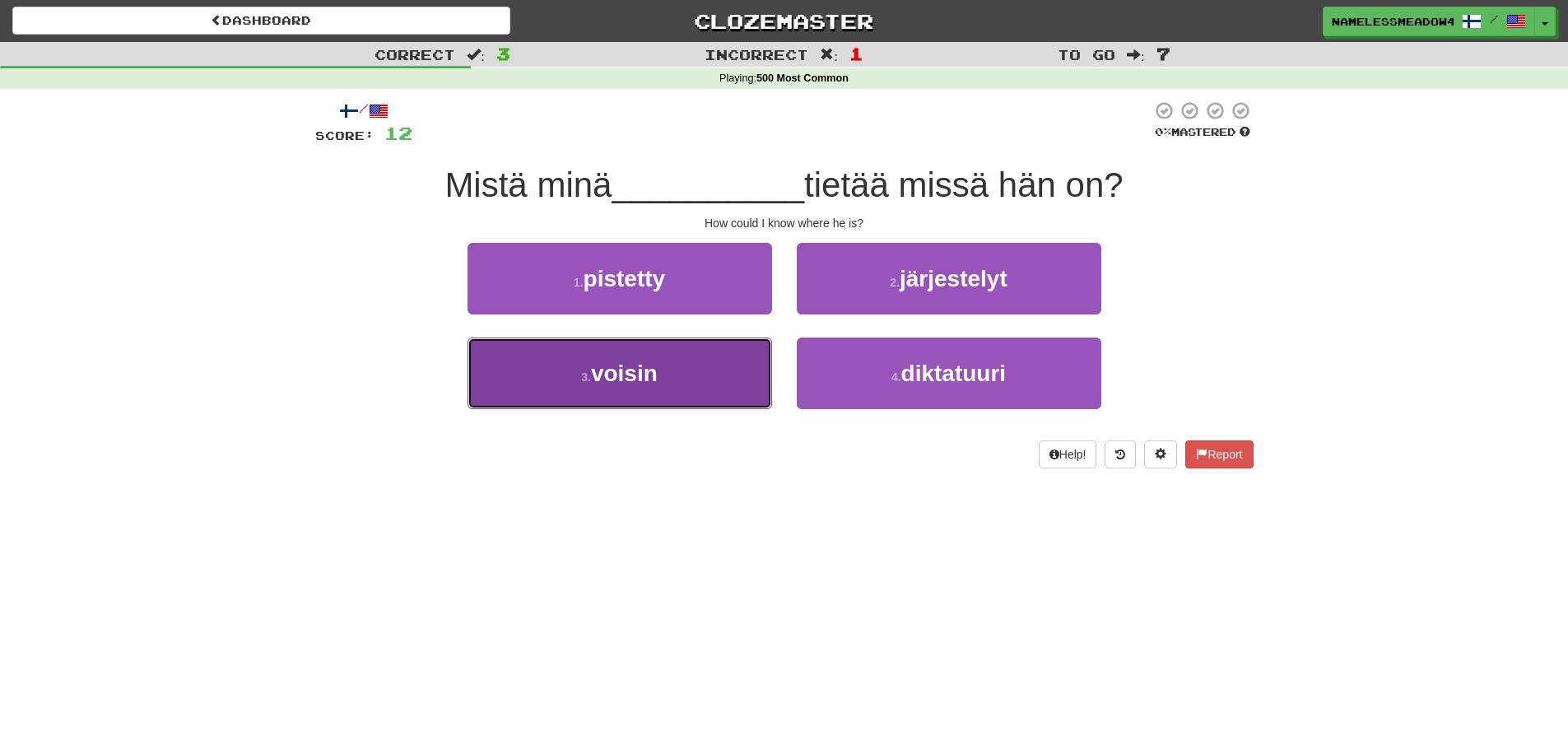
click at [745, 340] on button "3 . voisin" at bounding box center [619, 373] width 304 height 72
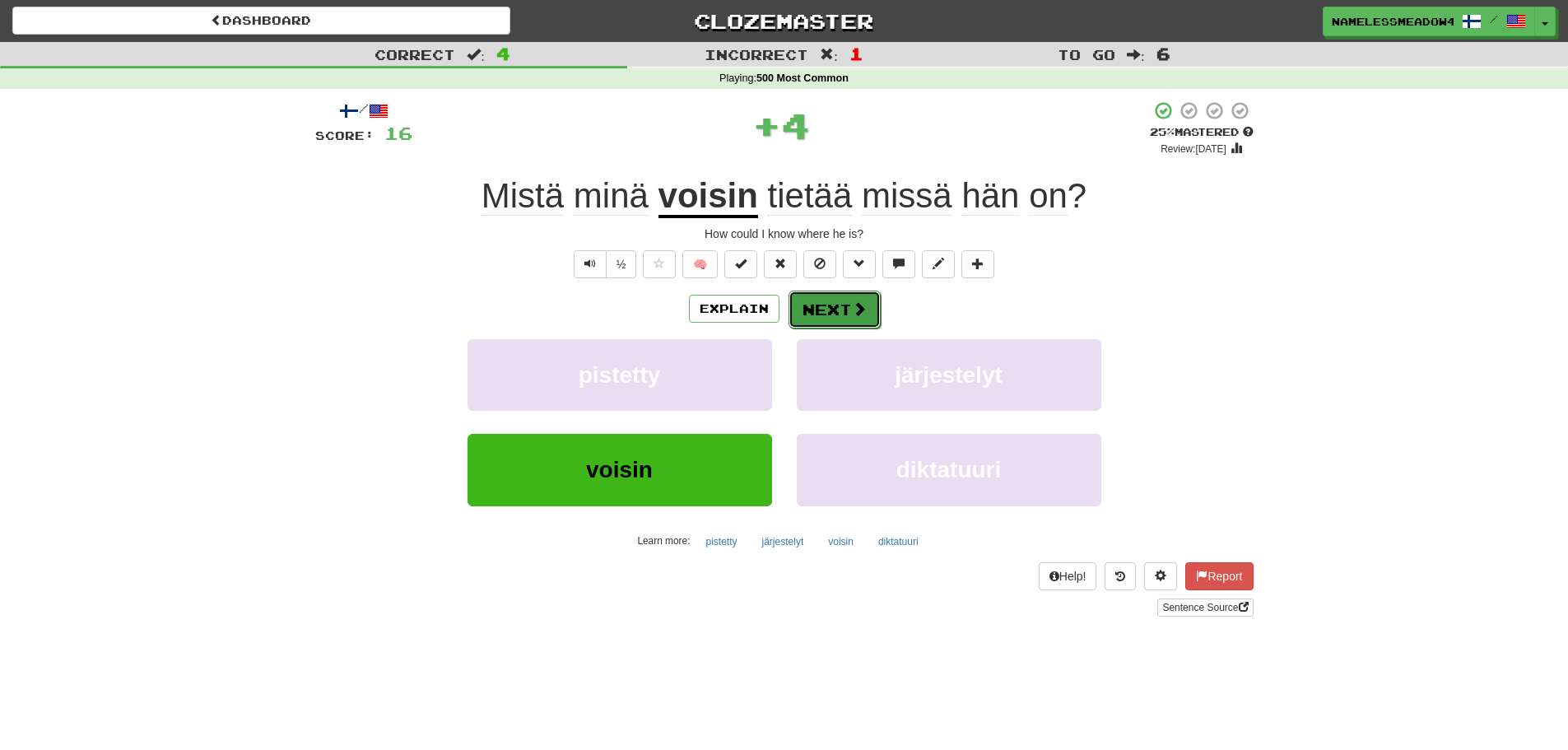
click at [806, 303] on button "Next" at bounding box center [834, 309] width 92 height 38
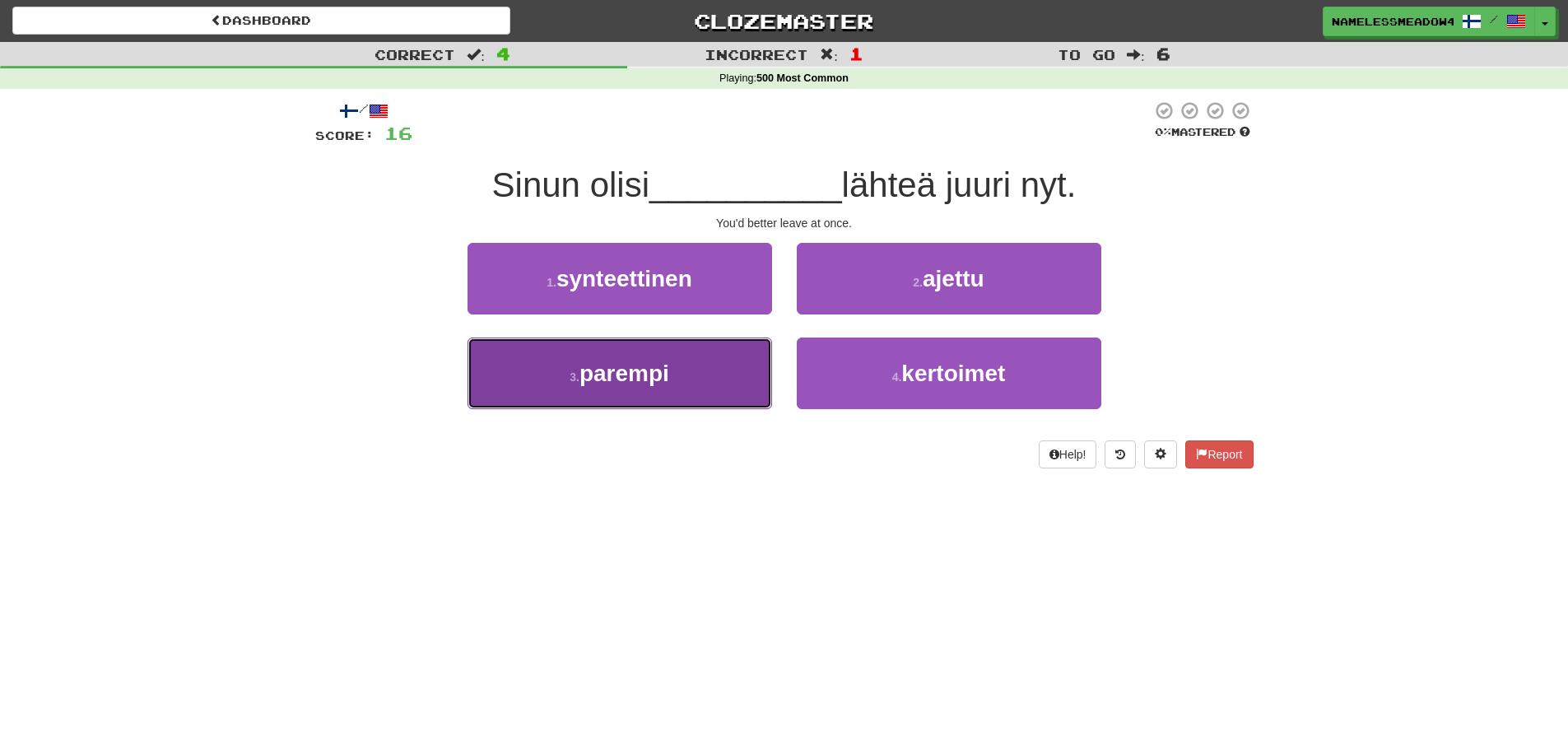
click at [739, 352] on button "3 . parempi" at bounding box center [619, 373] width 304 height 72
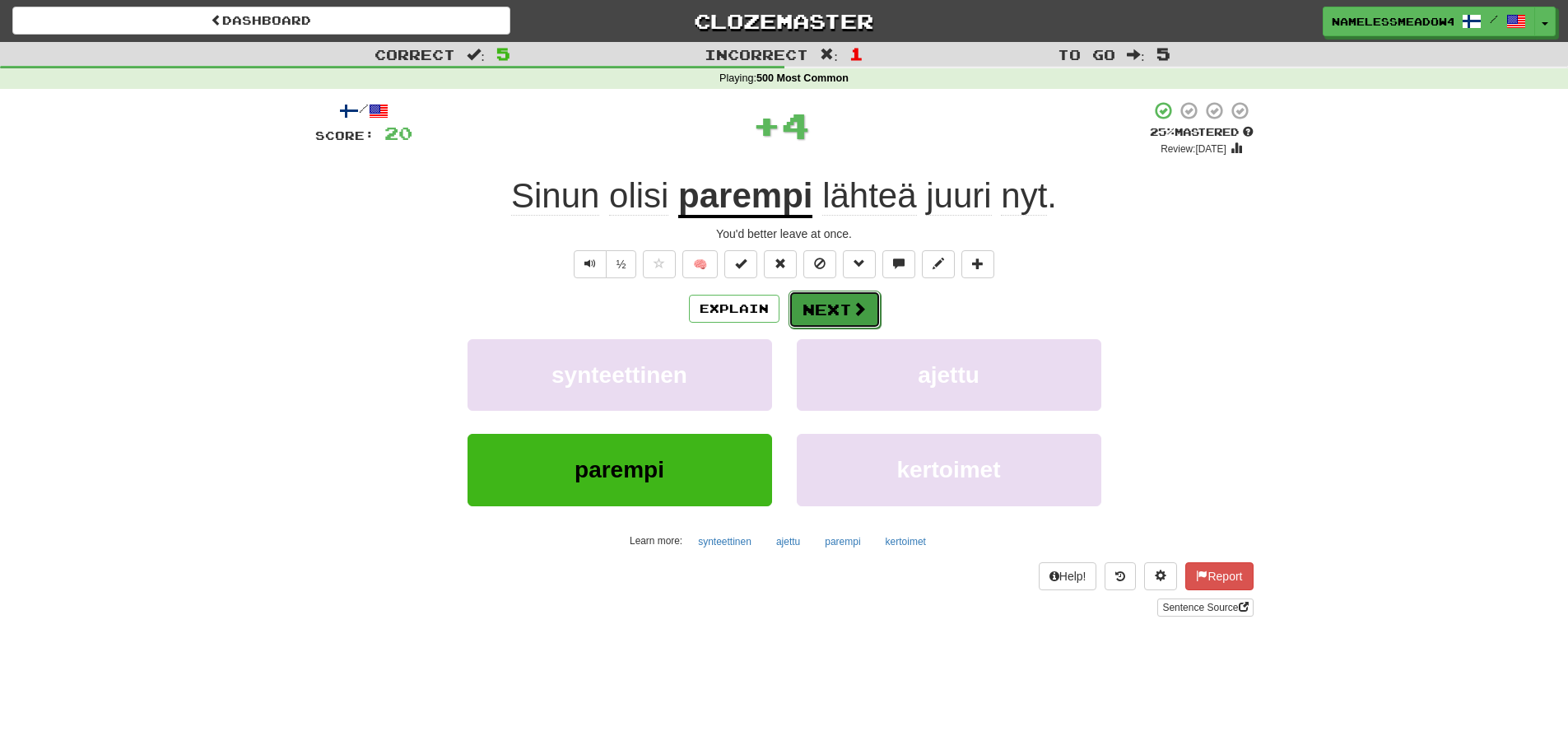
click at [869, 301] on button "Next" at bounding box center [834, 309] width 92 height 38
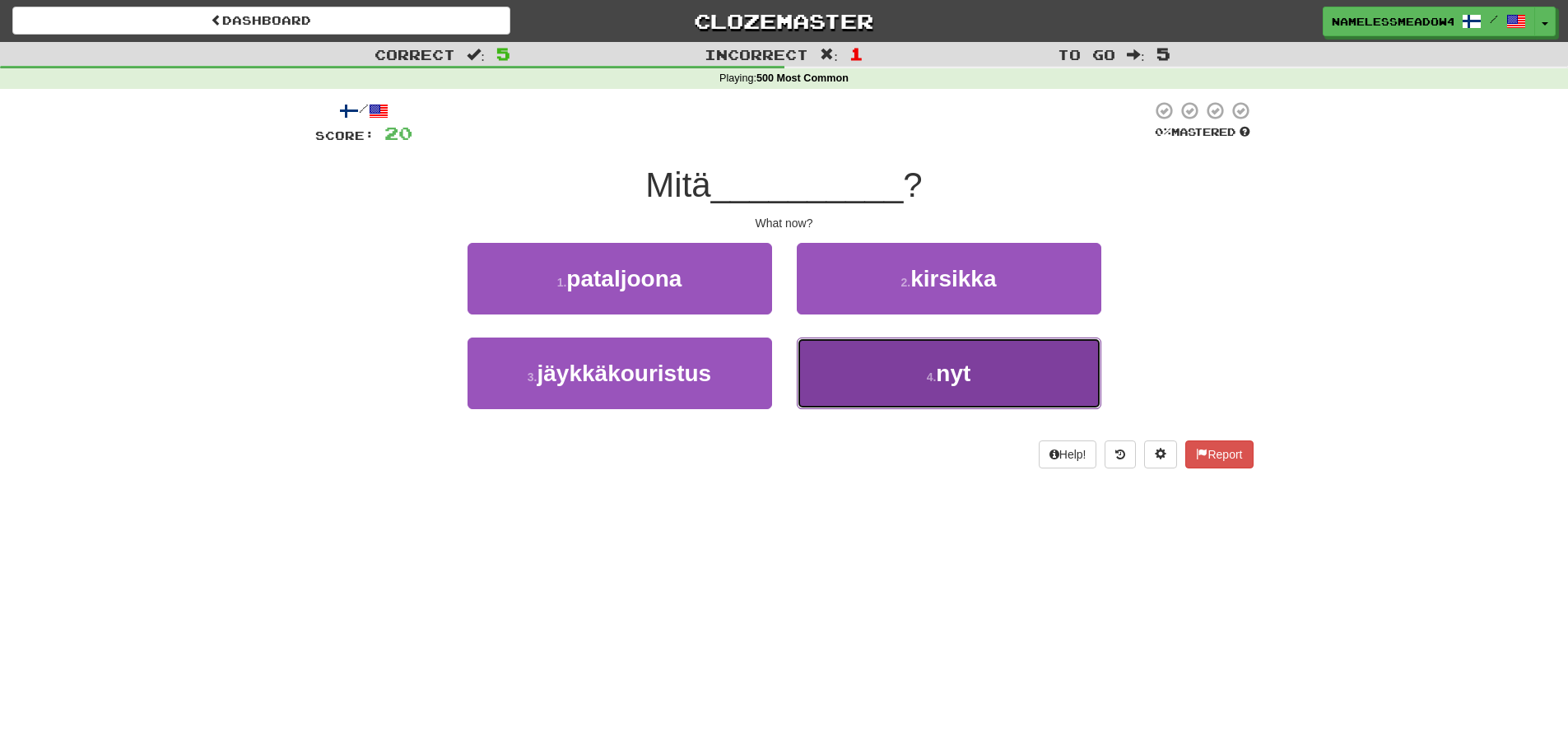
click at [848, 356] on button "4 . nyt" at bounding box center [949, 373] width 304 height 72
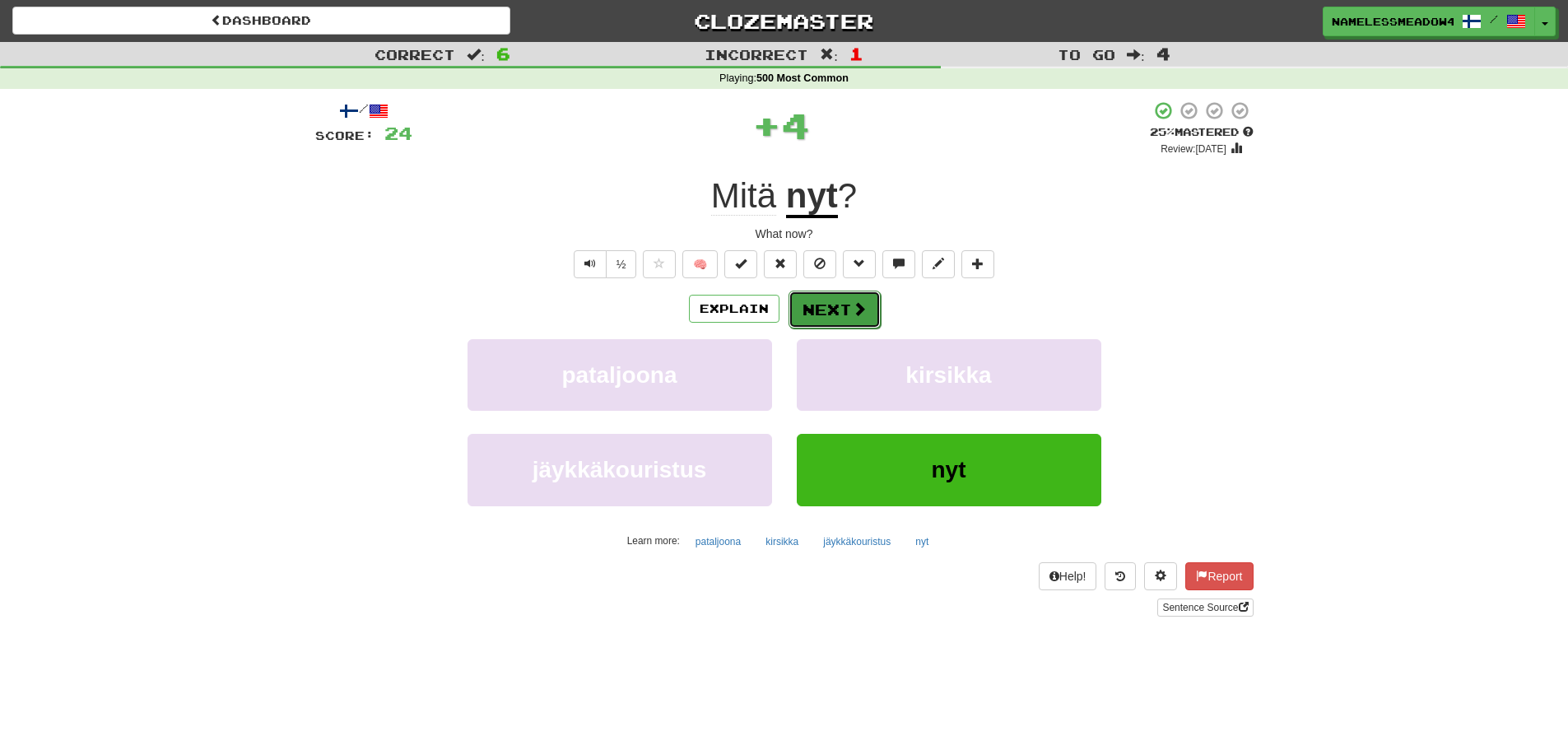
click at [845, 320] on button "Next" at bounding box center [834, 309] width 92 height 38
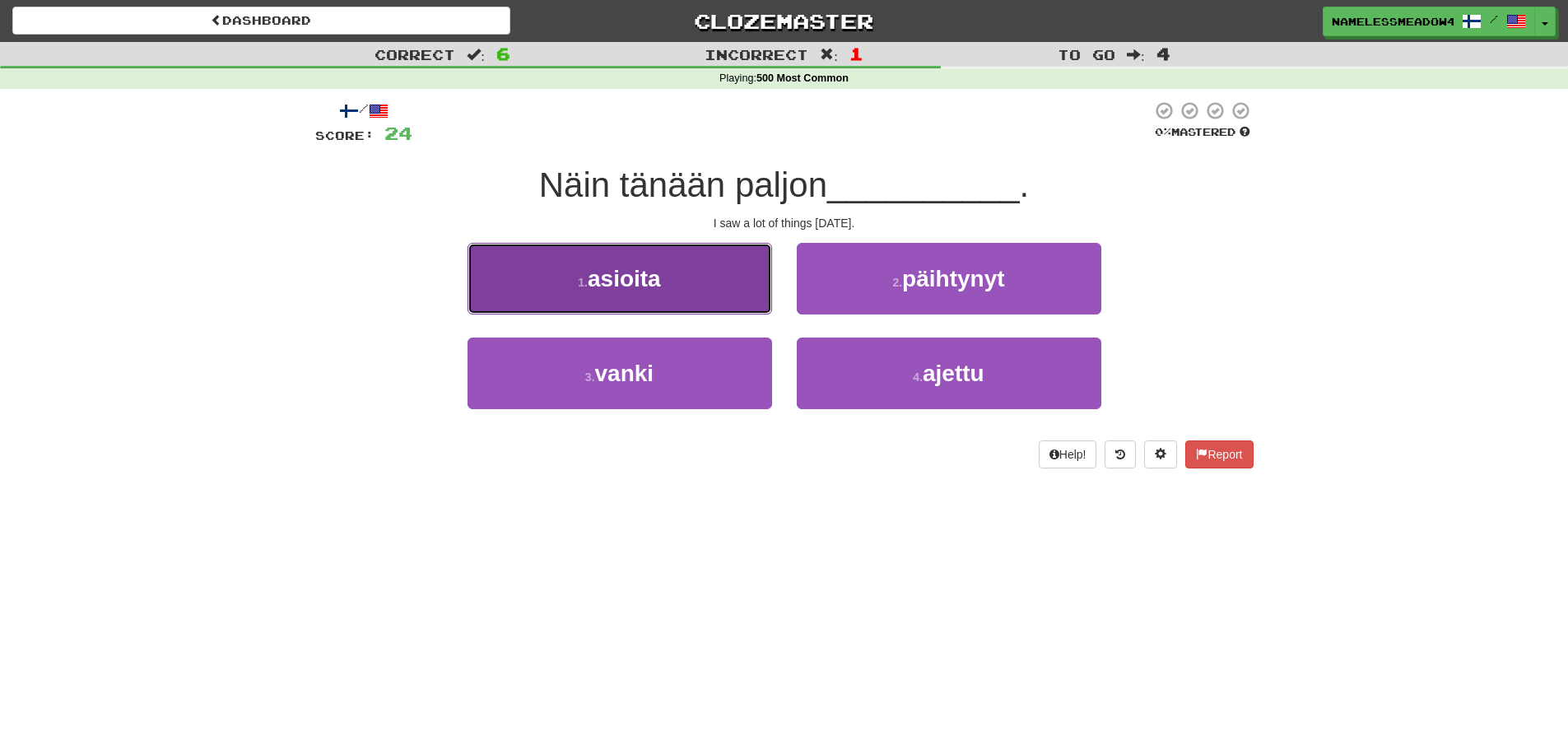
click at [733, 300] on button "1 . asioita" at bounding box center [619, 279] width 304 height 72
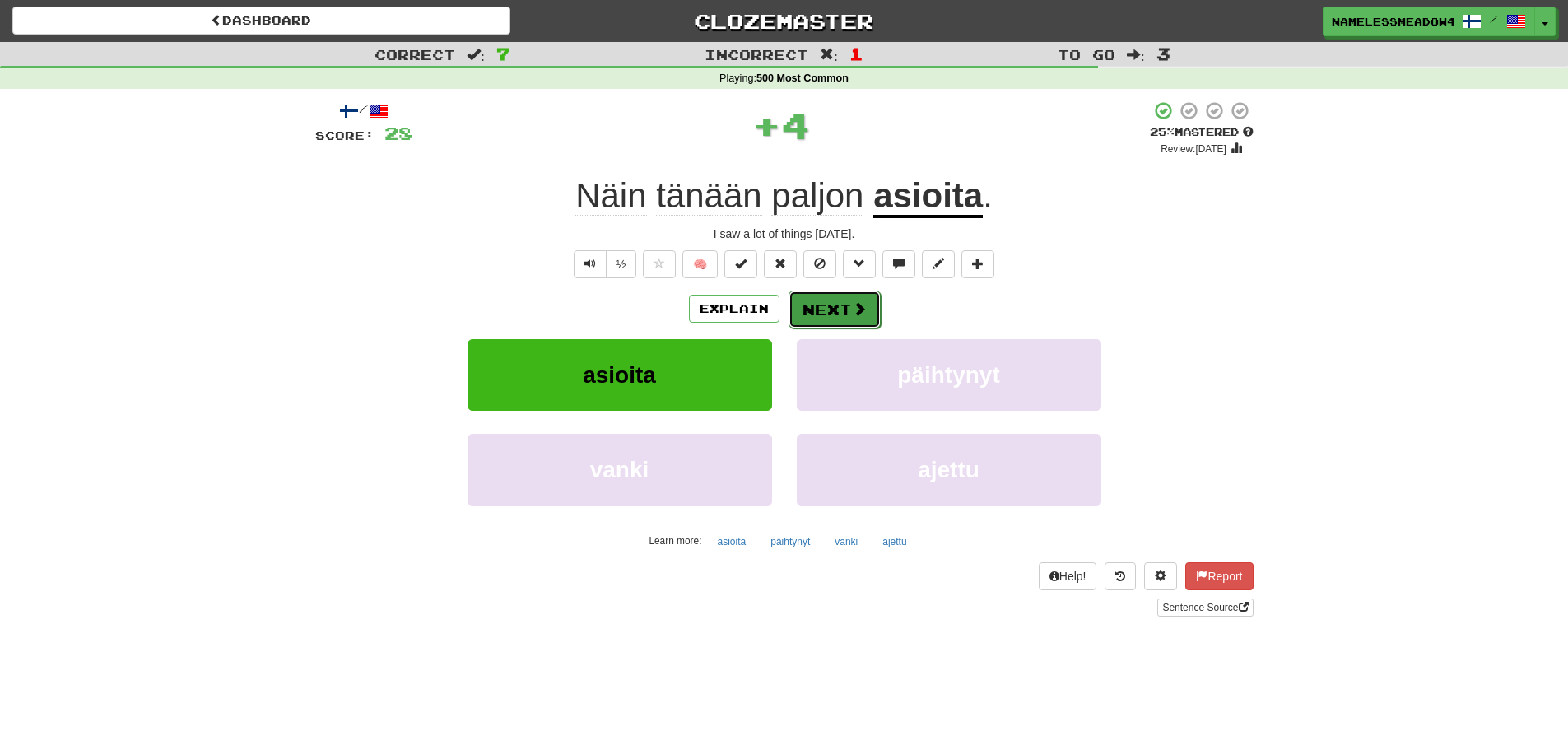
click at [831, 297] on button "Next" at bounding box center [834, 309] width 92 height 38
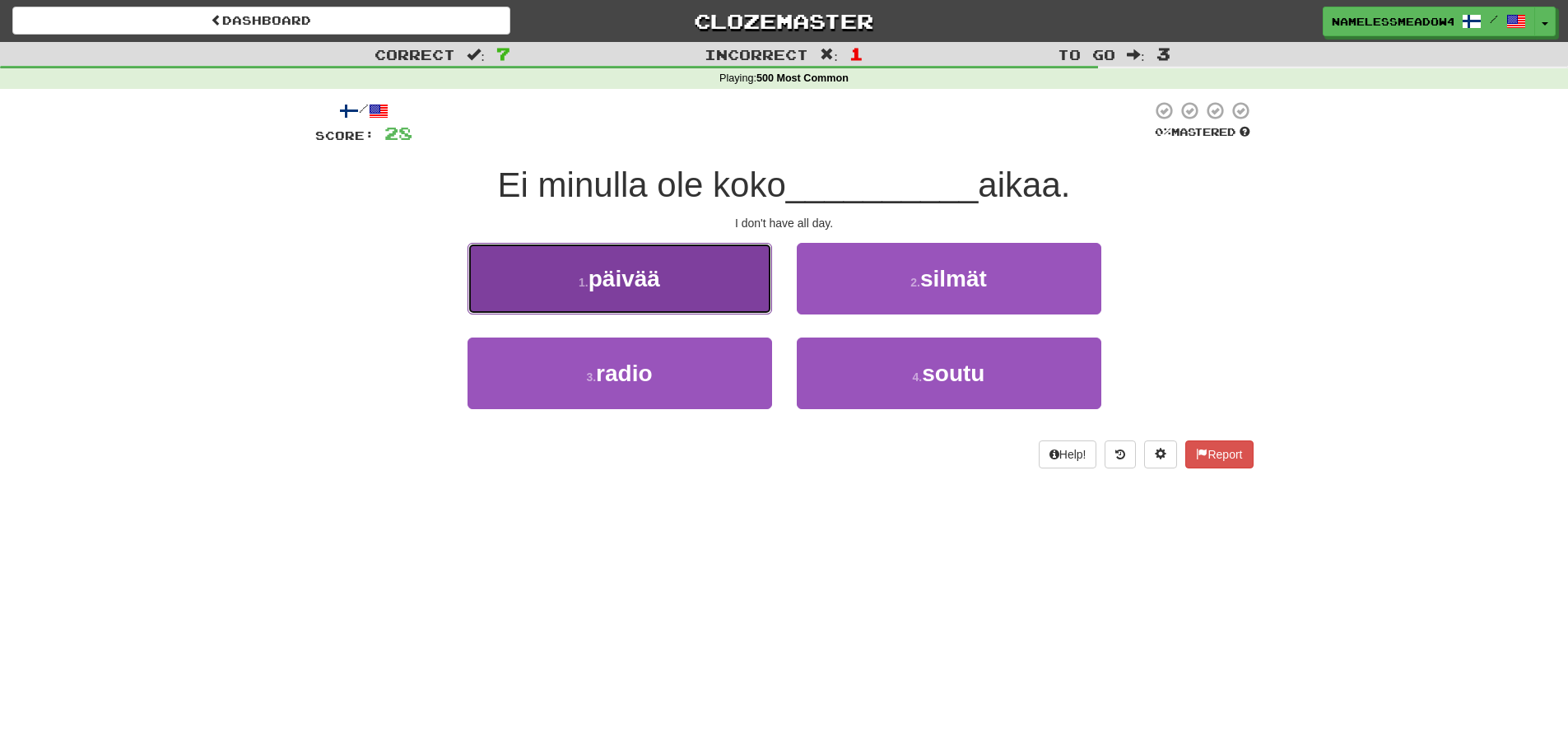
click at [749, 300] on button "1 . päivää" at bounding box center [619, 279] width 304 height 72
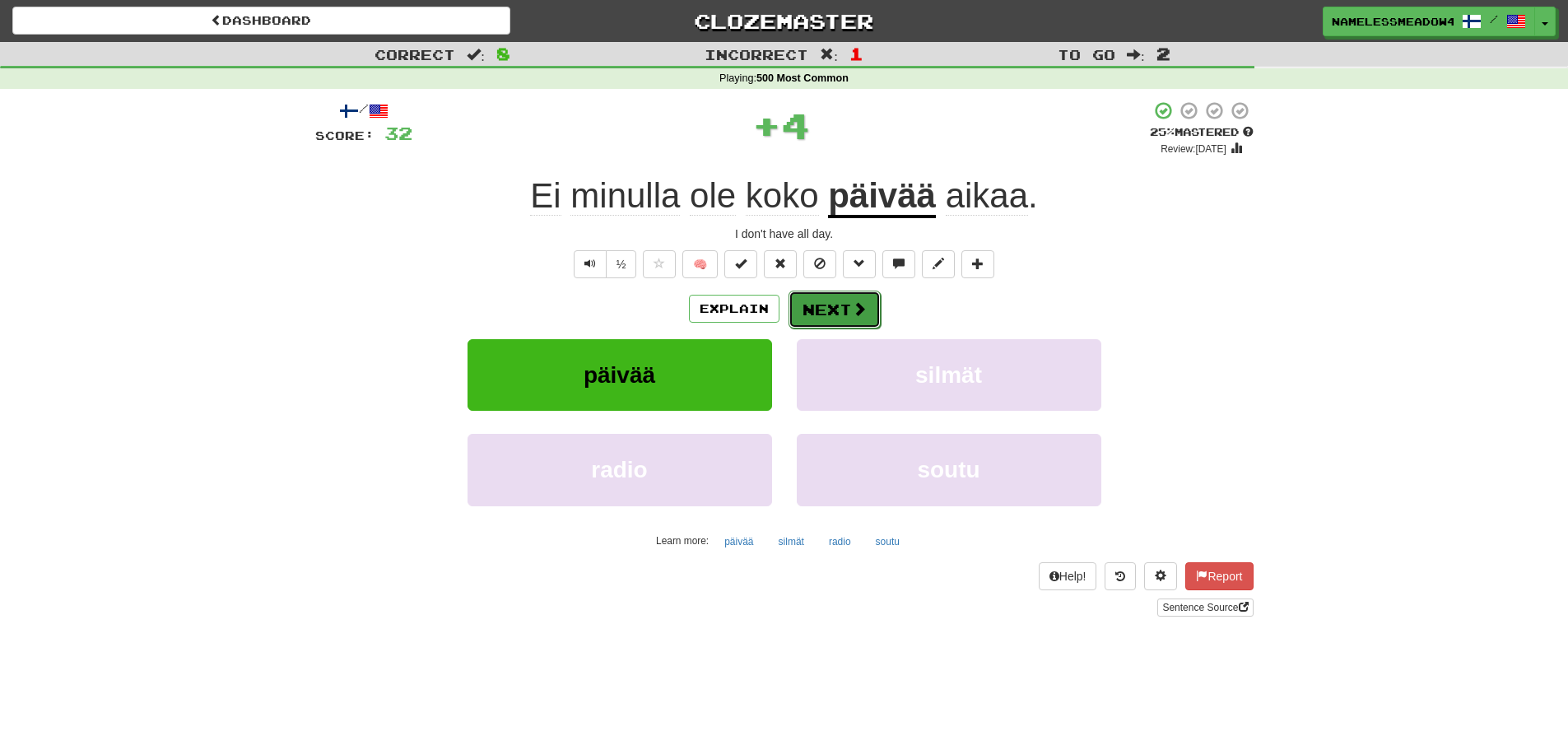
click at [826, 294] on button "Next" at bounding box center [834, 309] width 92 height 38
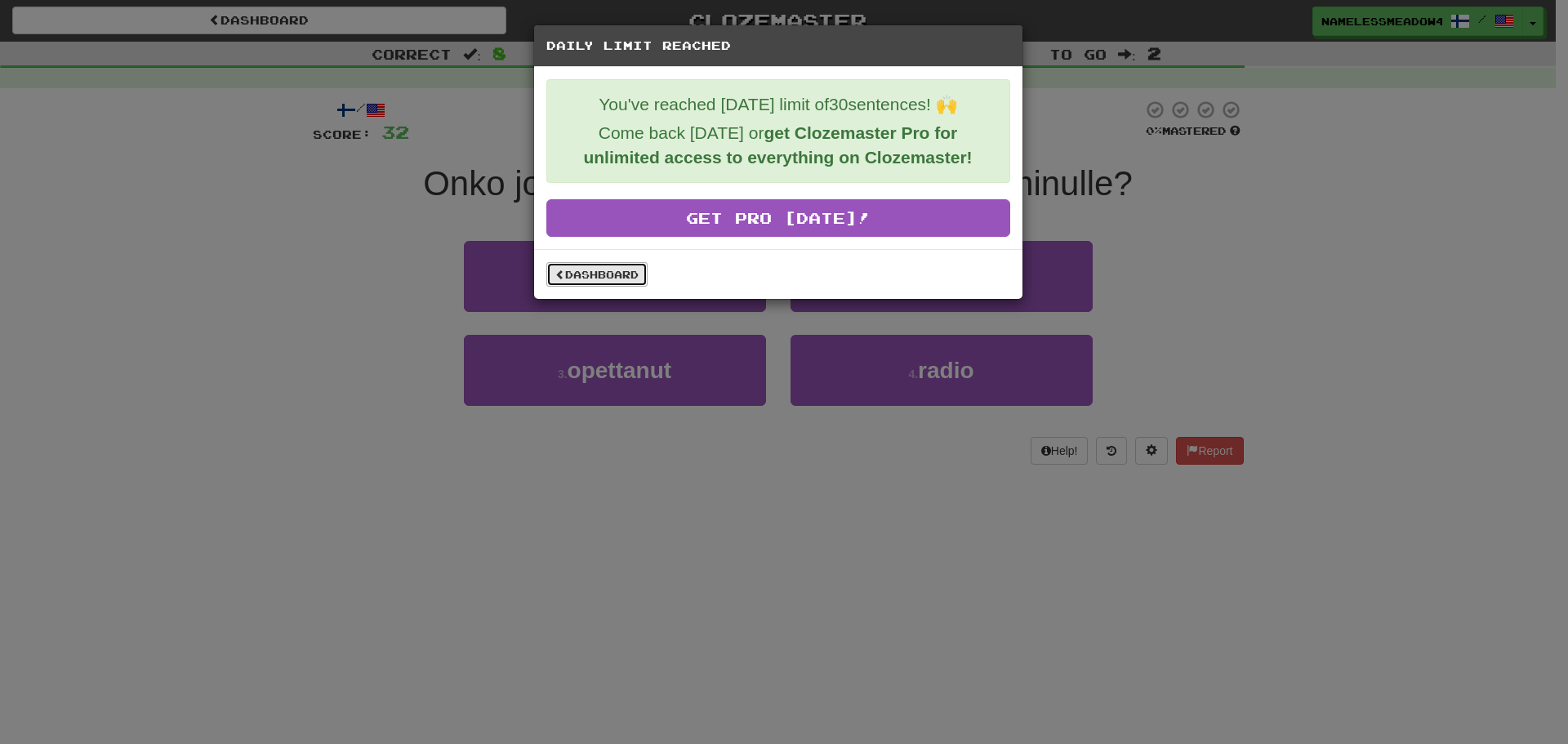
click at [601, 270] on link "Dashboard" at bounding box center [597, 274] width 101 height 25
